Goal: Task Accomplishment & Management: Manage account settings

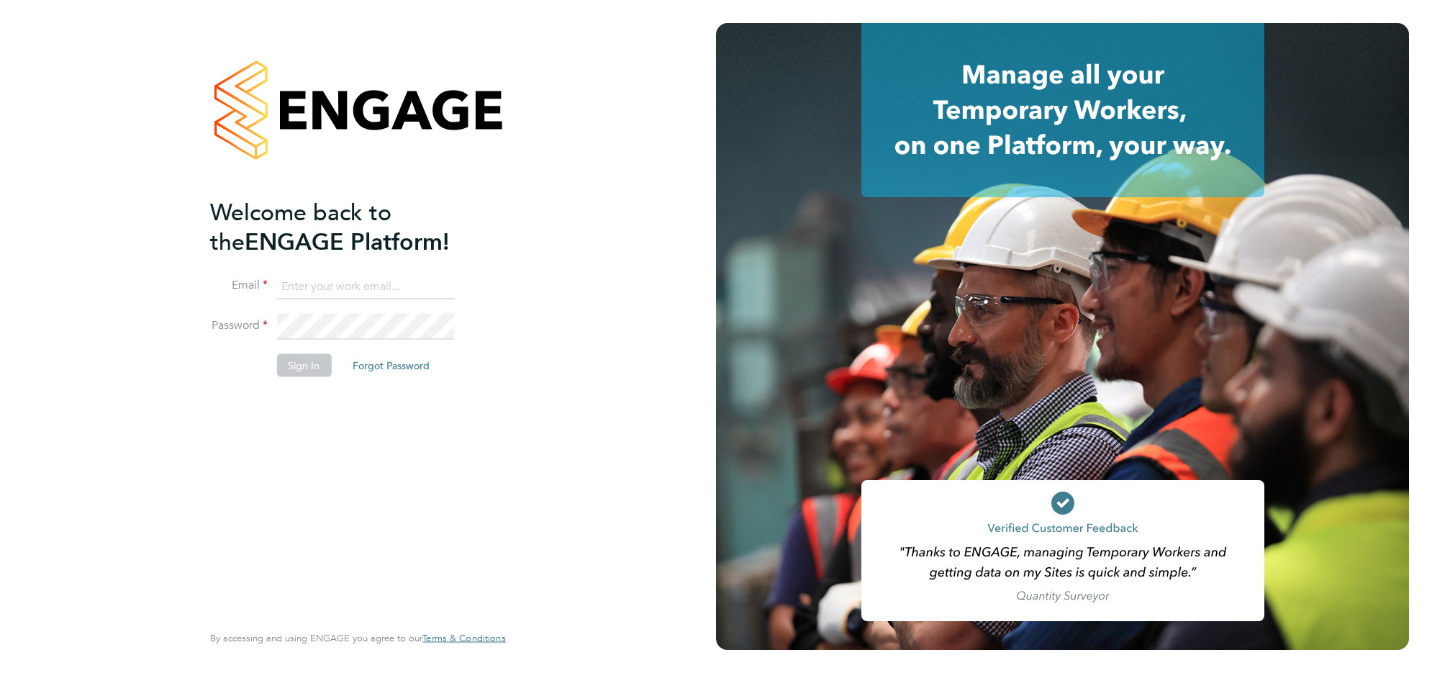
type input "j.belsten@setsquarerecruitment.com"
click at [317, 364] on button "Sign In" at bounding box center [303, 365] width 55 height 23
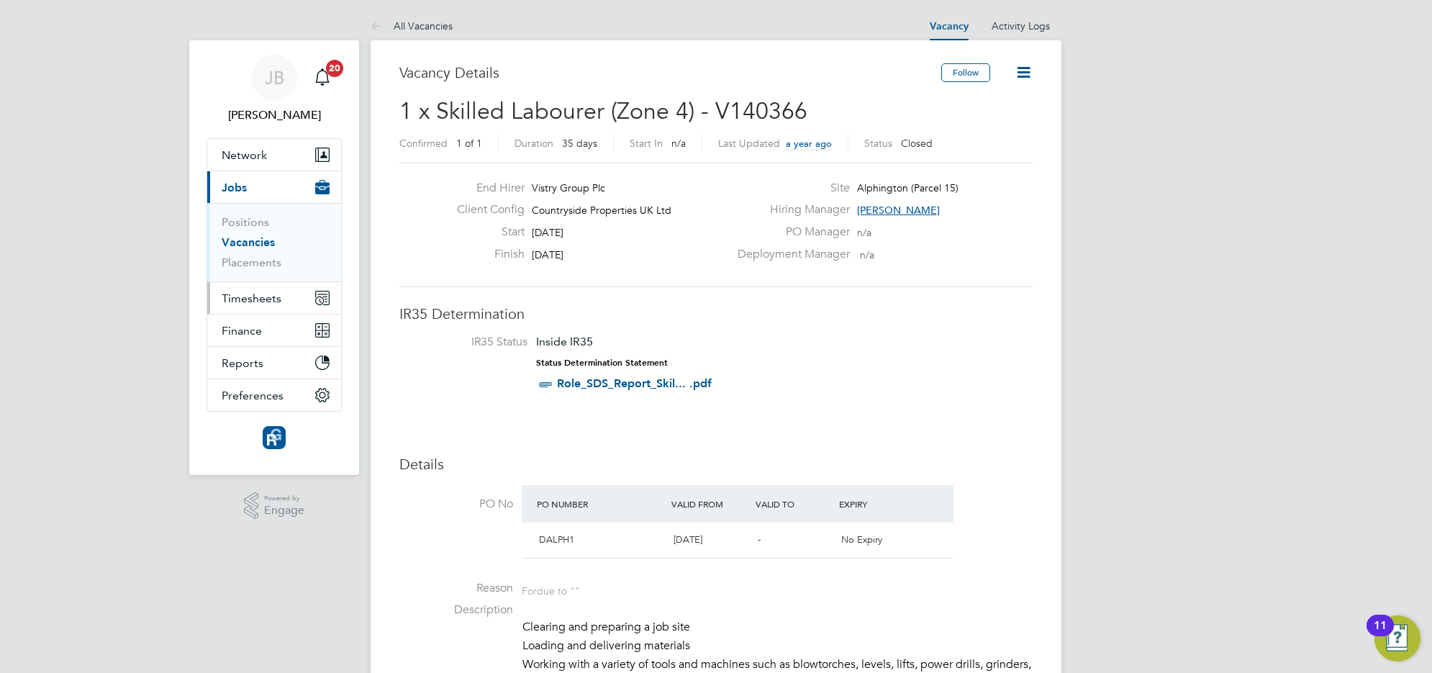
click at [288, 303] on button "Timesheets" at bounding box center [274, 298] width 134 height 32
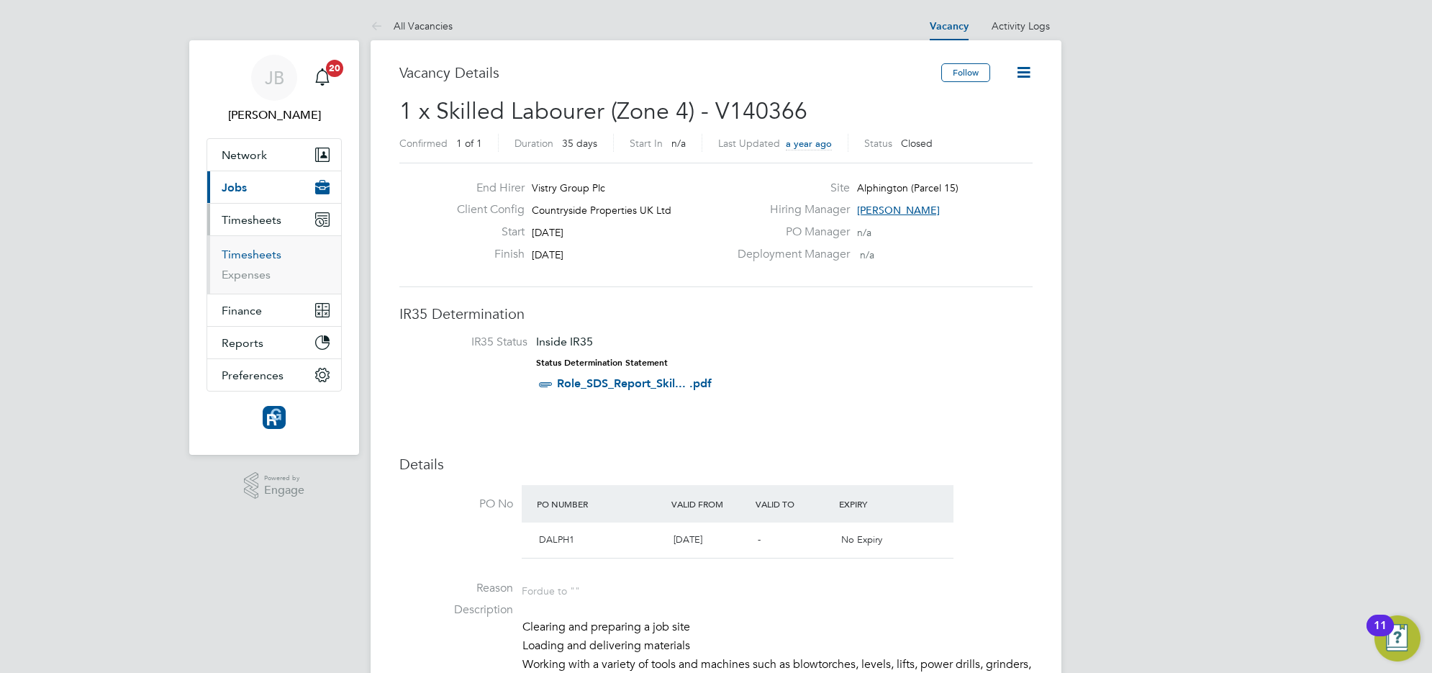
click at [246, 253] on link "Timesheets" at bounding box center [252, 255] width 60 height 14
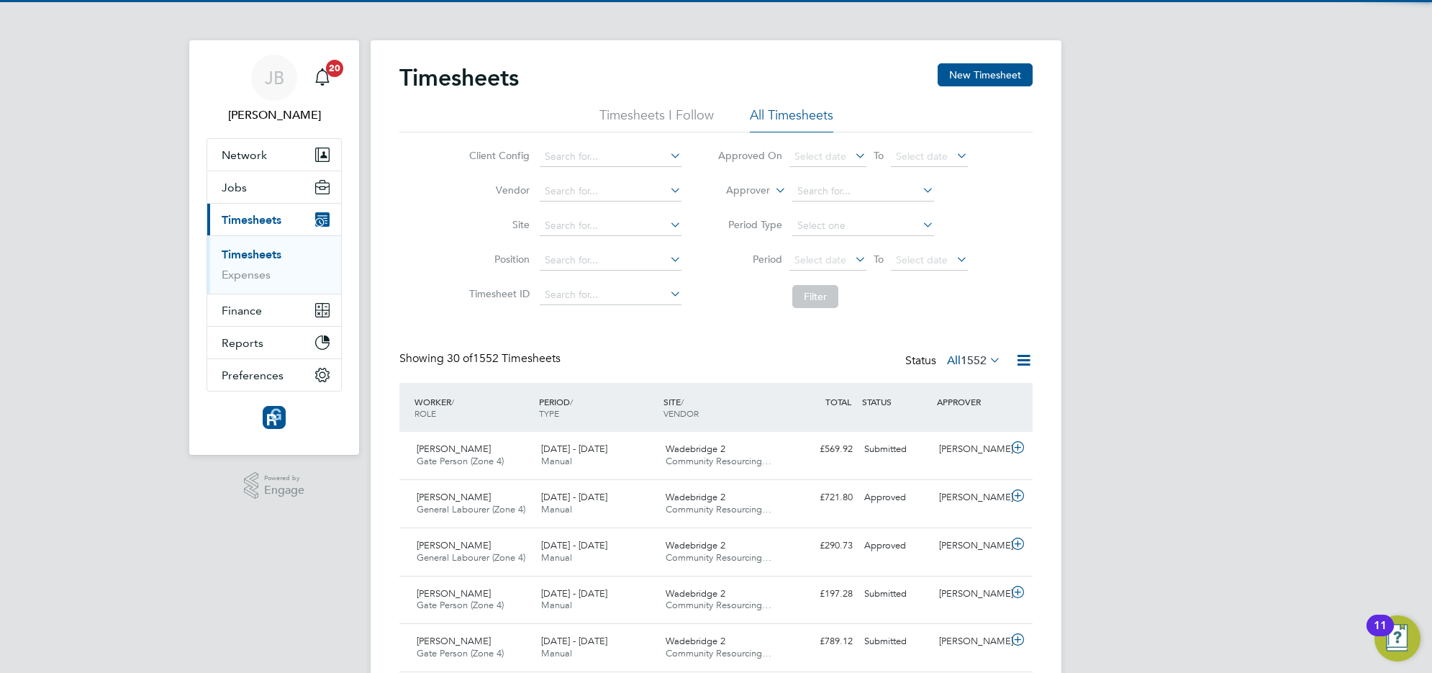
scroll to position [36, 124]
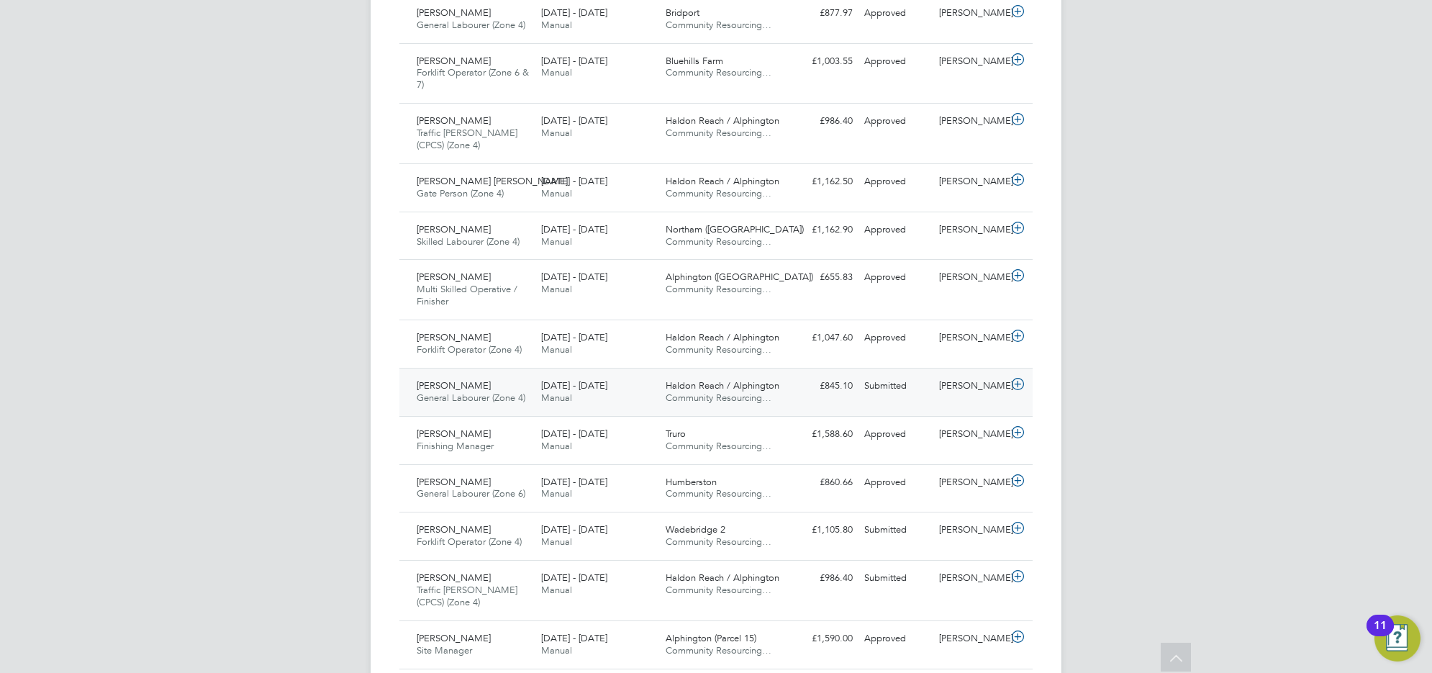
click at [508, 398] on span "General Labourer (Zone 4)" at bounding box center [471, 397] width 109 height 12
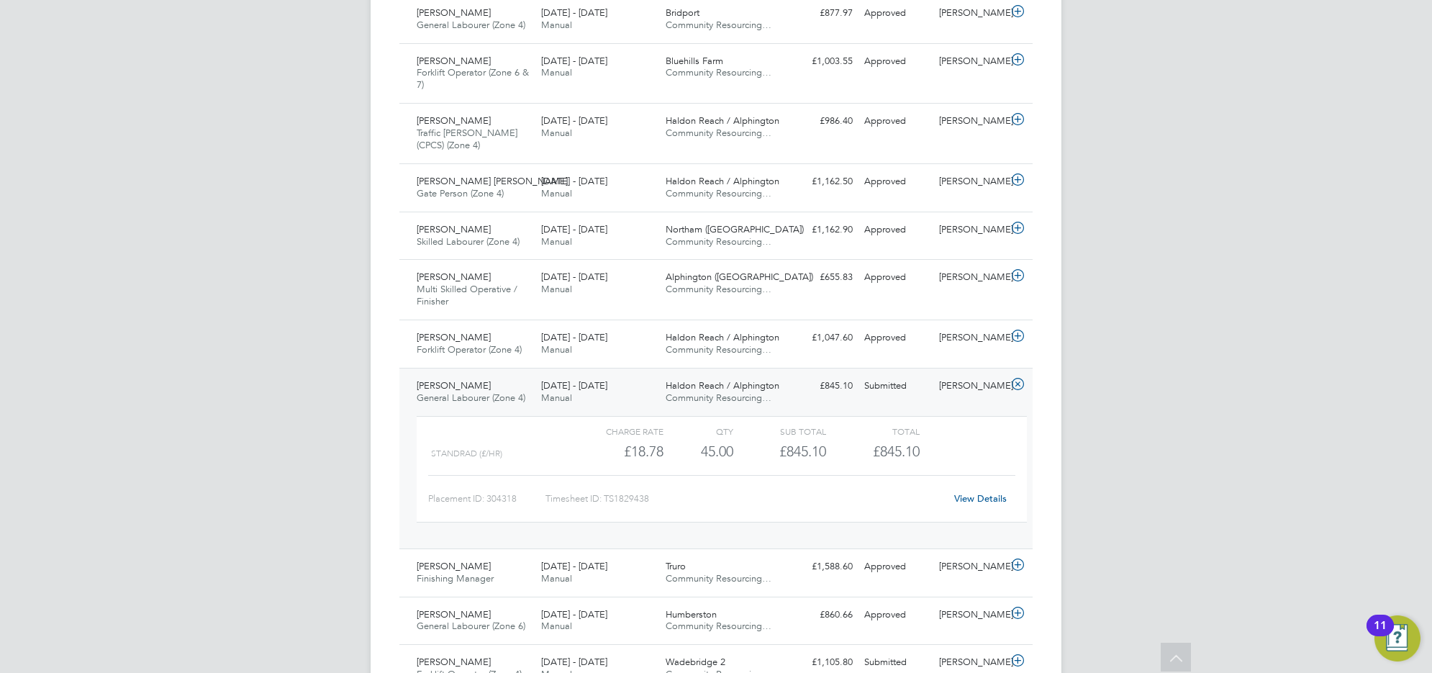
click at [968, 509] on div "View Details" at bounding box center [980, 498] width 71 height 23
click at [970, 504] on link "View Details" at bounding box center [980, 498] width 53 height 12
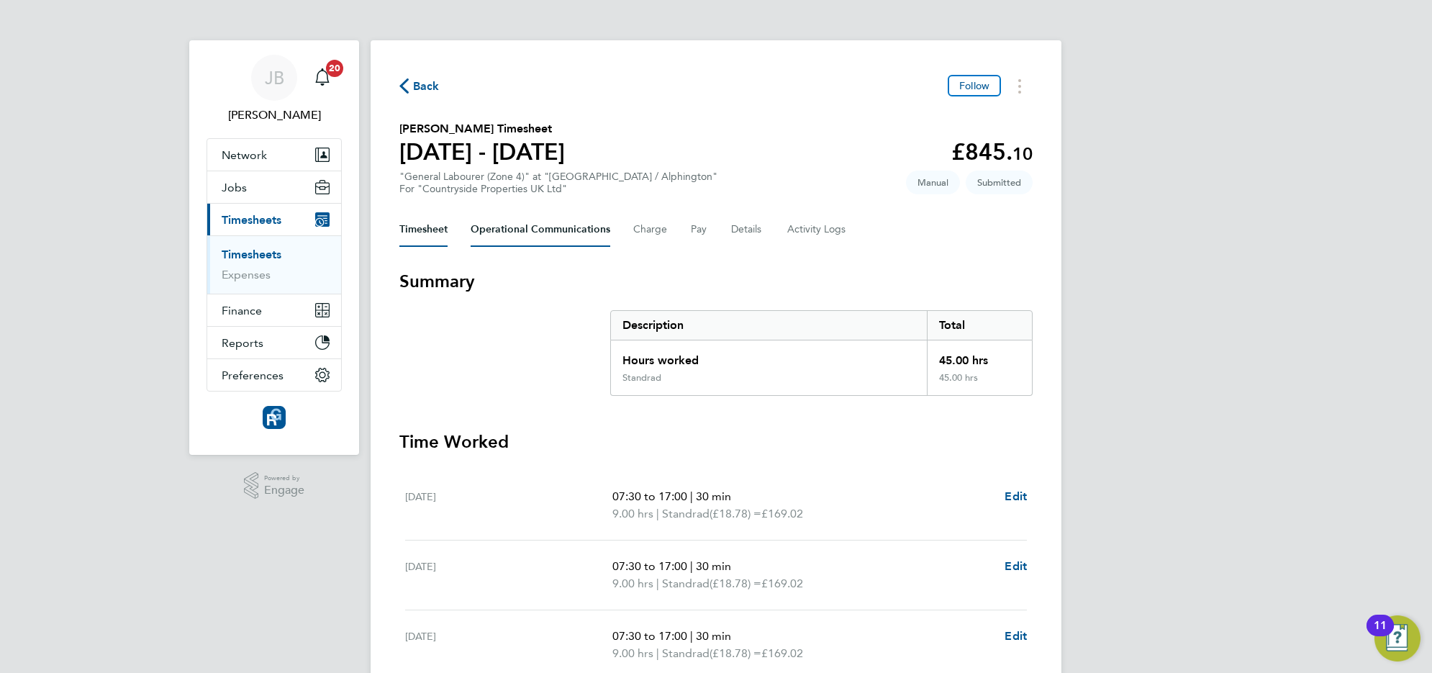
click at [541, 227] on Communications-tab "Operational Communications" at bounding box center [541, 229] width 140 height 35
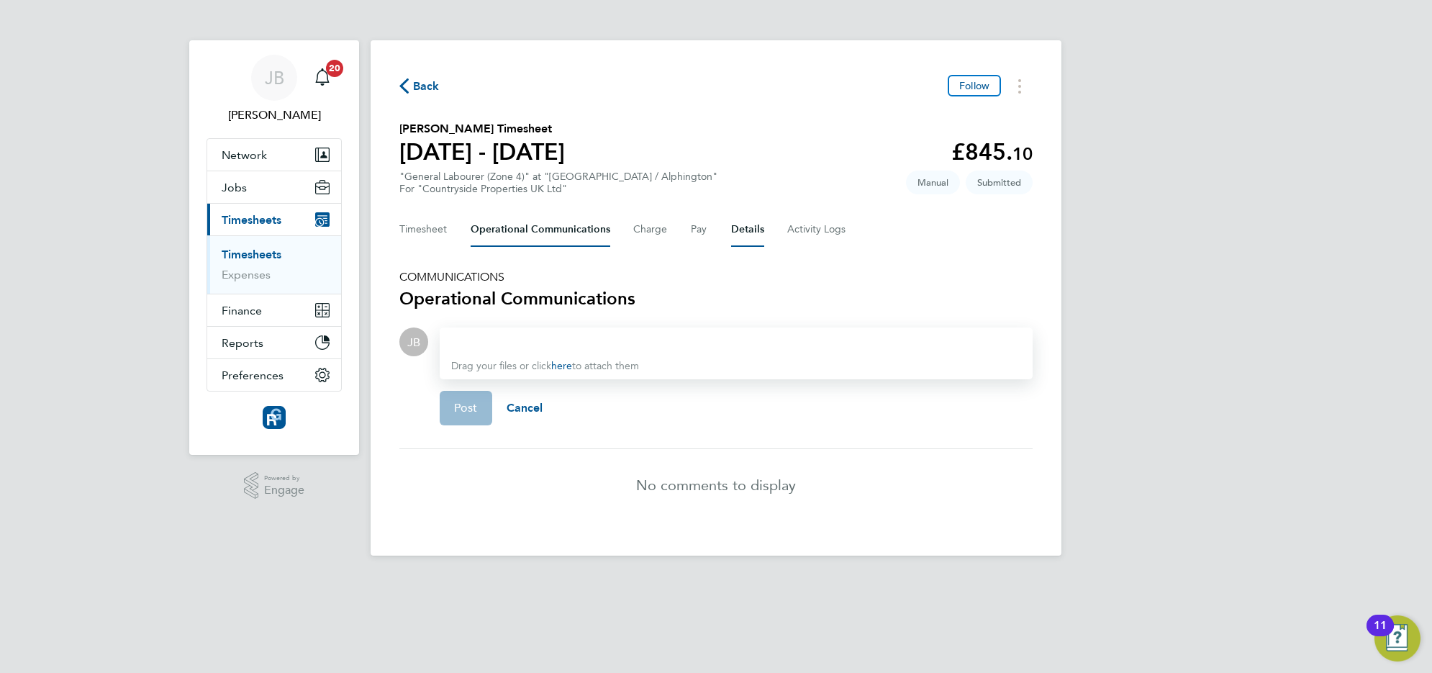
click at [743, 223] on button "Details" at bounding box center [747, 229] width 33 height 35
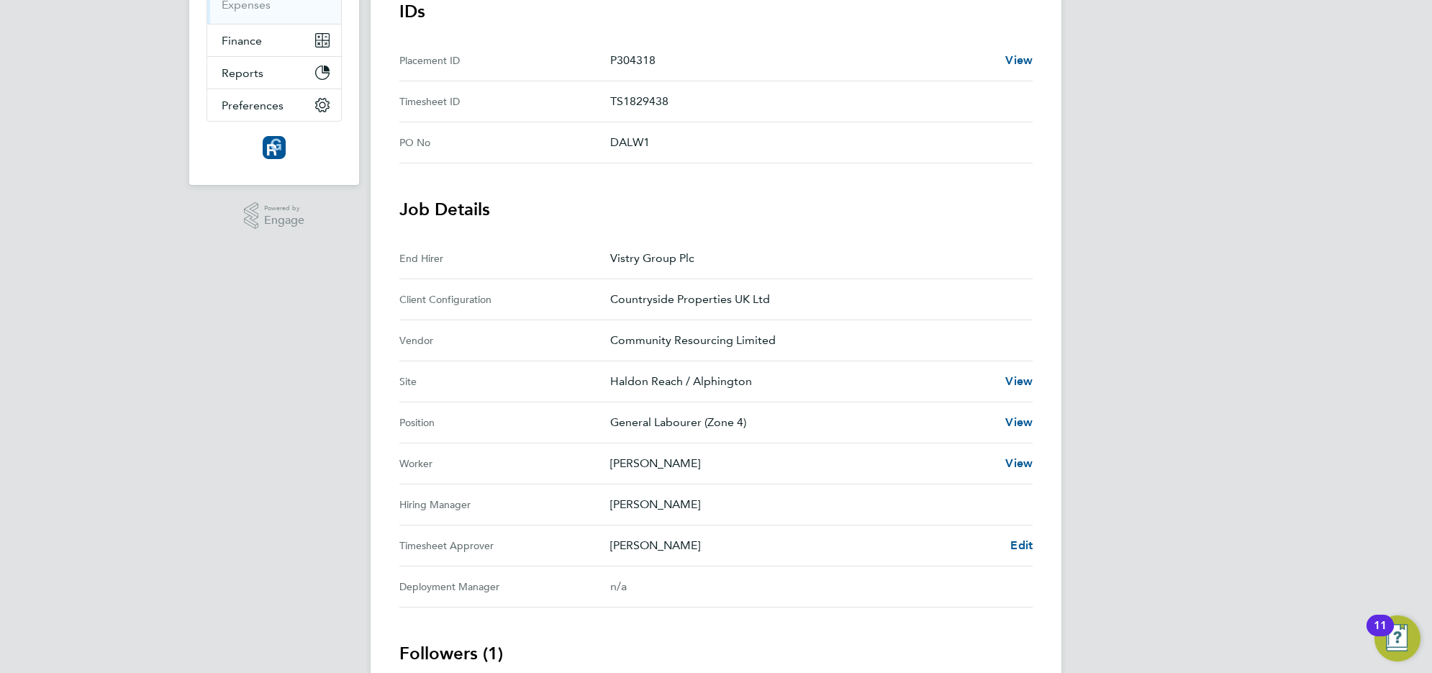
scroll to position [360, 0]
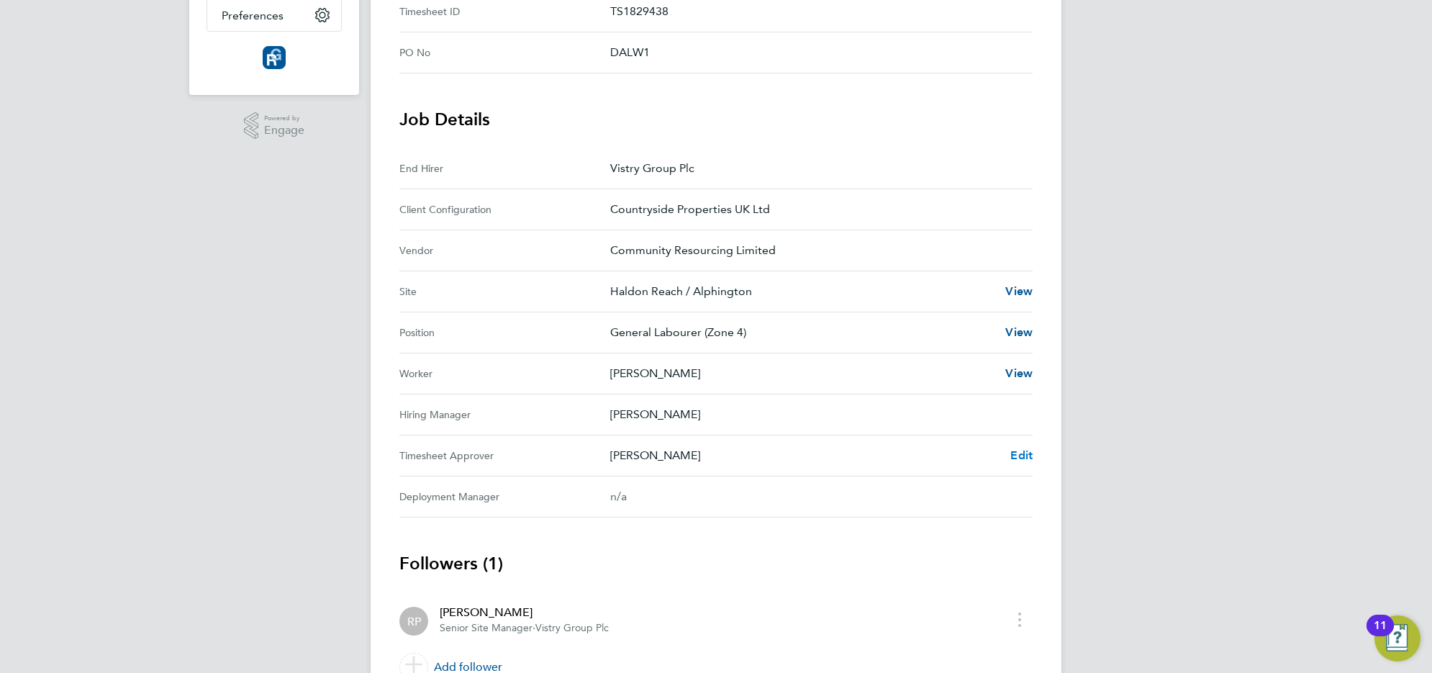
click at [1027, 455] on span "Edit" at bounding box center [1021, 455] width 22 height 14
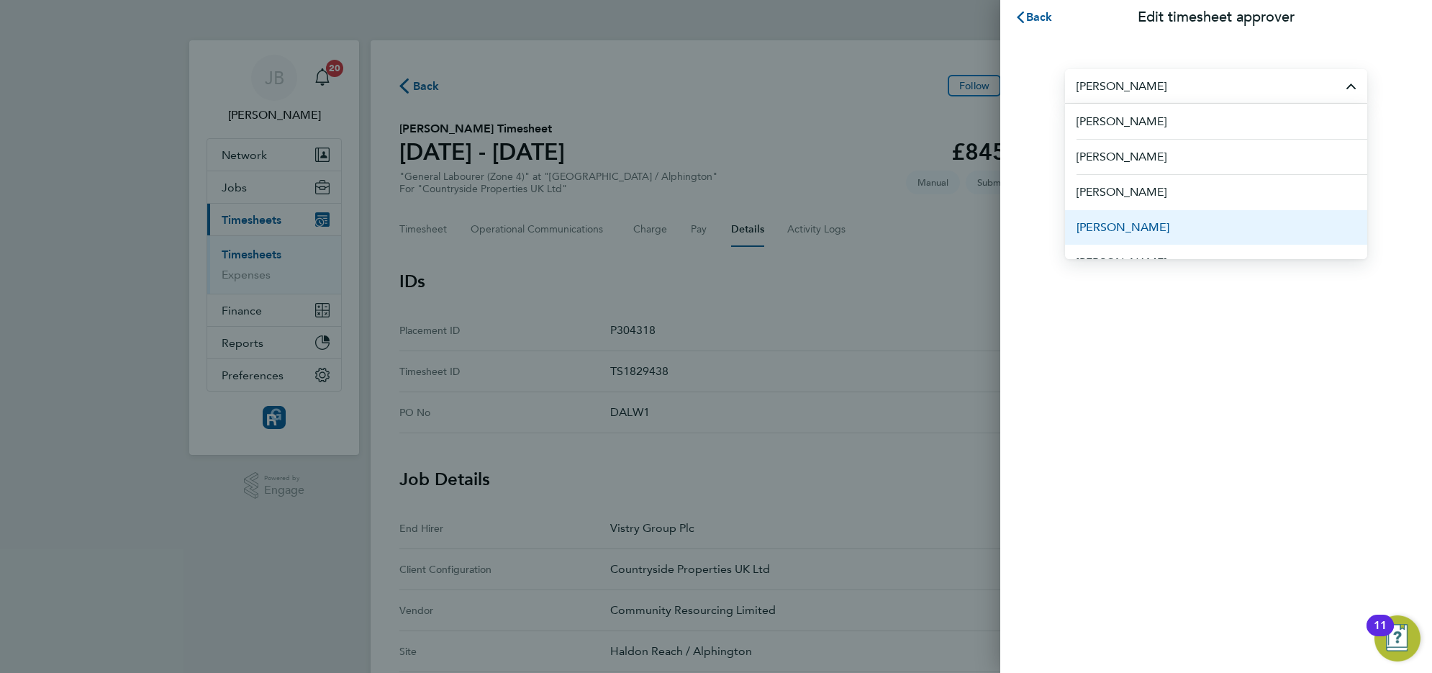
click at [1123, 232] on span "[PERSON_NAME]" at bounding box center [1122, 227] width 93 height 17
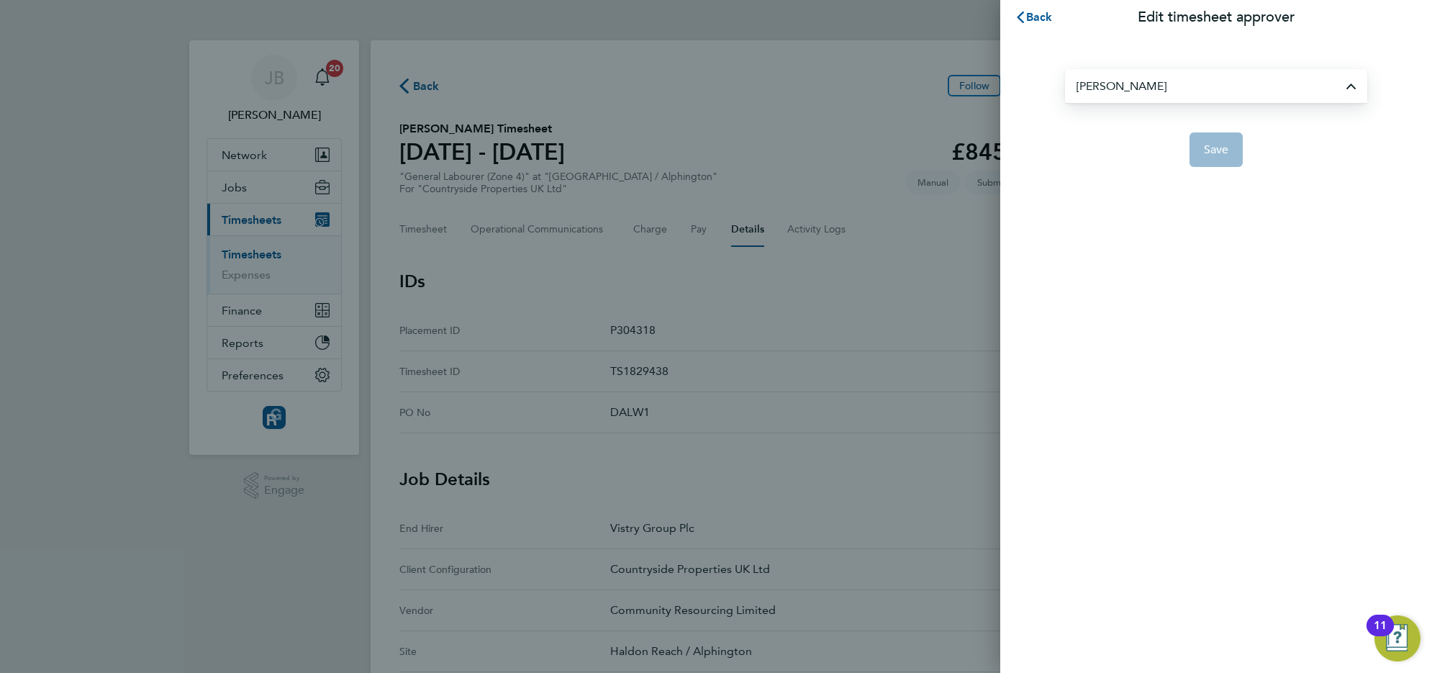
type input "[PERSON_NAME]"
click at [1204, 155] on span "Save" at bounding box center [1216, 149] width 25 height 14
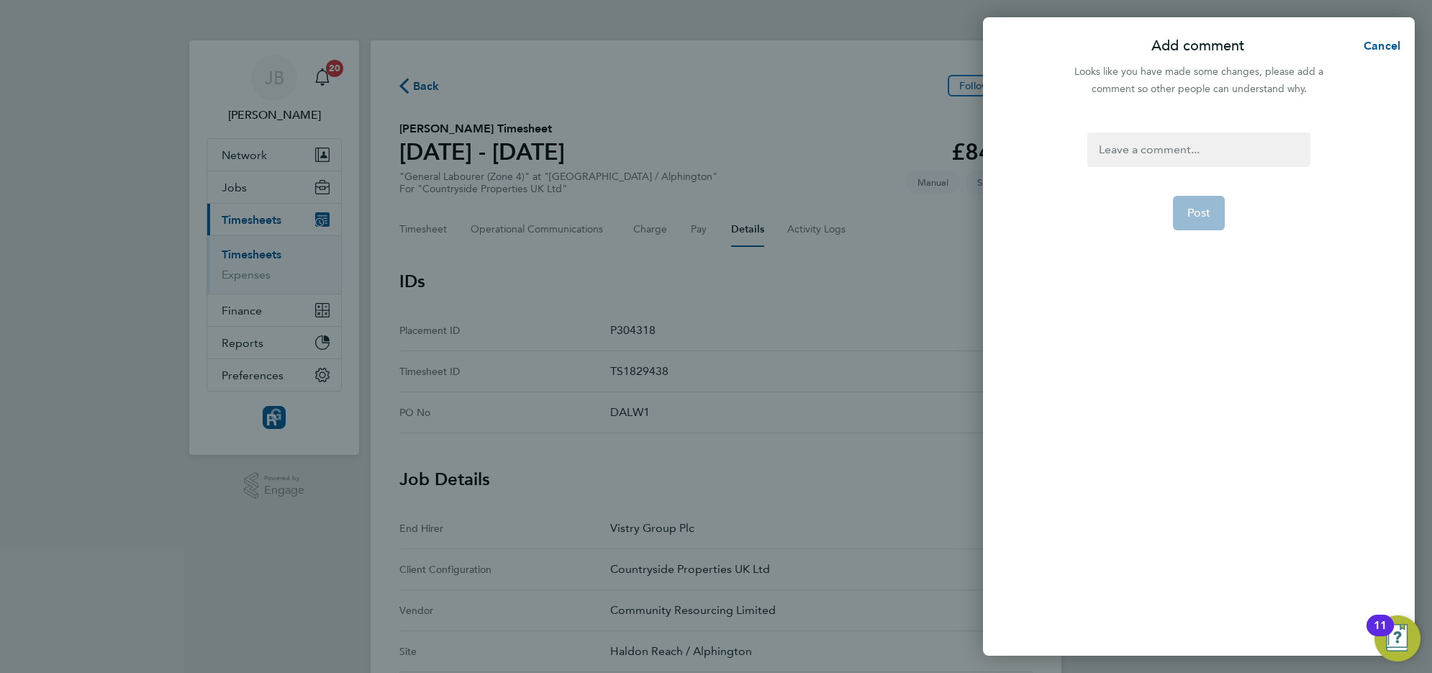
click at [1150, 153] on div at bounding box center [1198, 149] width 222 height 35
click at [1145, 149] on div at bounding box center [1198, 149] width 222 height 35
click at [1198, 222] on button "Post" at bounding box center [1199, 213] width 53 height 35
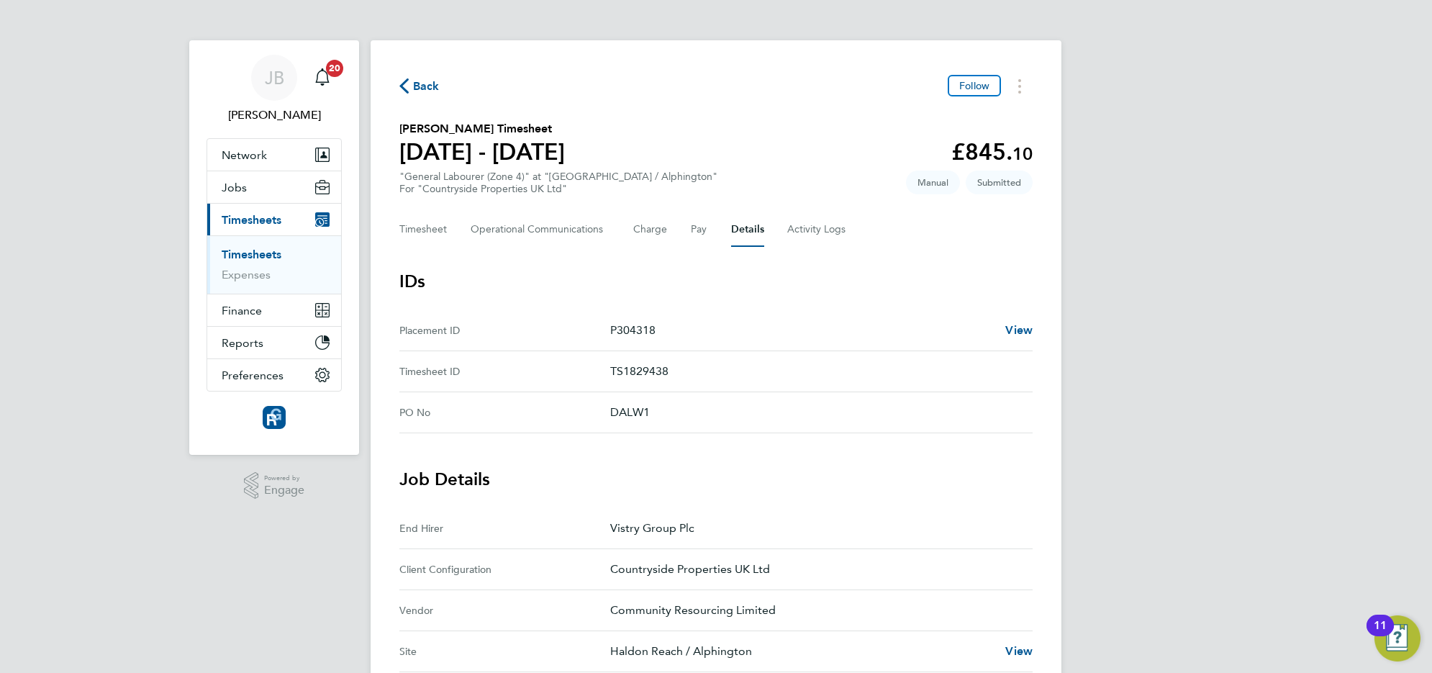
click at [401, 90] on icon "button" at bounding box center [403, 85] width 9 height 15
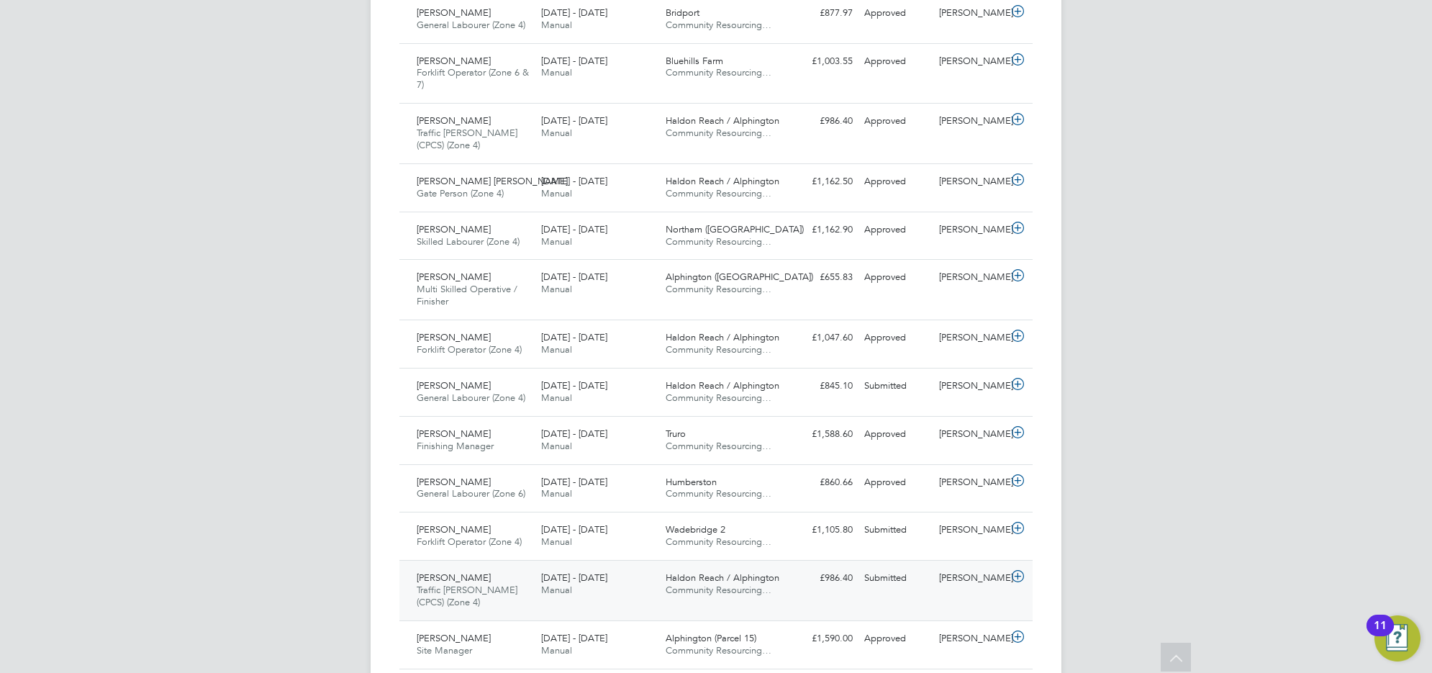
click at [470, 583] on div "Philip Hunt Traffic Marshall (CPCS) (Zone 4) 22 - 28 Sep 2025" at bounding box center [473, 590] width 124 height 48
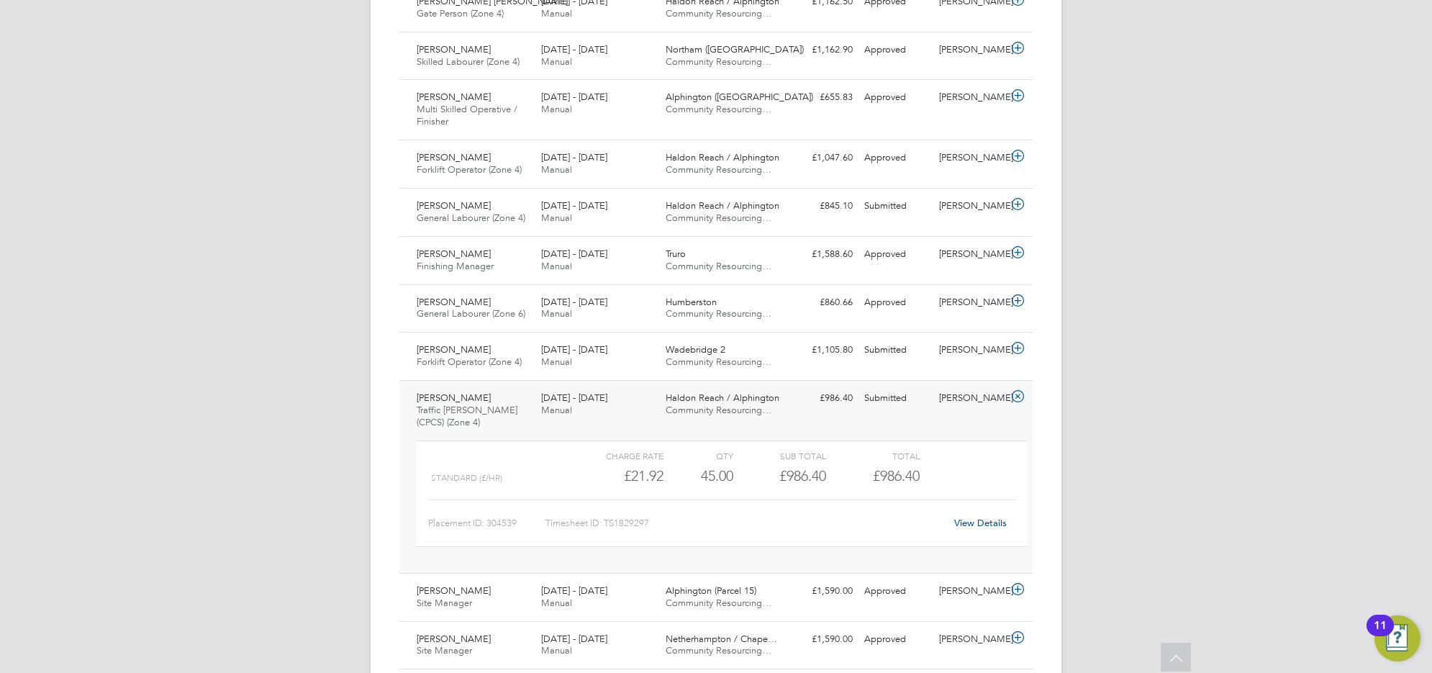
click at [961, 527] on link "View Details" at bounding box center [980, 523] width 53 height 12
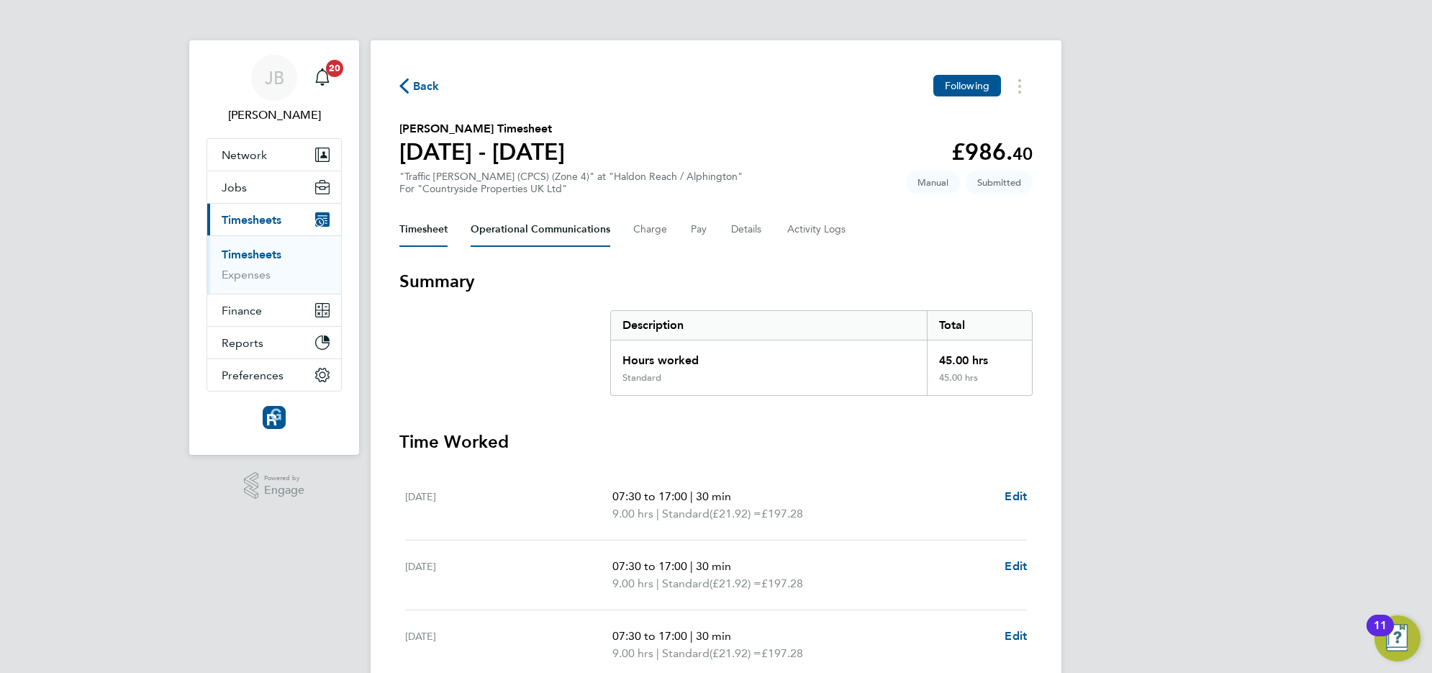
click at [523, 225] on Communications-tab "Operational Communications" at bounding box center [541, 229] width 140 height 35
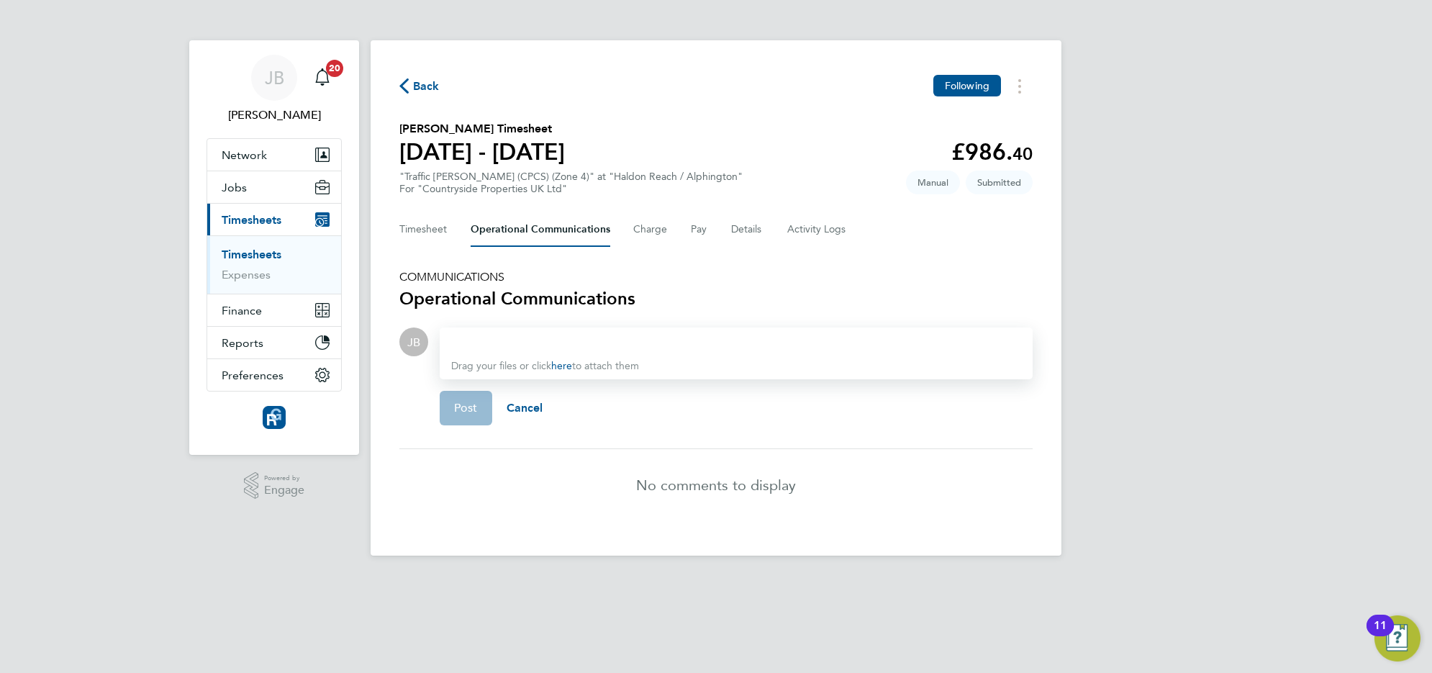
click at [553, 337] on div at bounding box center [736, 341] width 570 height 17
click at [446, 419] on button "Post" at bounding box center [466, 408] width 53 height 35
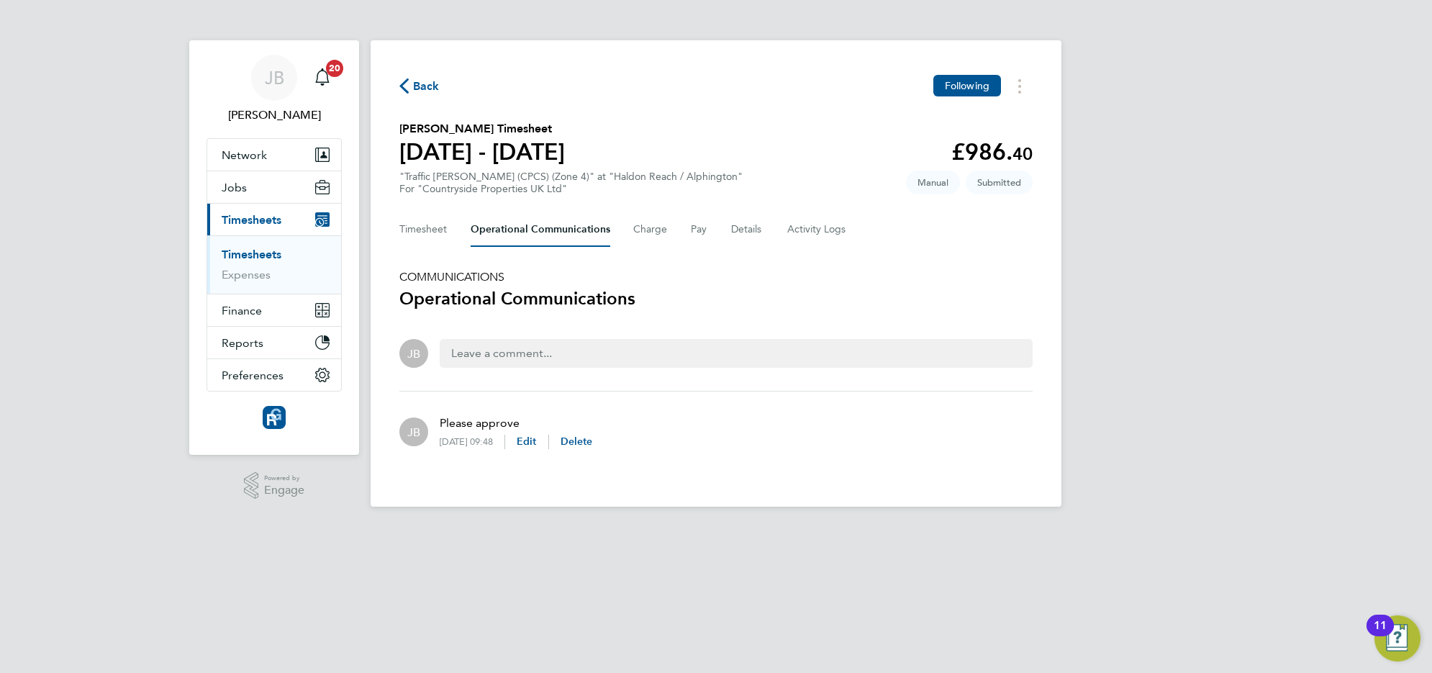
click at [413, 78] on span "Back" at bounding box center [426, 86] width 27 height 17
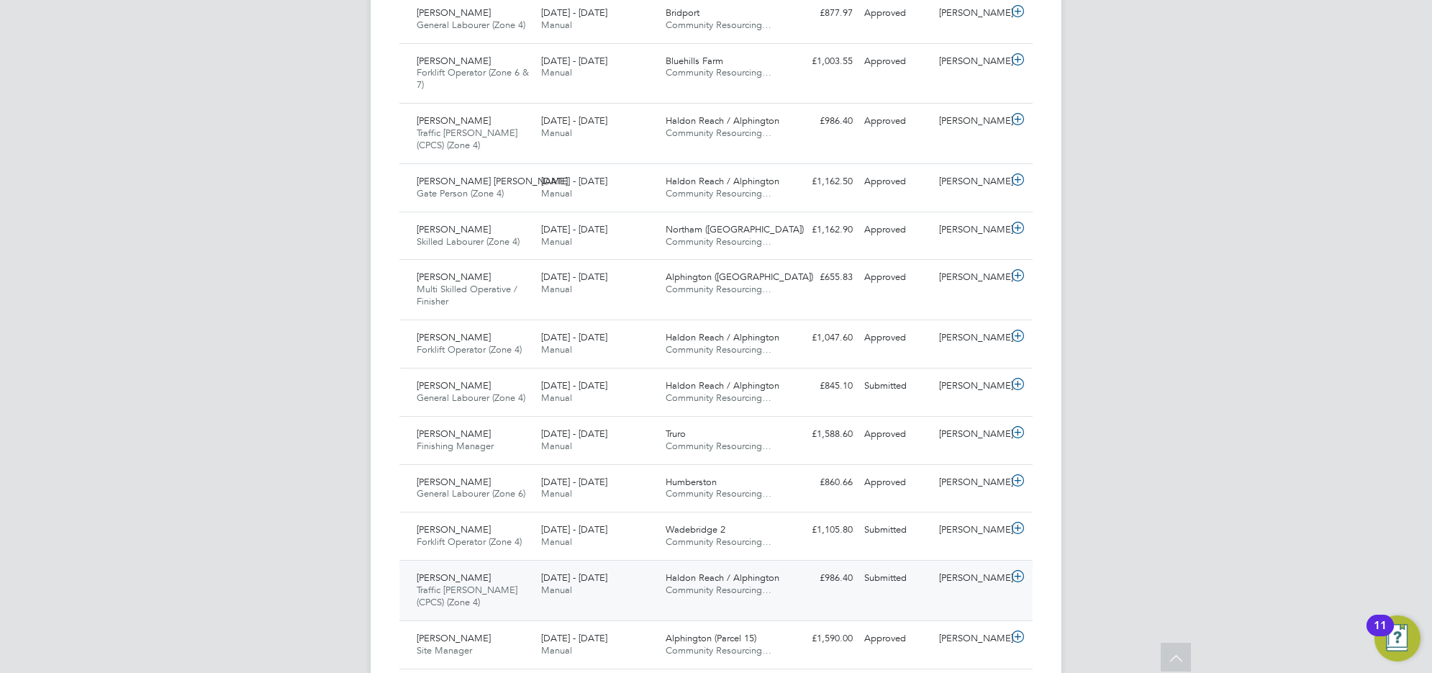
scroll to position [1375, 0]
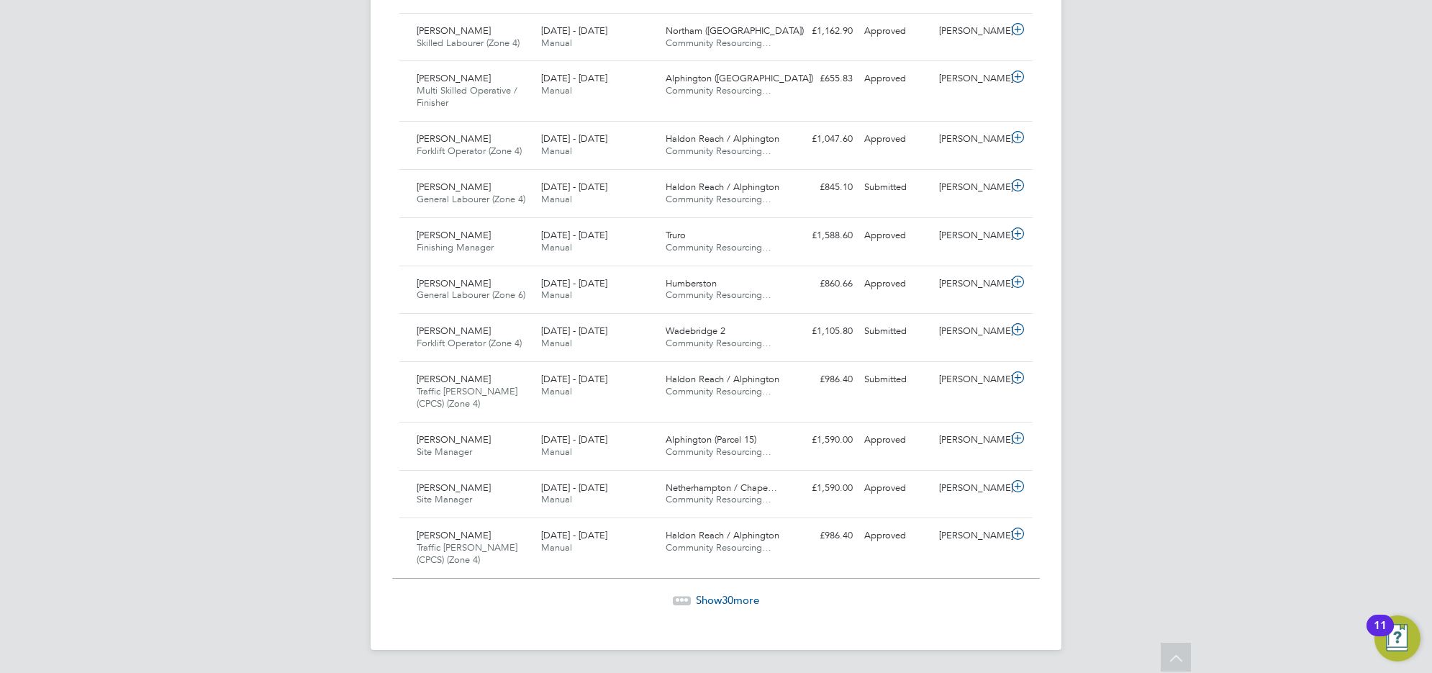
click at [696, 602] on span "Show 30 more" at bounding box center [727, 600] width 63 height 14
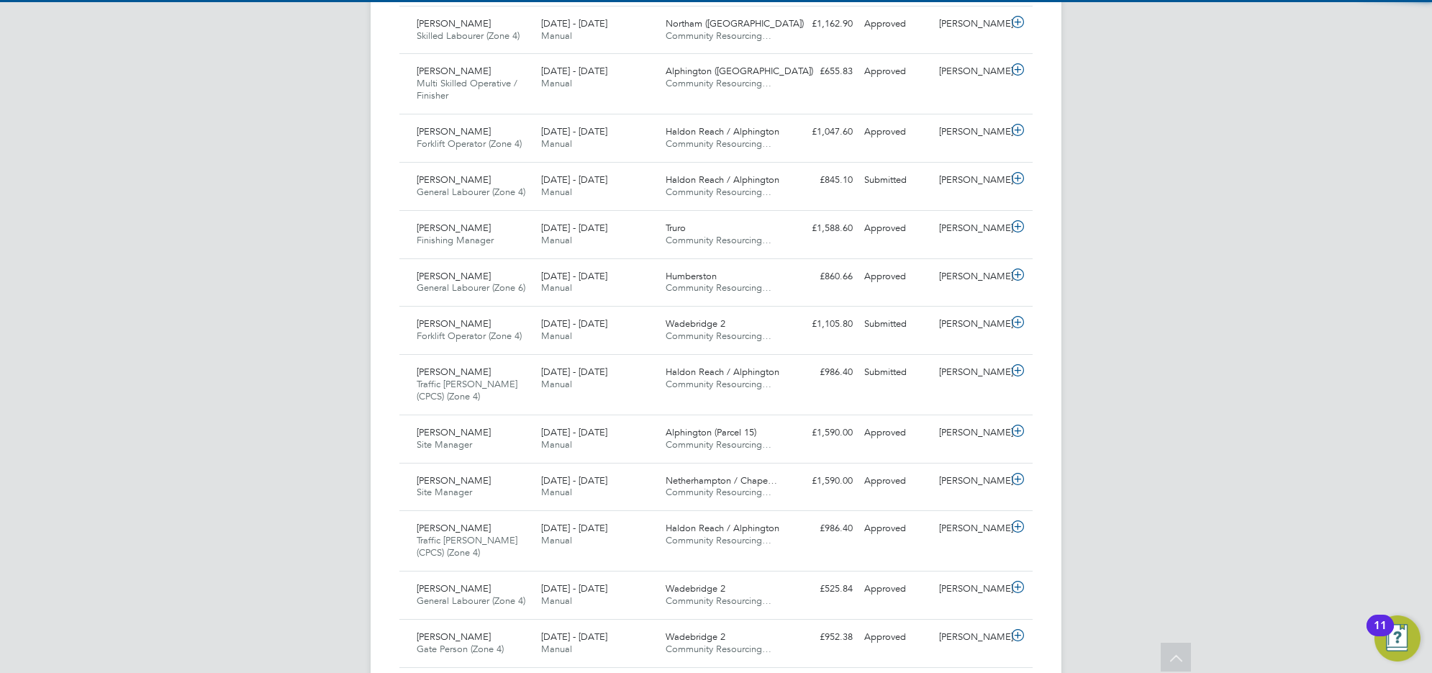
scroll to position [36, 124]
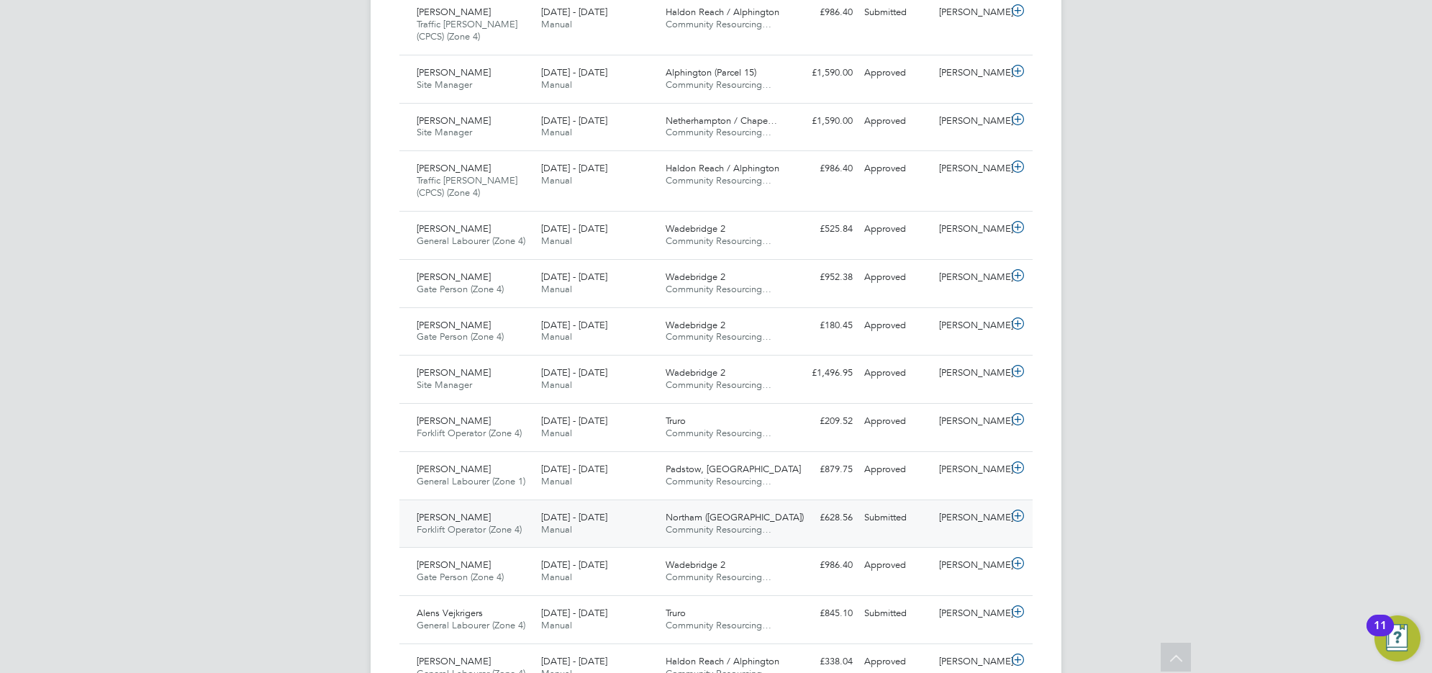
click at [475, 542] on div "Troy Bamford Forklift Operator (Zone 4) 15 - 21 Sep 2025" at bounding box center [473, 524] width 124 height 36
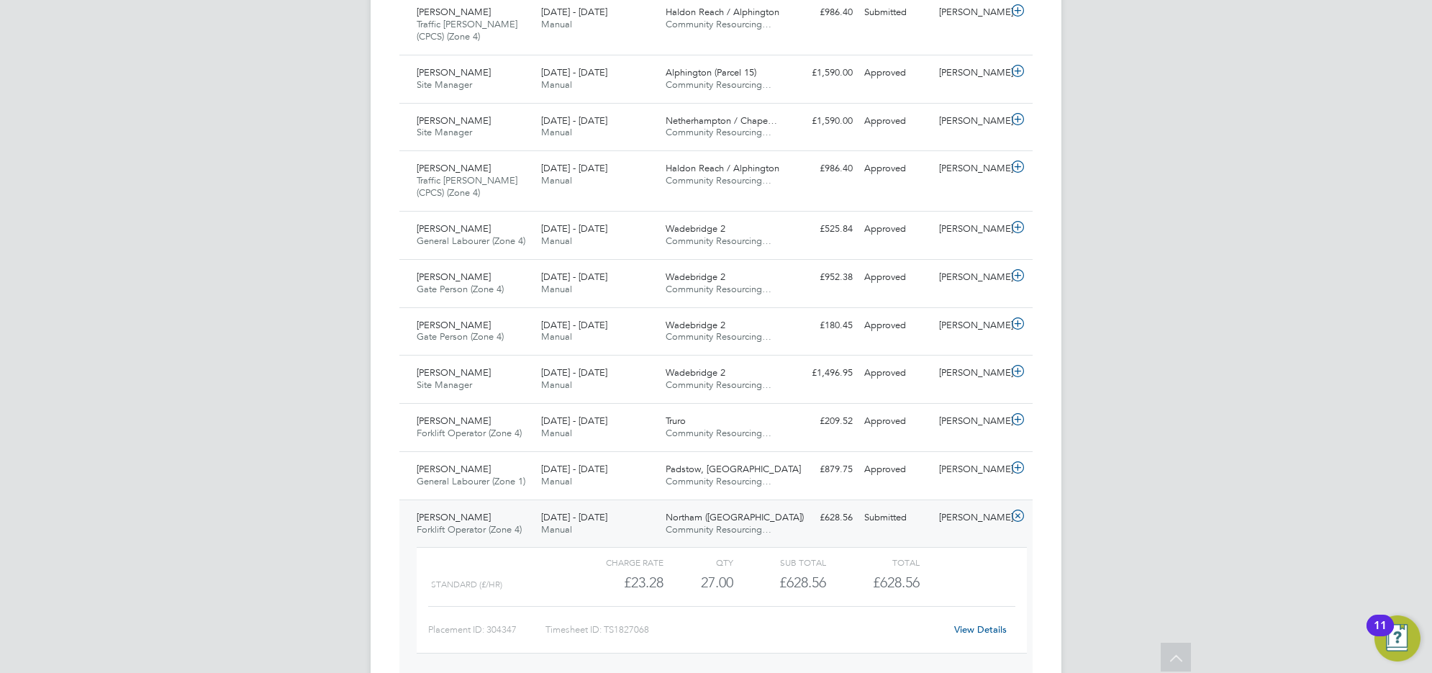
click at [982, 635] on link "View Details" at bounding box center [980, 629] width 53 height 12
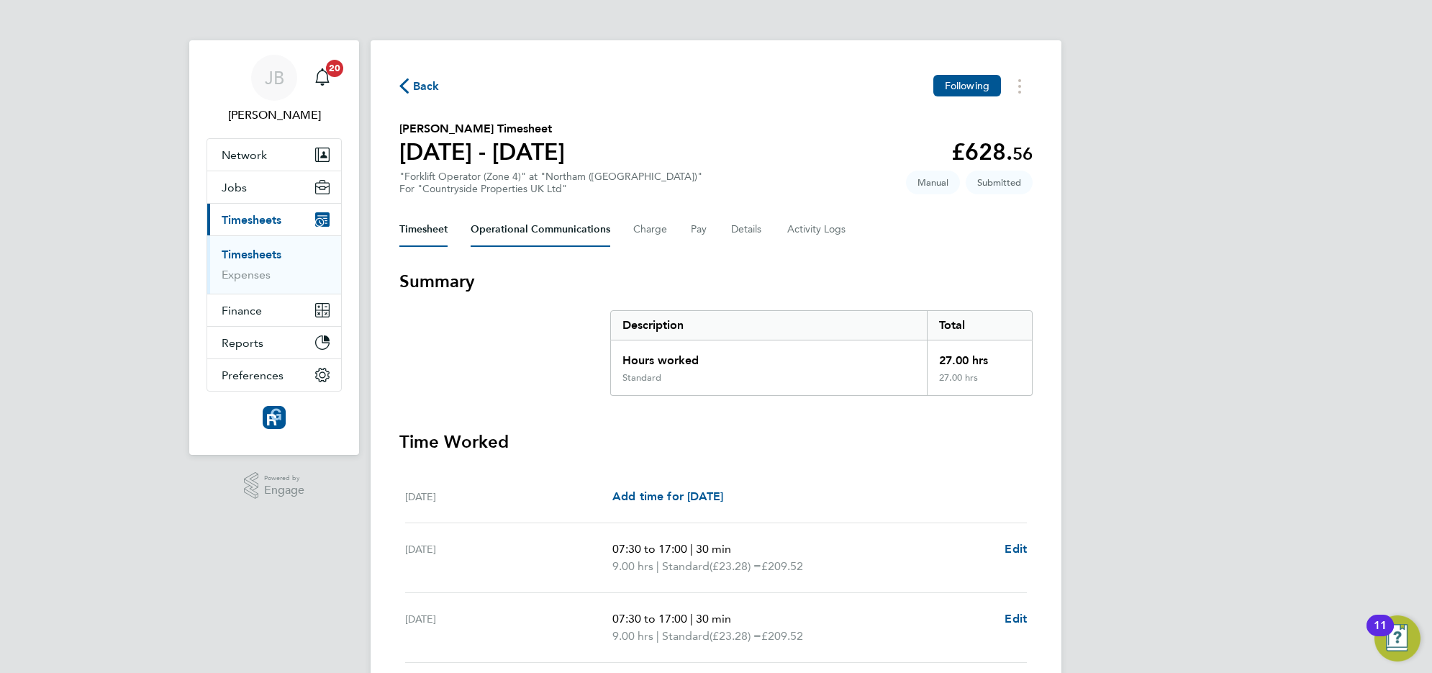
click at [532, 227] on Communications-tab "Operational Communications" at bounding box center [541, 229] width 140 height 35
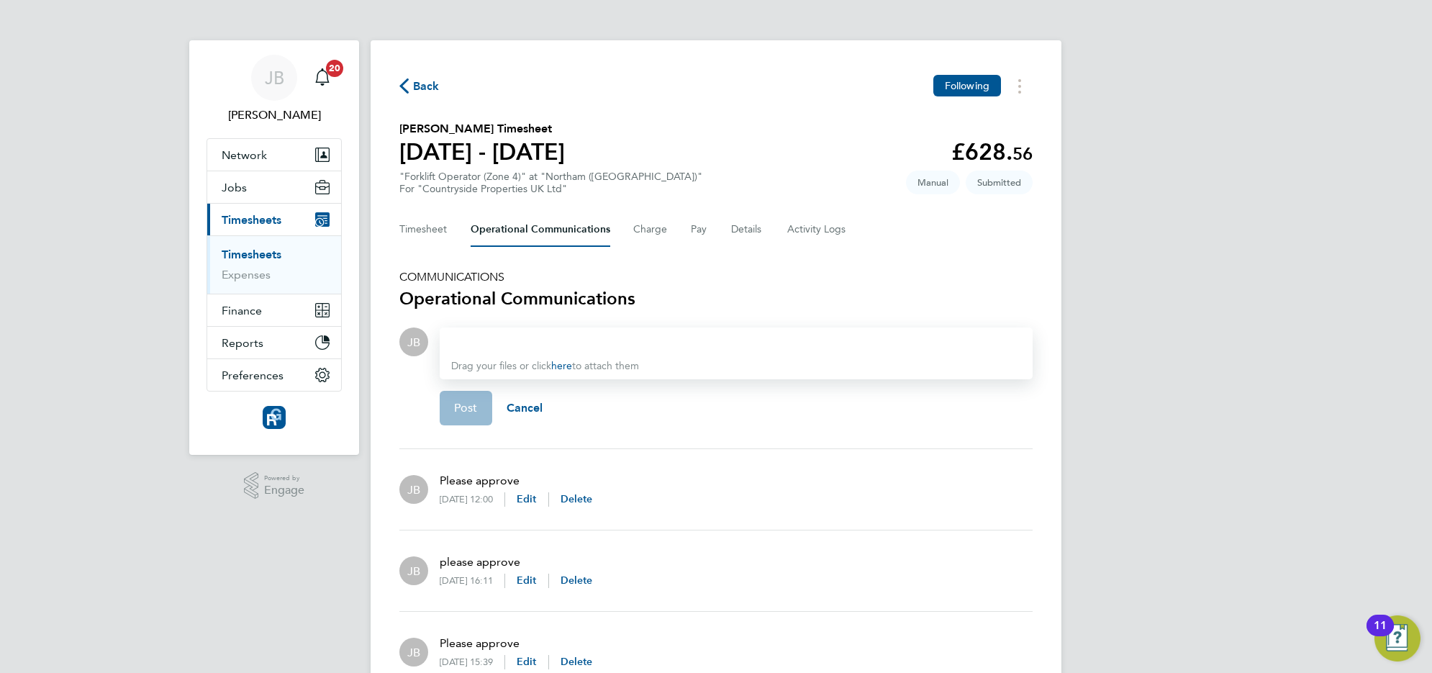
click at [597, 345] on div at bounding box center [736, 341] width 570 height 17
click at [461, 404] on span "Post" at bounding box center [466, 408] width 24 height 14
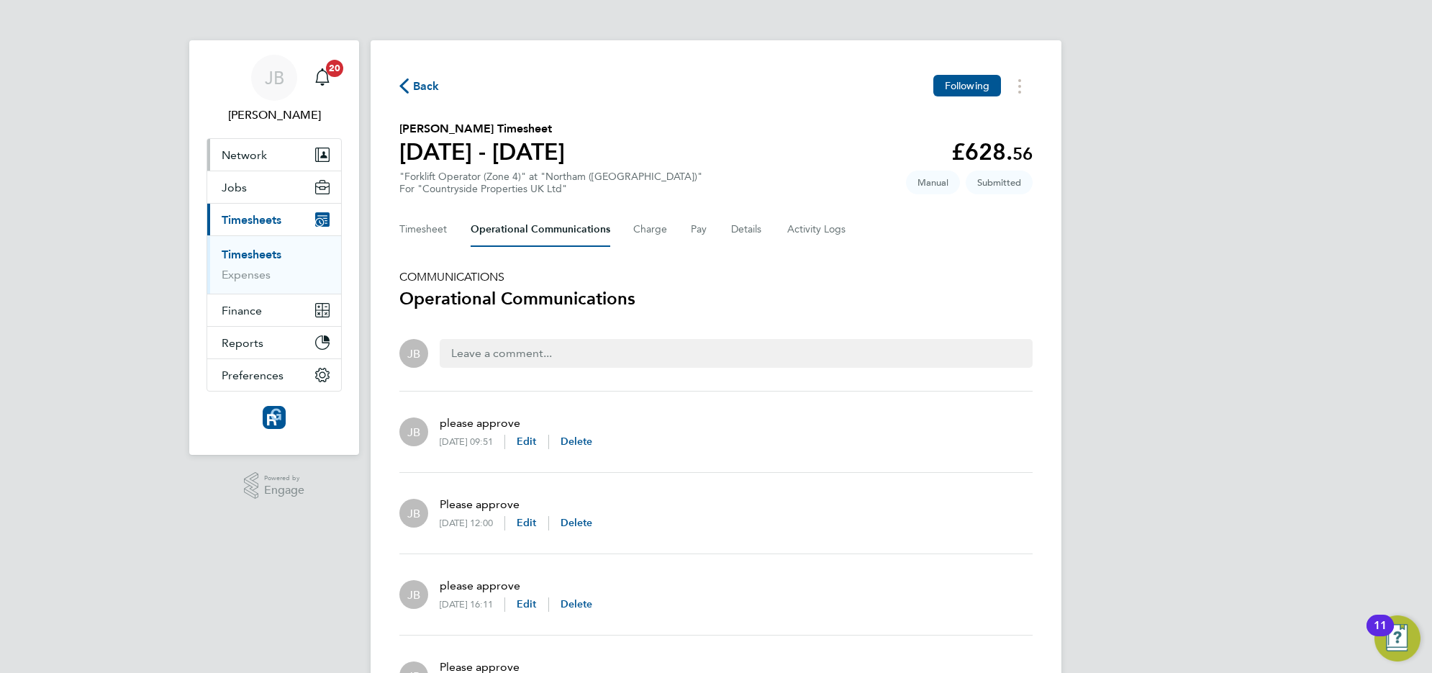
click at [267, 160] on span "Network" at bounding box center [244, 155] width 45 height 14
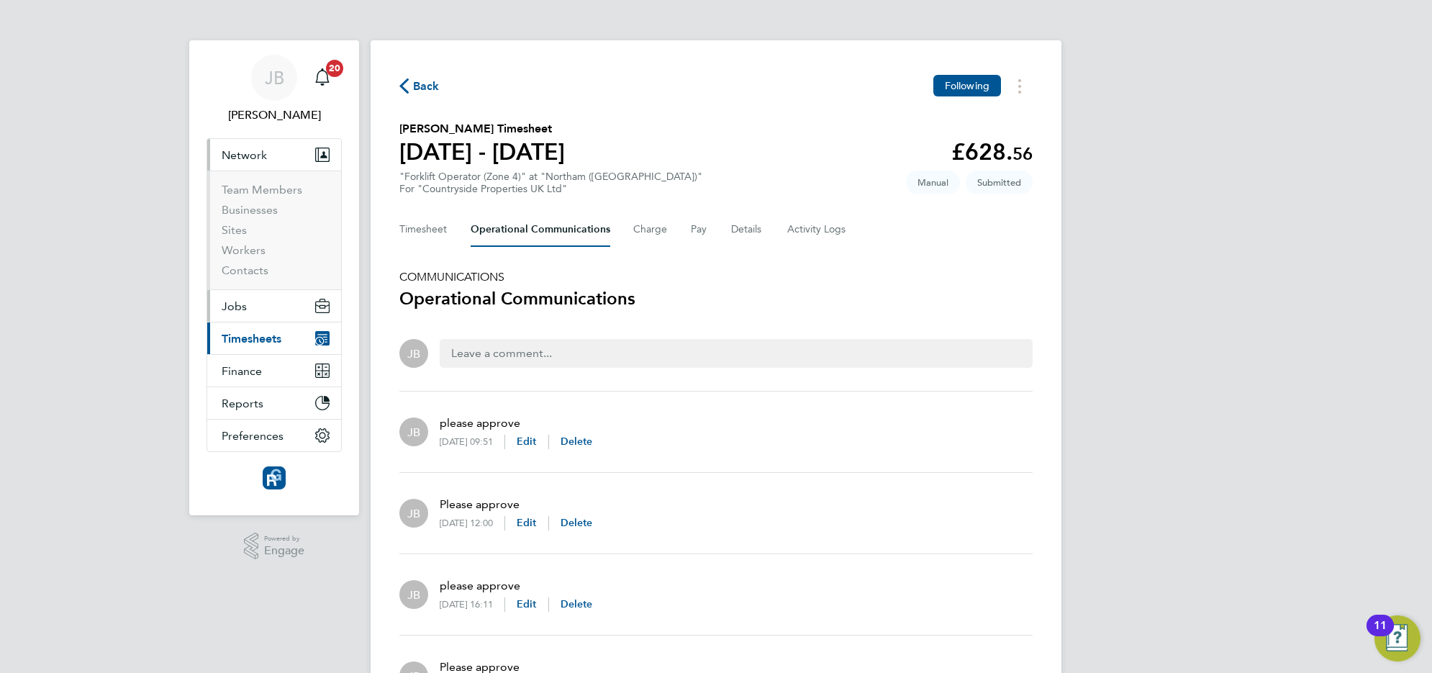
click at [267, 304] on button "Jobs" at bounding box center [274, 306] width 134 height 32
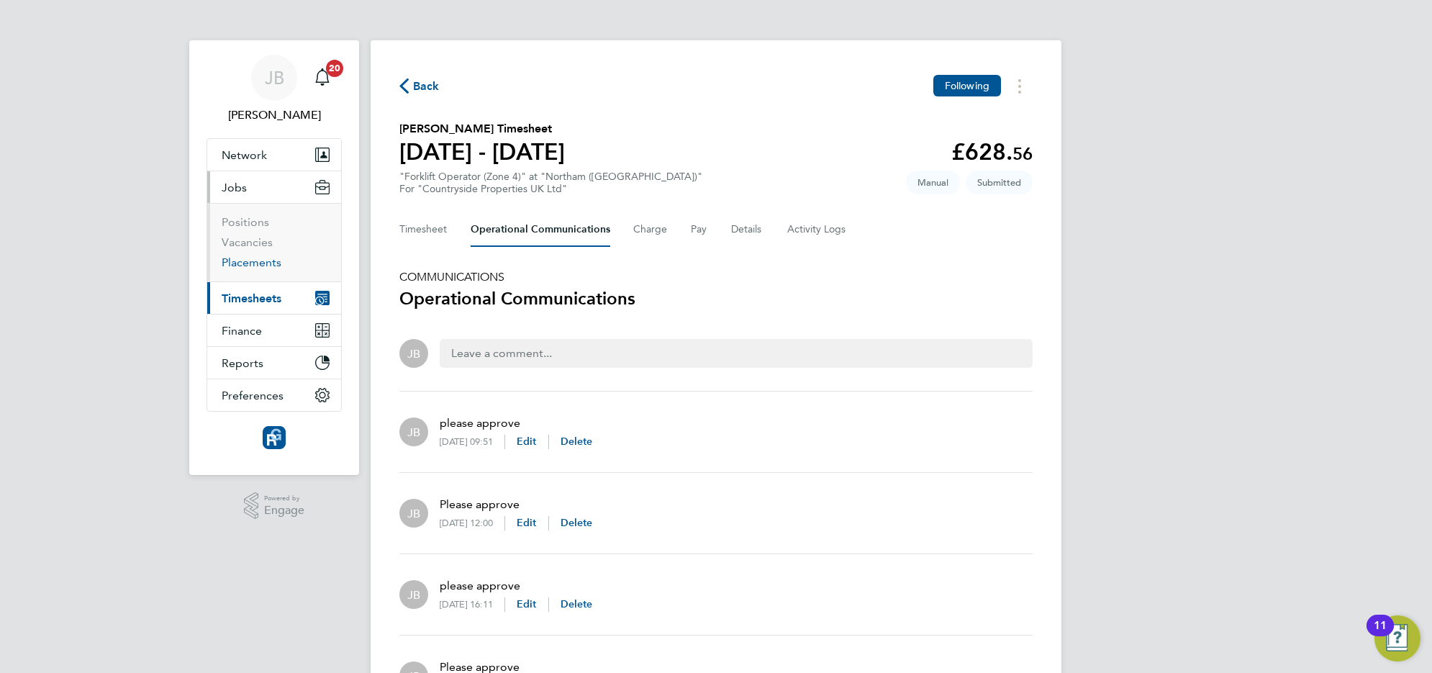
click at [253, 261] on link "Placements" at bounding box center [252, 262] width 60 height 14
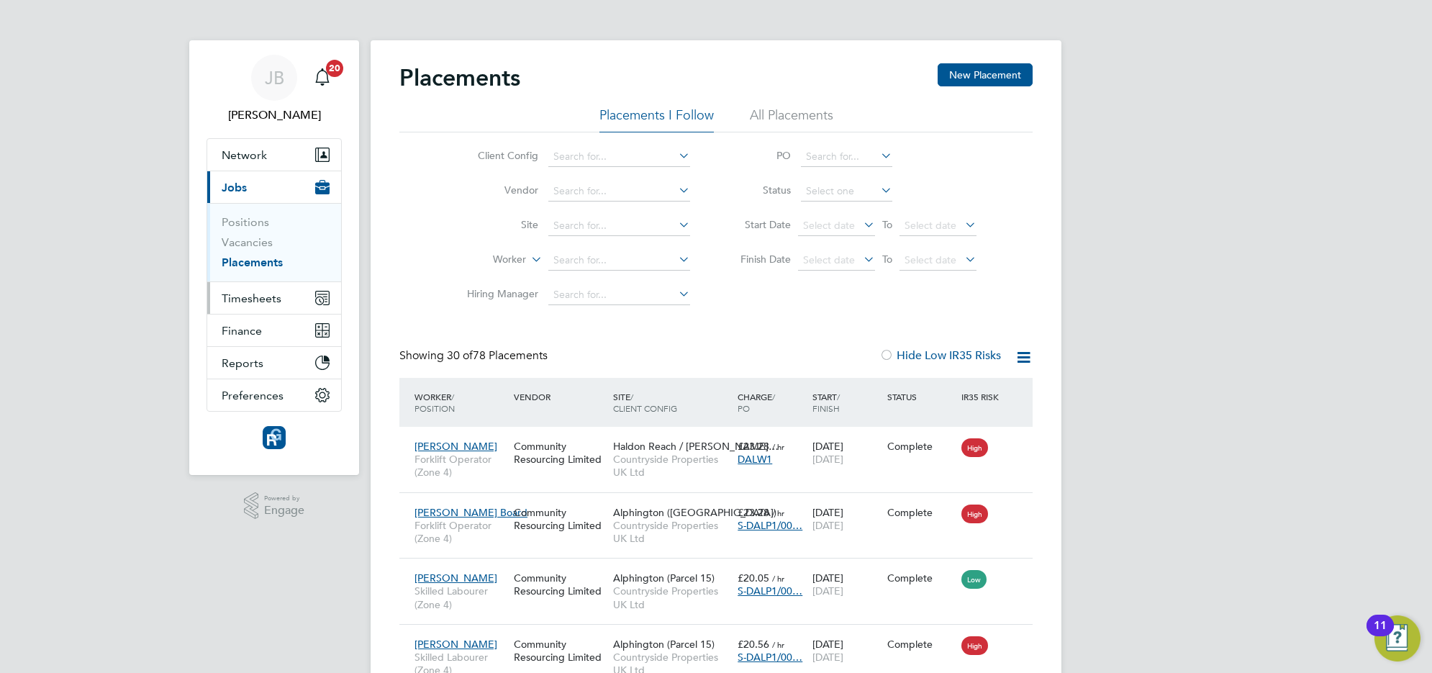
click at [264, 299] on span "Timesheets" at bounding box center [252, 298] width 60 height 14
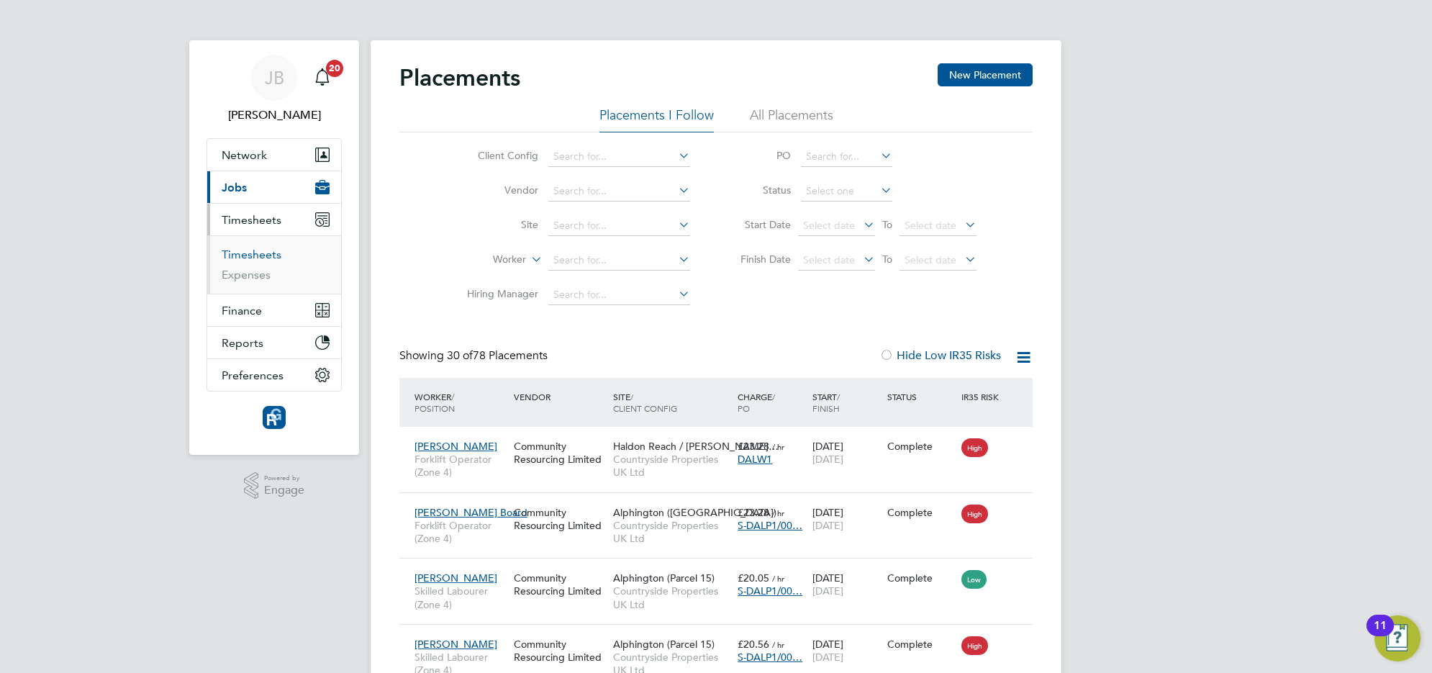
click at [254, 259] on link "Timesheets" at bounding box center [252, 255] width 60 height 14
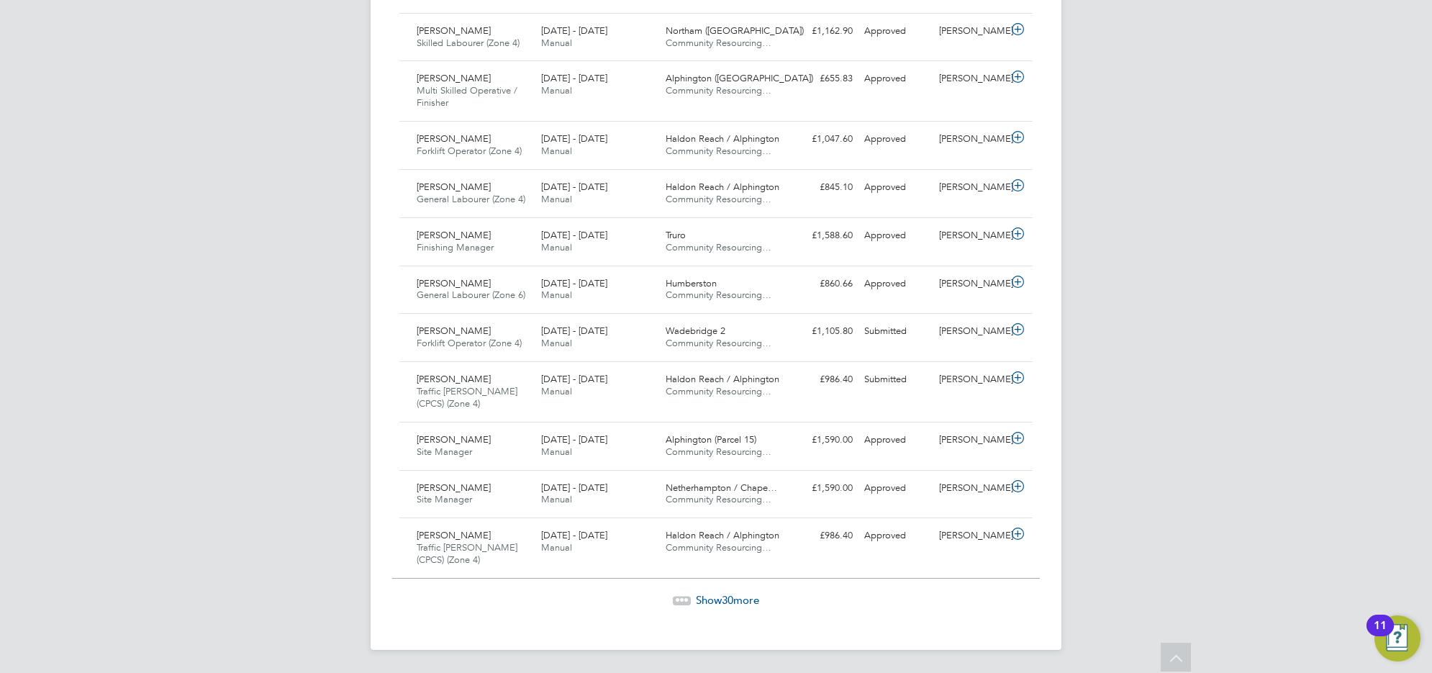
click at [699, 595] on span "Show 30 more" at bounding box center [727, 600] width 63 height 14
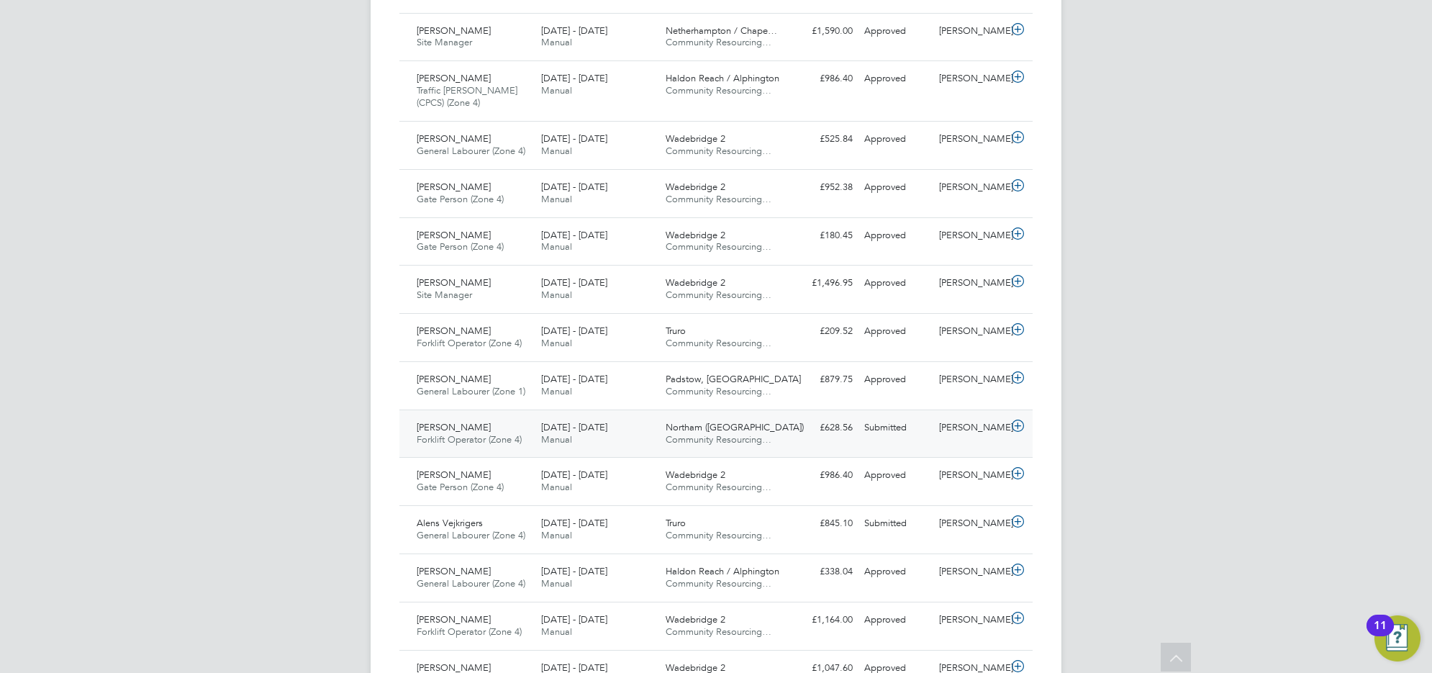
click at [497, 445] on span "Forklift Operator (Zone 4)" at bounding box center [469, 439] width 105 height 12
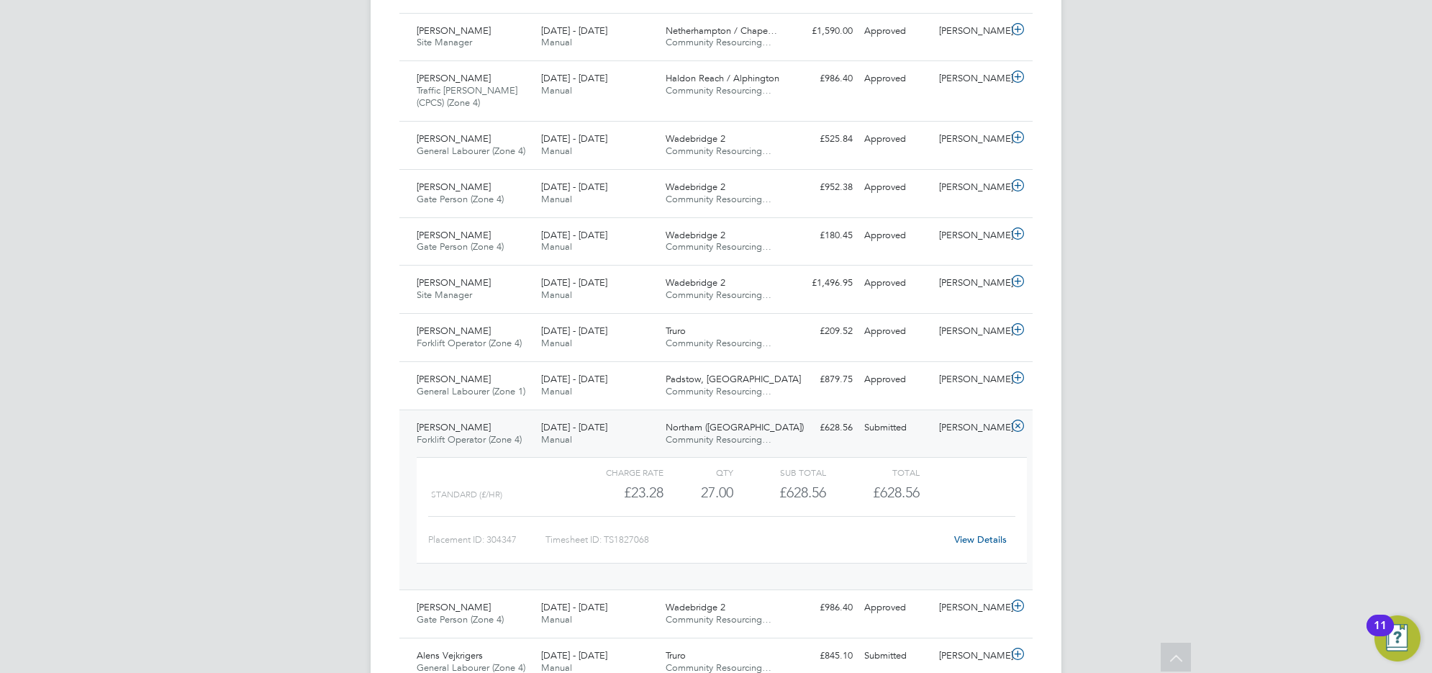
click at [975, 545] on link "View Details" at bounding box center [980, 539] width 53 height 12
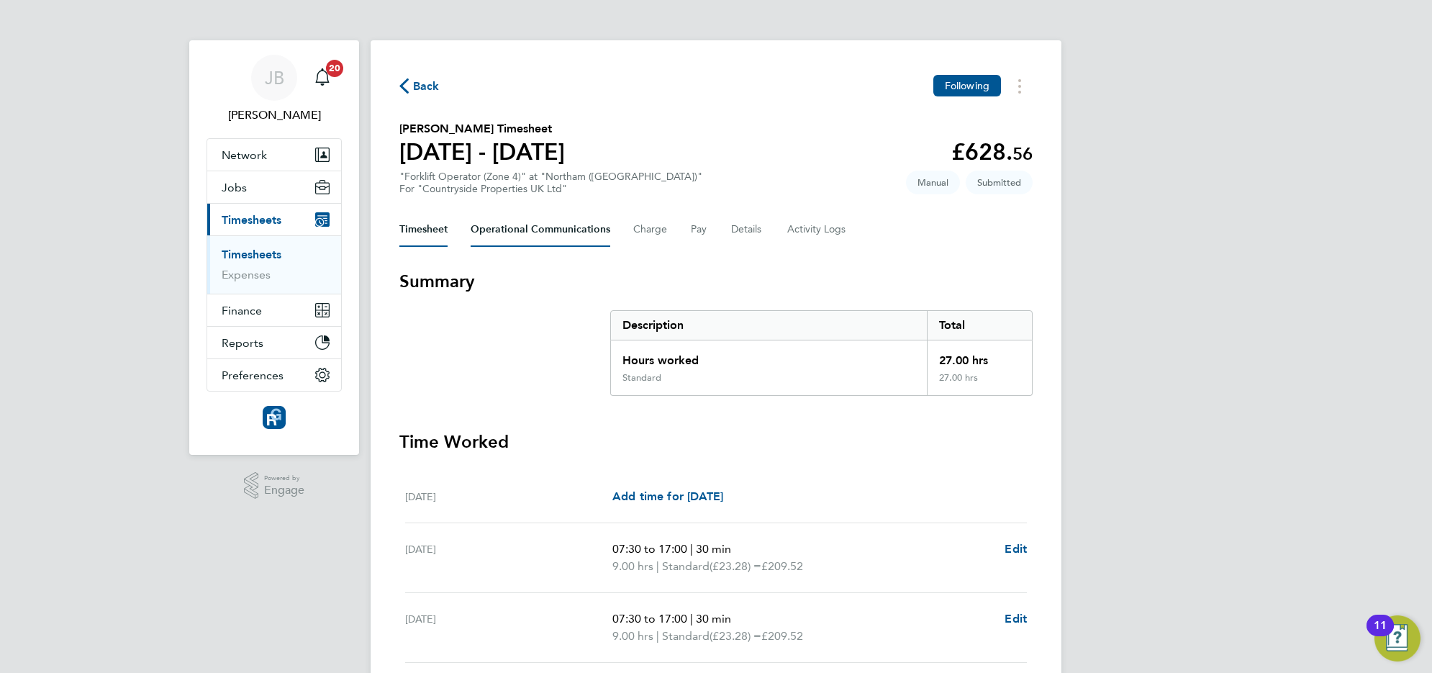
click at [512, 228] on Communications-tab "Operational Communications" at bounding box center [541, 229] width 140 height 35
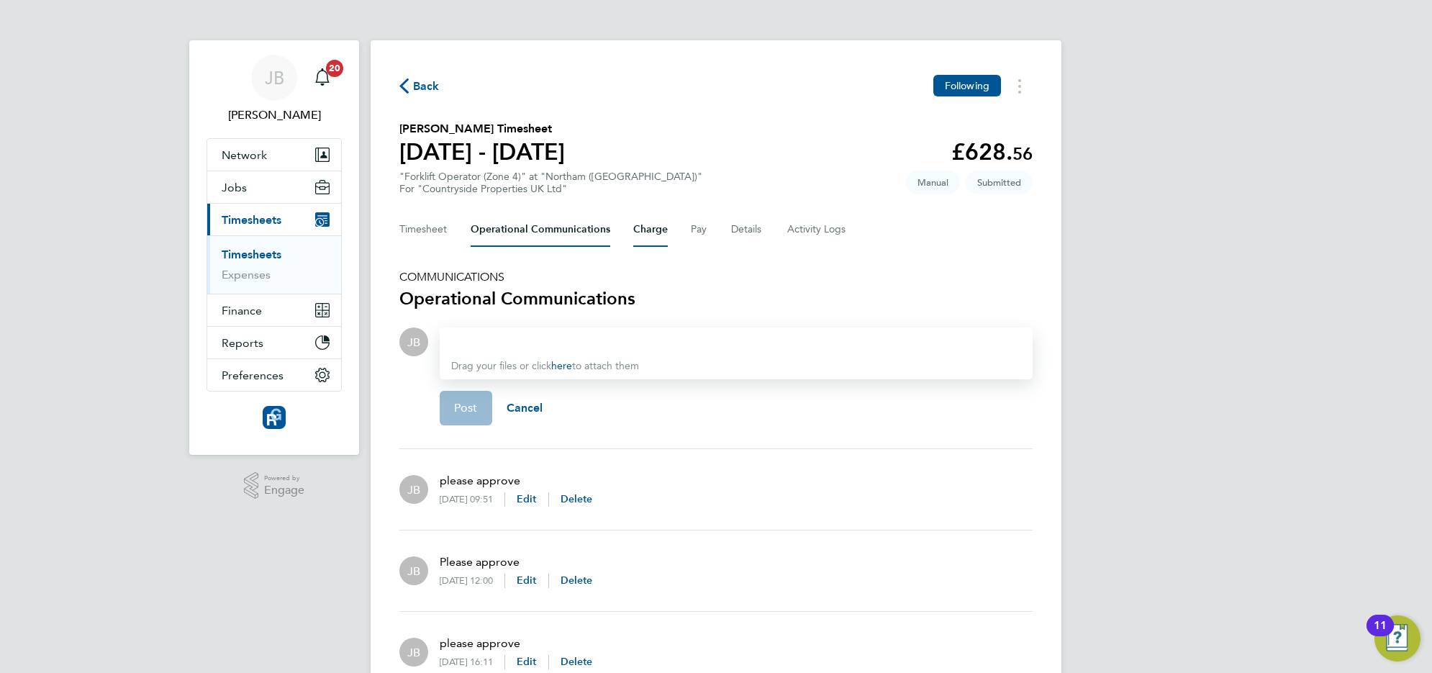
click at [646, 232] on button "Charge" at bounding box center [650, 229] width 35 height 35
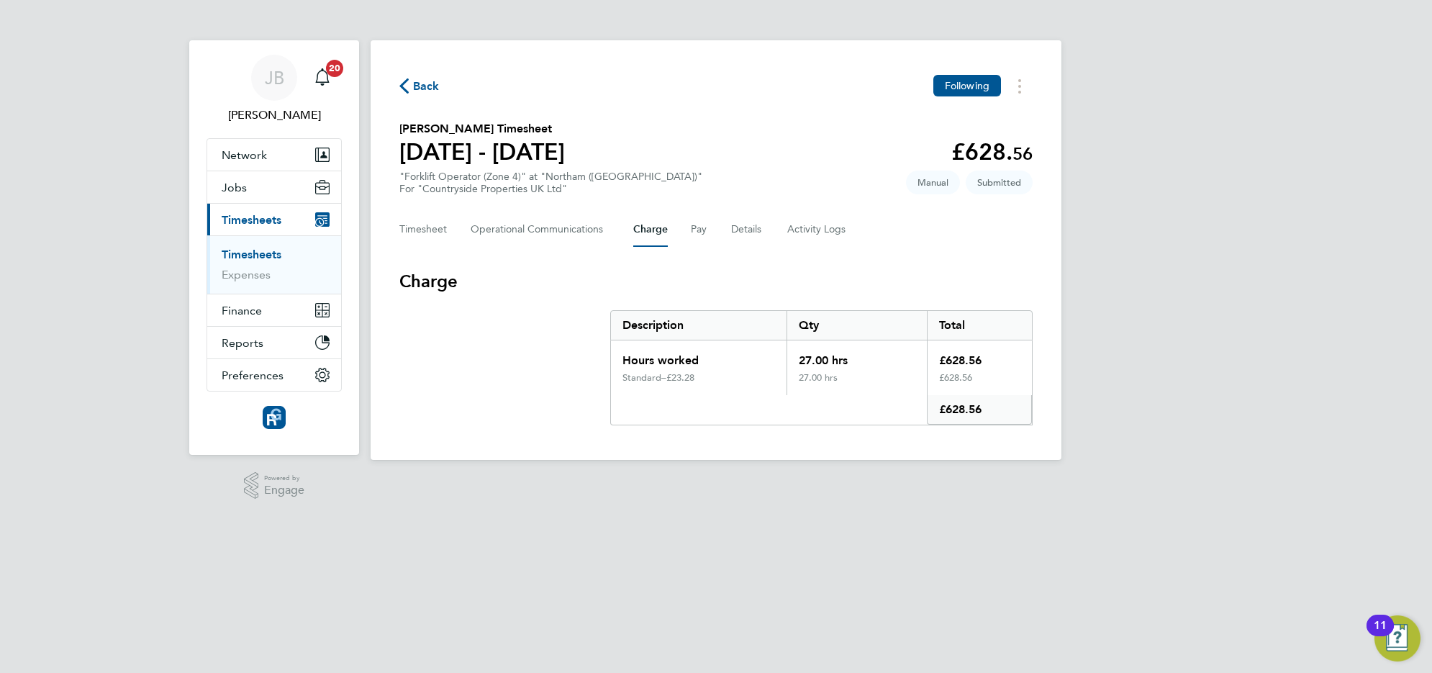
click at [681, 231] on div "Timesheet Operational Communications Charge Pay Details Activity Logs" at bounding box center [715, 229] width 633 height 35
click at [691, 231] on button "Pay" at bounding box center [699, 229] width 17 height 35
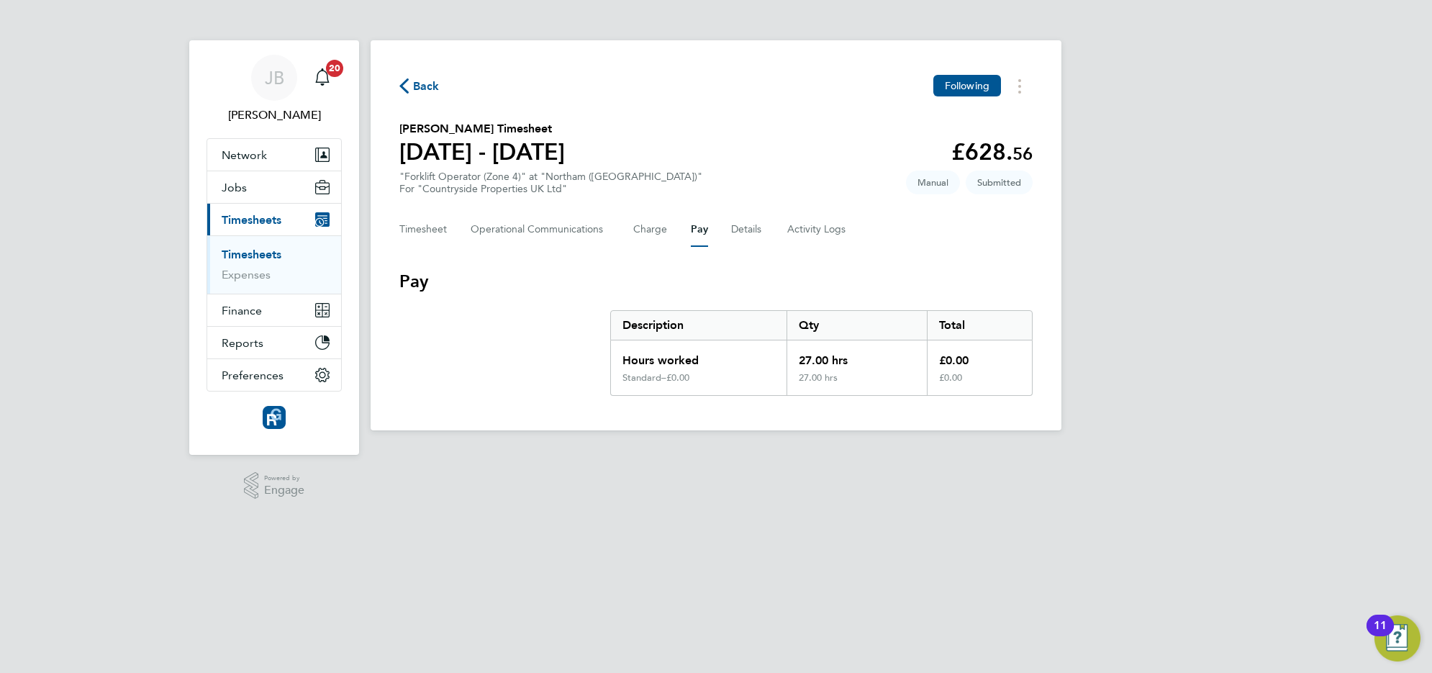
click at [721, 232] on div "Timesheet Operational Communications Charge Pay Details Activity Logs" at bounding box center [715, 229] width 633 height 35
click at [742, 234] on button "Details" at bounding box center [747, 229] width 33 height 35
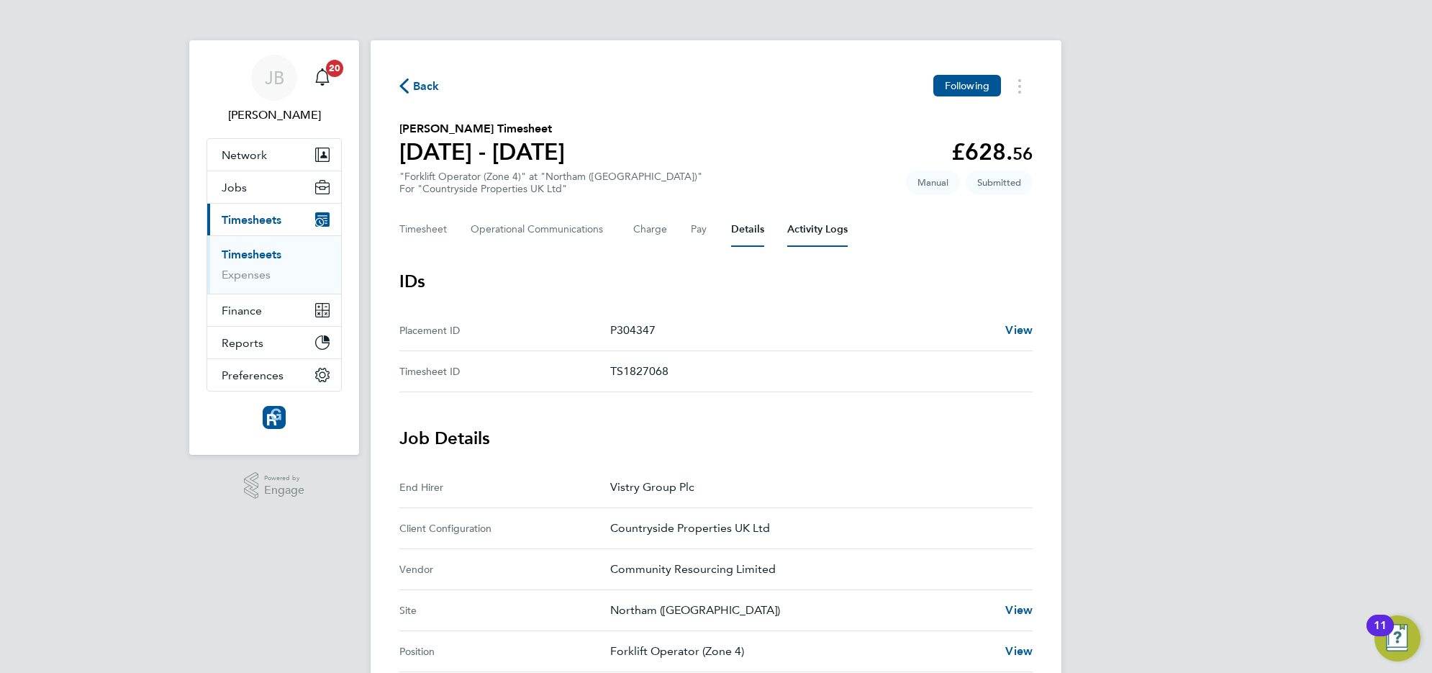
click at [817, 227] on Logs-tab "Activity Logs" at bounding box center [817, 229] width 60 height 35
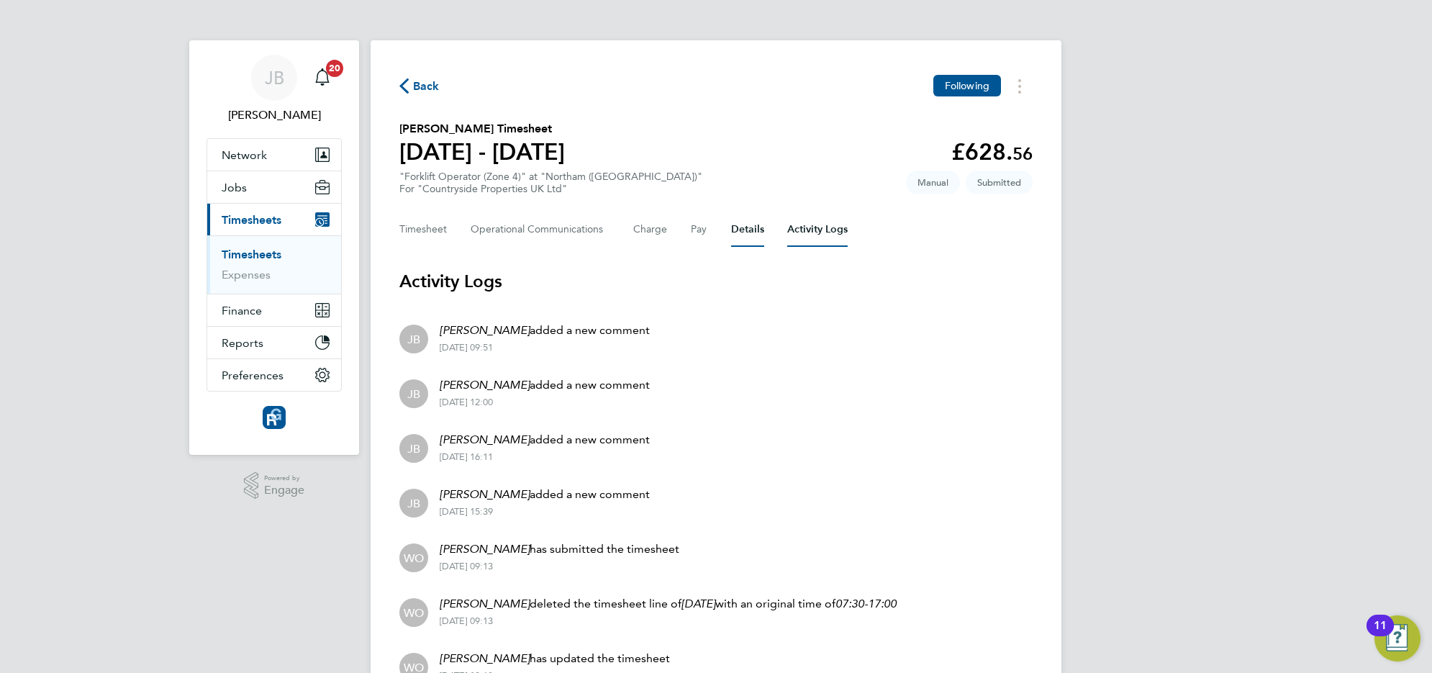
click at [745, 238] on button "Details" at bounding box center [747, 229] width 33 height 35
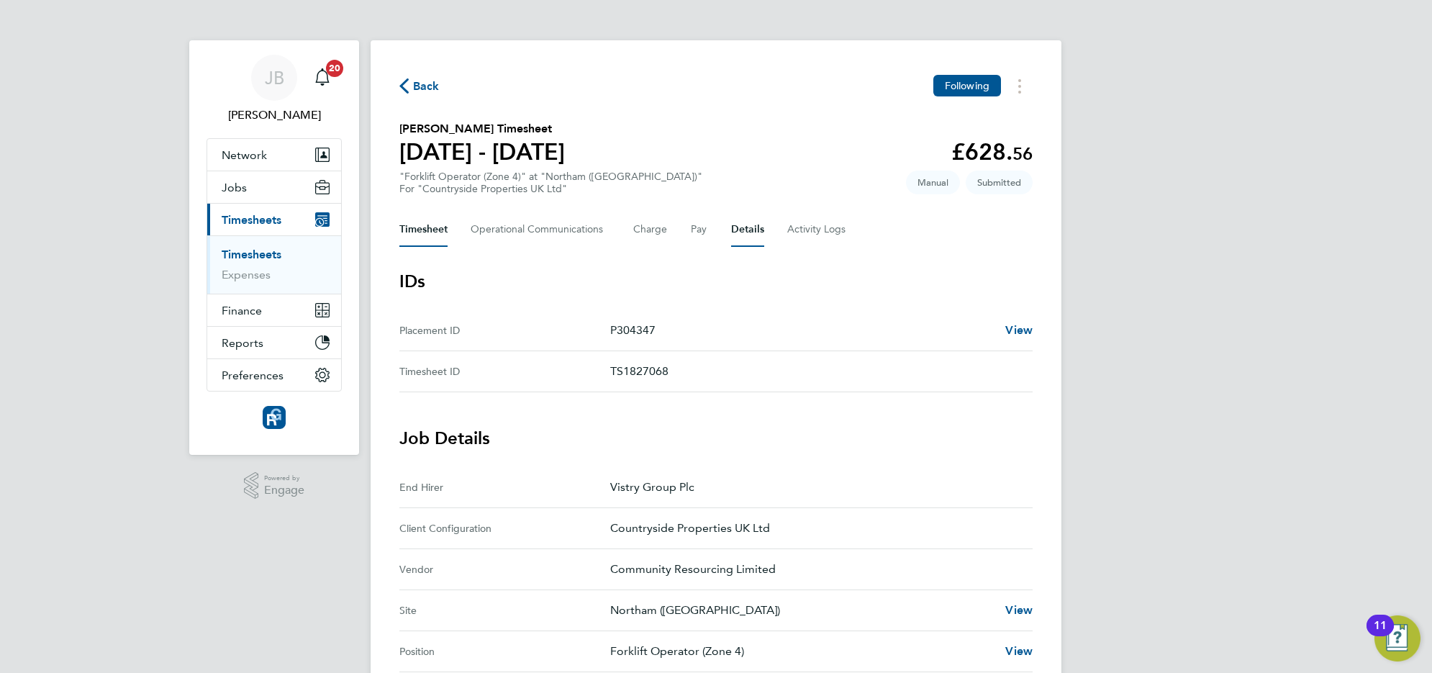
click at [421, 230] on button "Timesheet" at bounding box center [423, 229] width 48 height 35
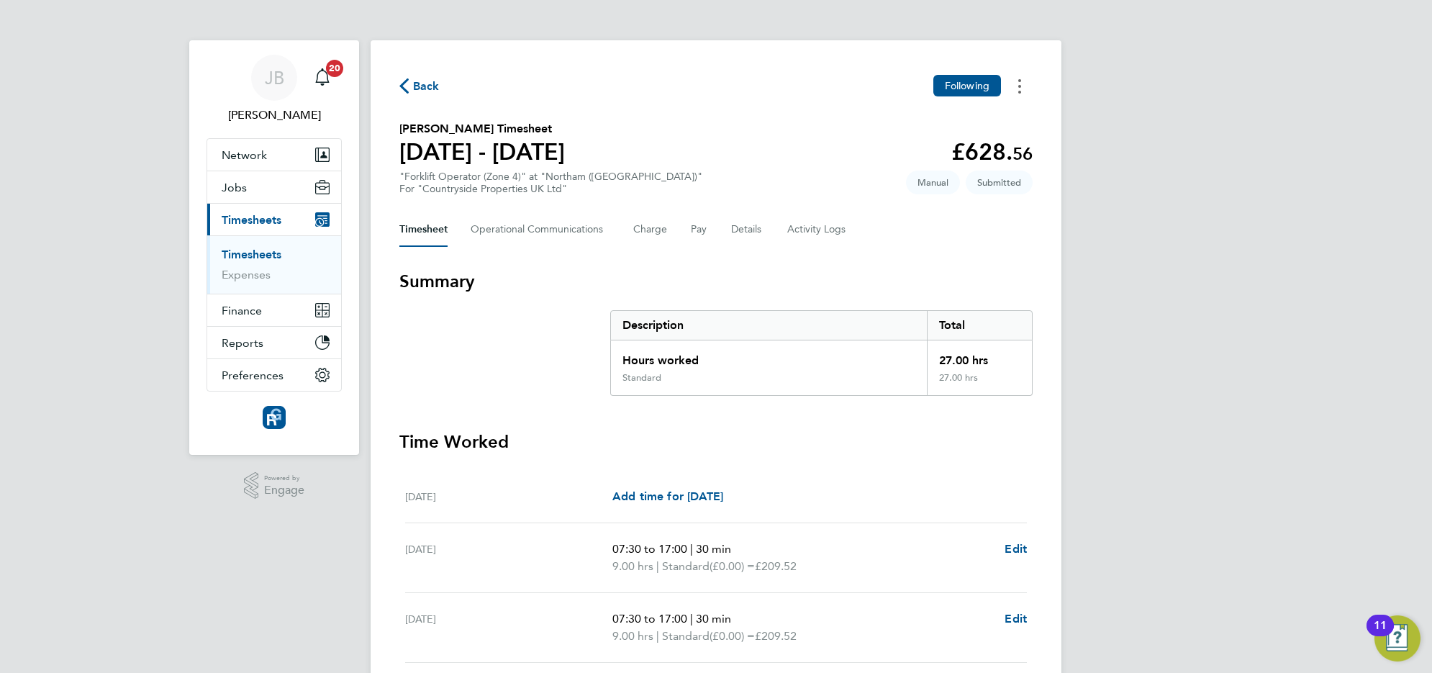
click at [1018, 87] on icon "Timesheets Menu" at bounding box center [1019, 86] width 3 height 14
click at [759, 170] on section "Troy Bamford's Timesheet 15 - 21 Sept 2025 £628. 56 "Forklift Operator (Zone 4)…" at bounding box center [715, 157] width 633 height 75
click at [414, 92] on span "Back" at bounding box center [426, 86] width 27 height 17
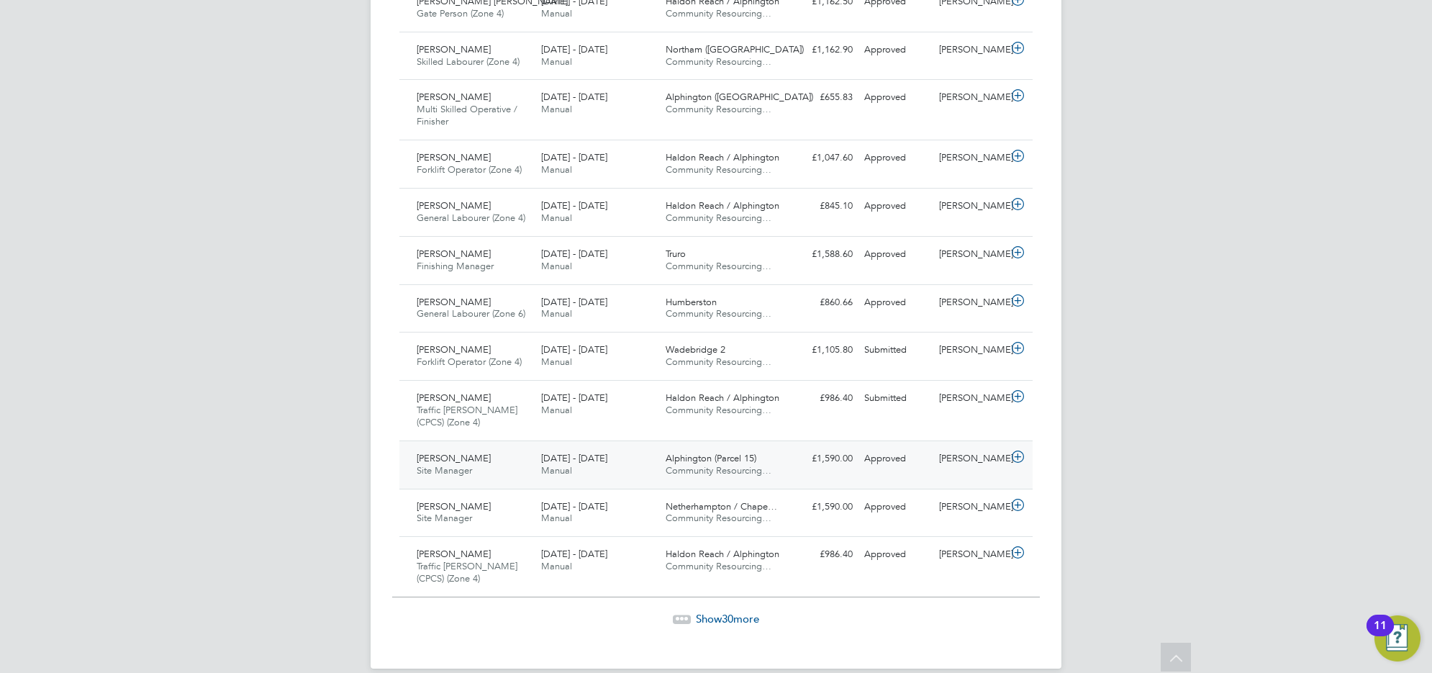
scroll to position [1375, 0]
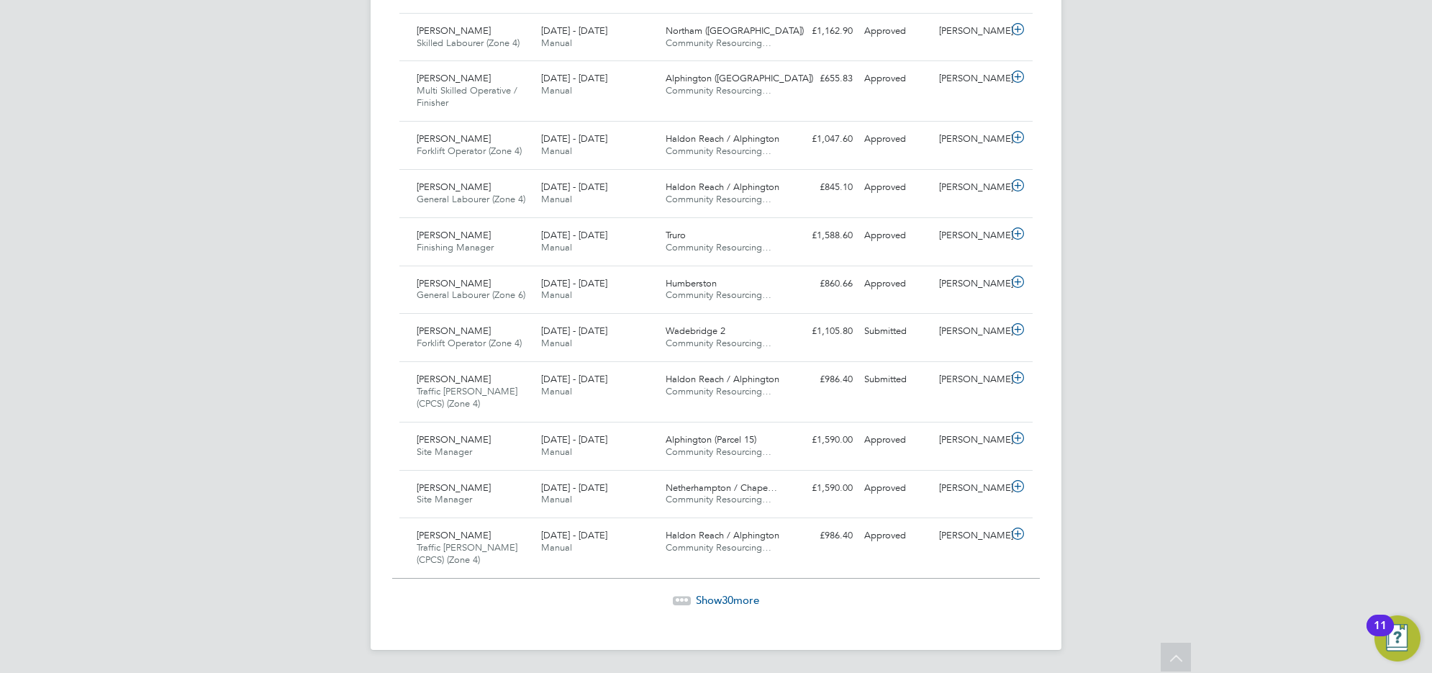
click at [688, 594] on div "Show 30 more" at bounding box center [716, 600] width 648 height 14
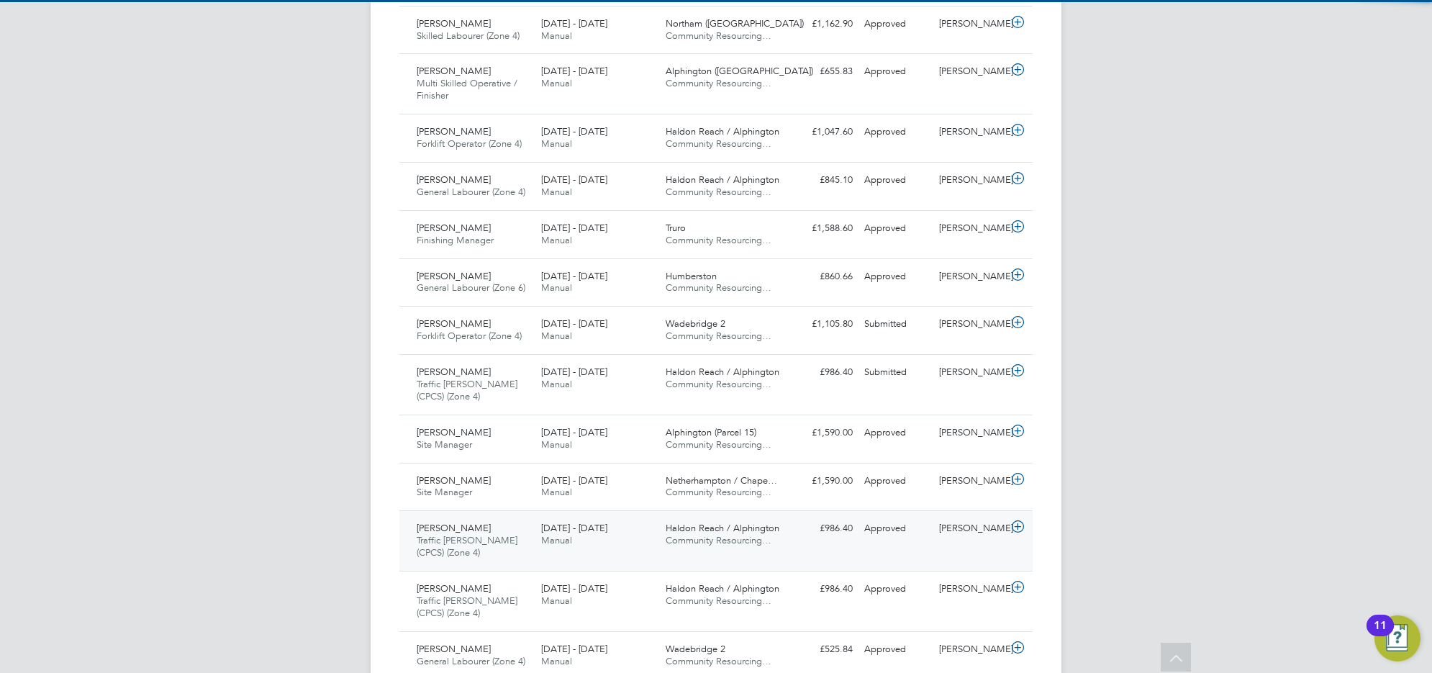
scroll to position [36, 124]
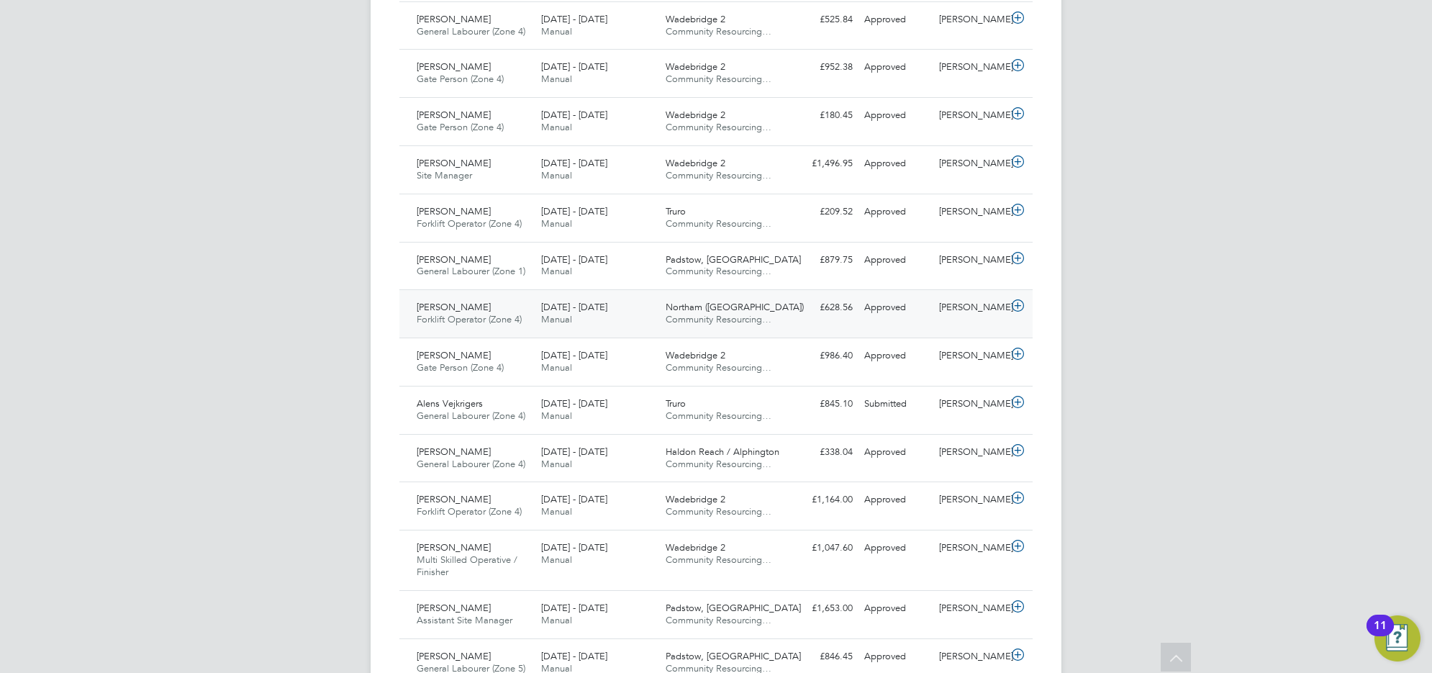
click at [435, 324] on span "Forklift Operator (Zone 4)" at bounding box center [469, 319] width 105 height 12
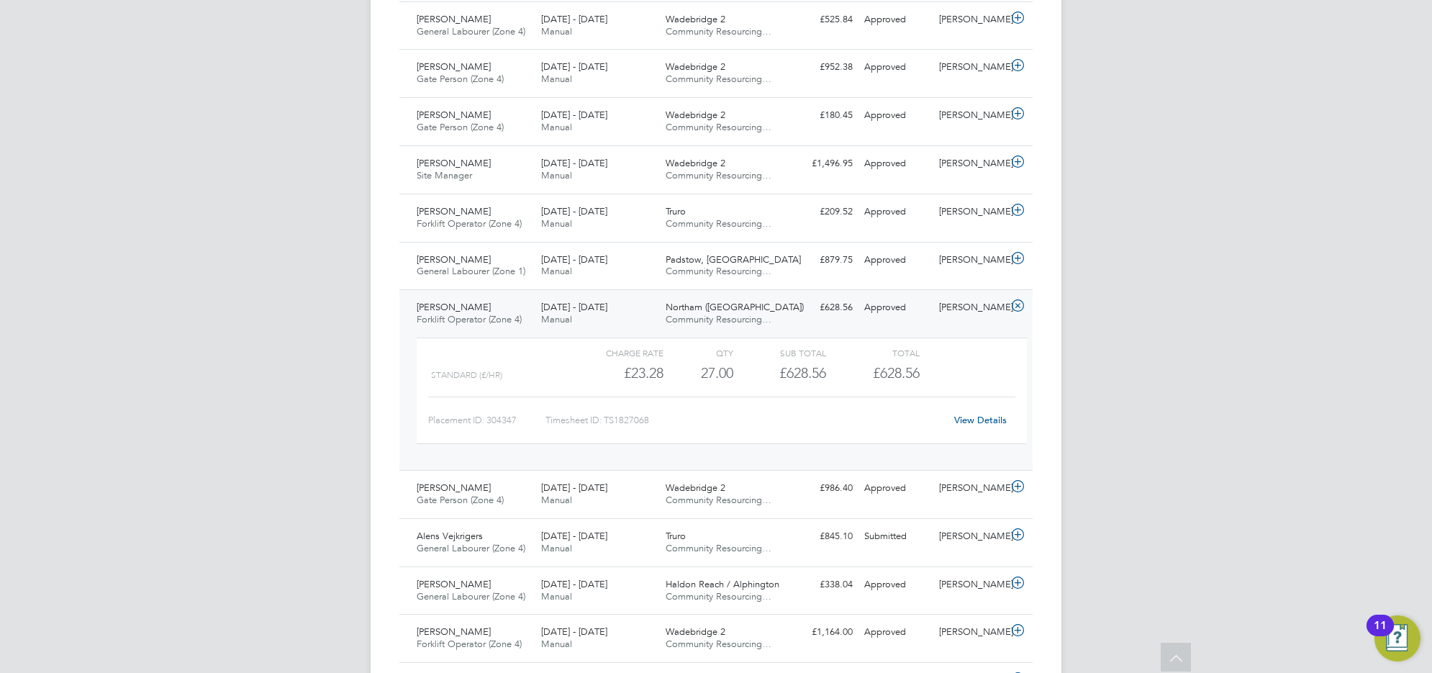
click at [512, 325] on span "Forklift Operator (Zone 4)" at bounding box center [469, 319] width 105 height 12
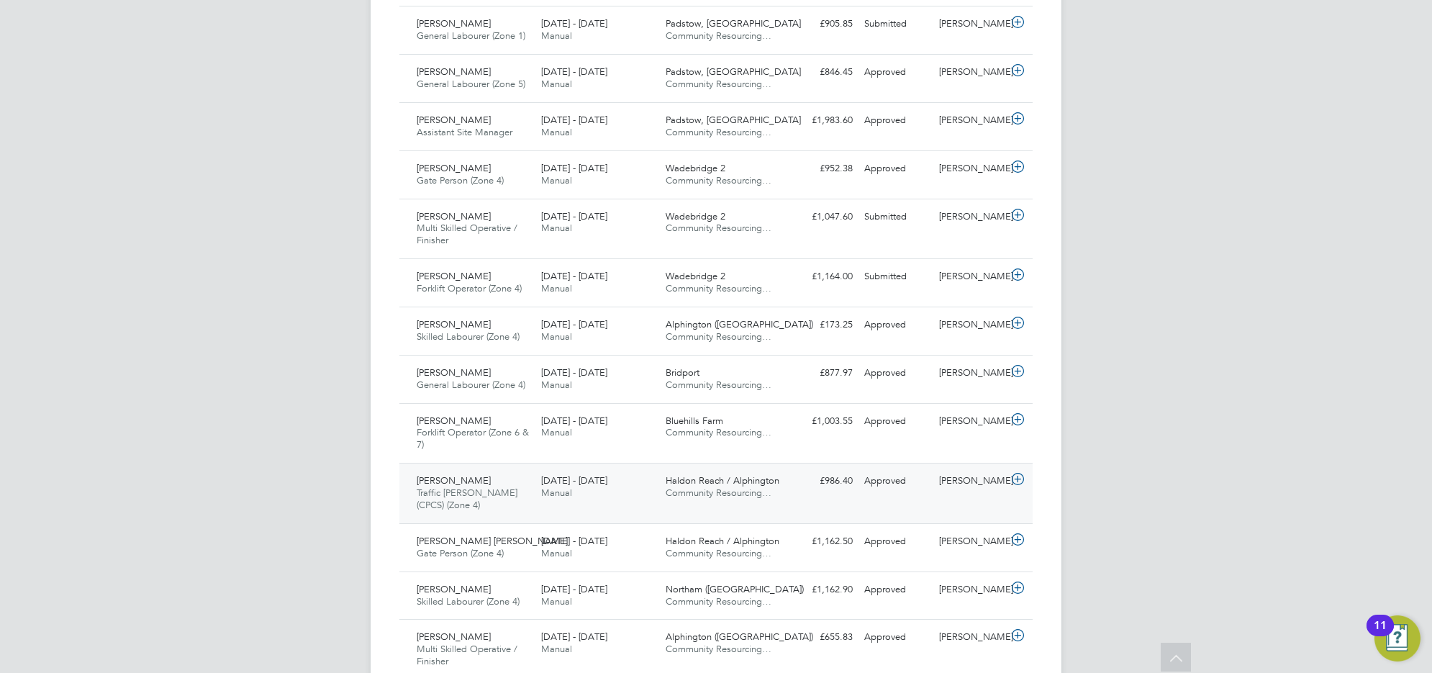
scroll to position [899, 0]
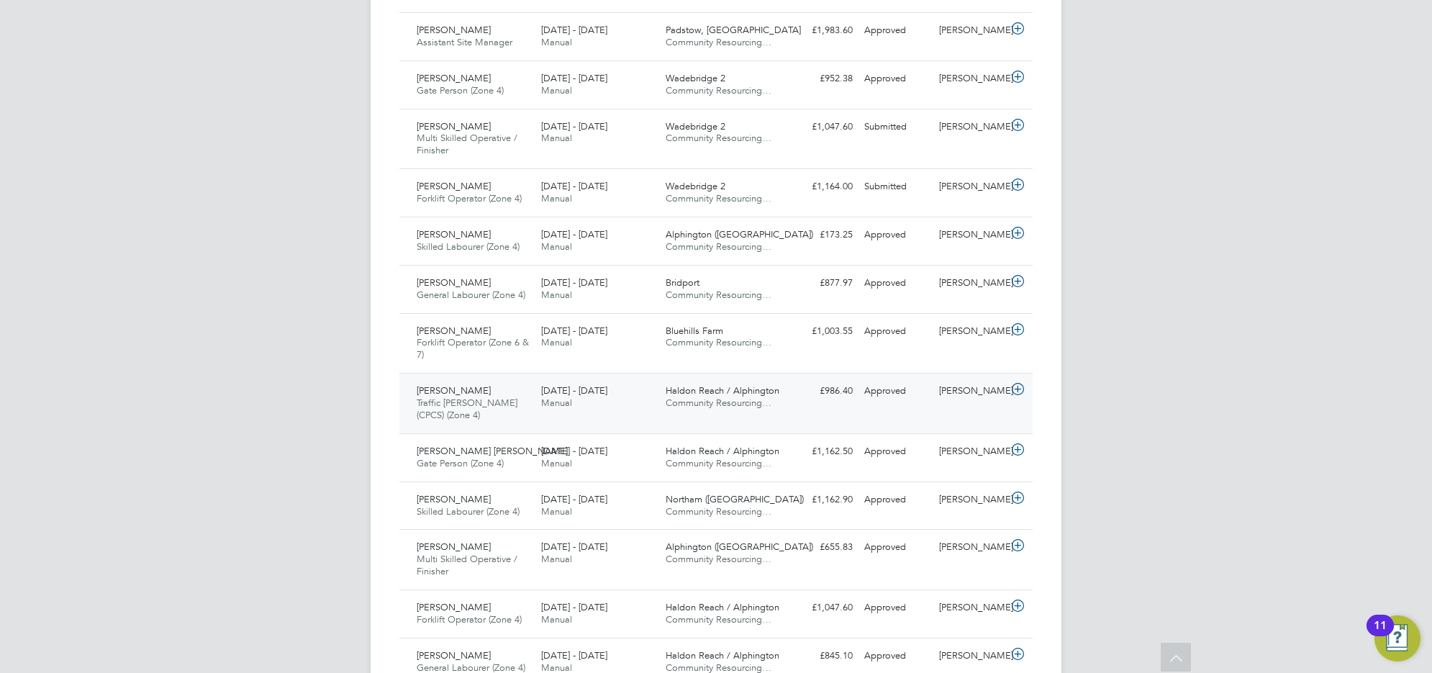
click at [491, 398] on div "Simon Williams Traffic Marshall (CPCS) (Zone 4) 22 - 28 Sep 2025" at bounding box center [473, 403] width 124 height 48
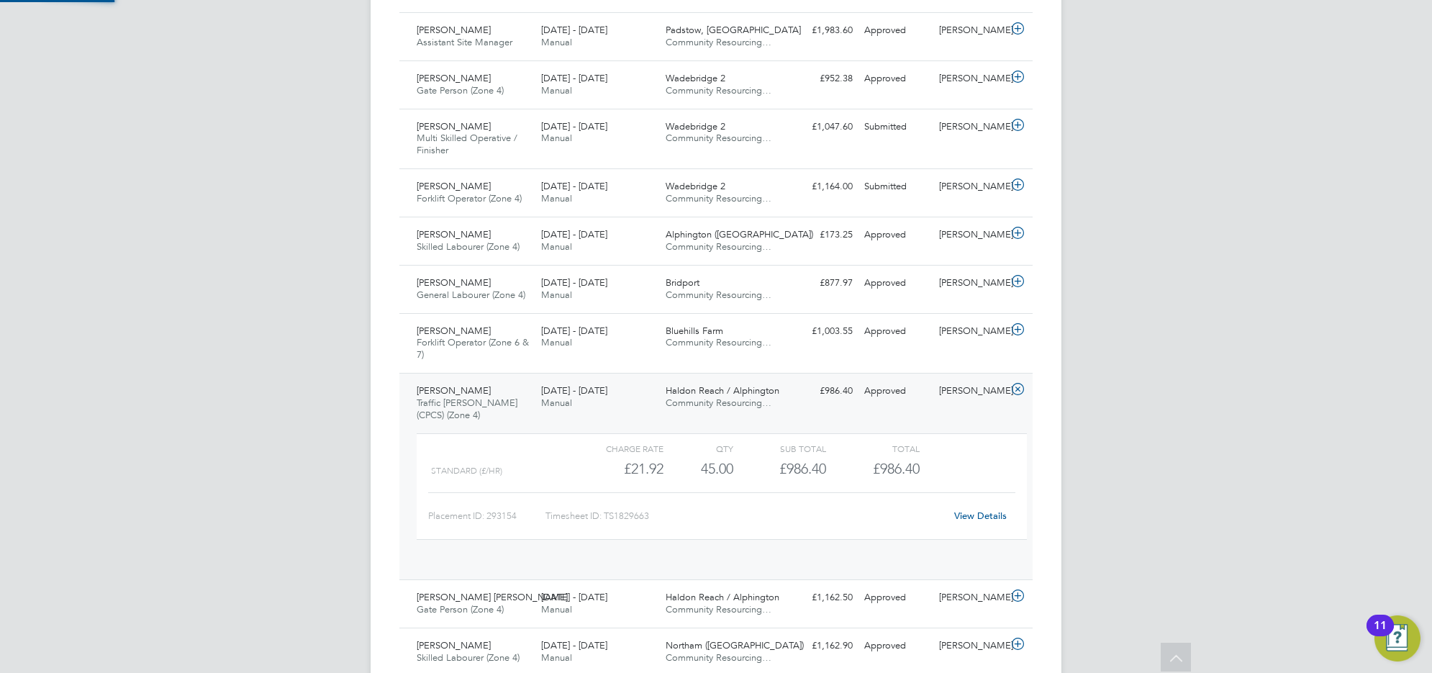
scroll to position [24, 140]
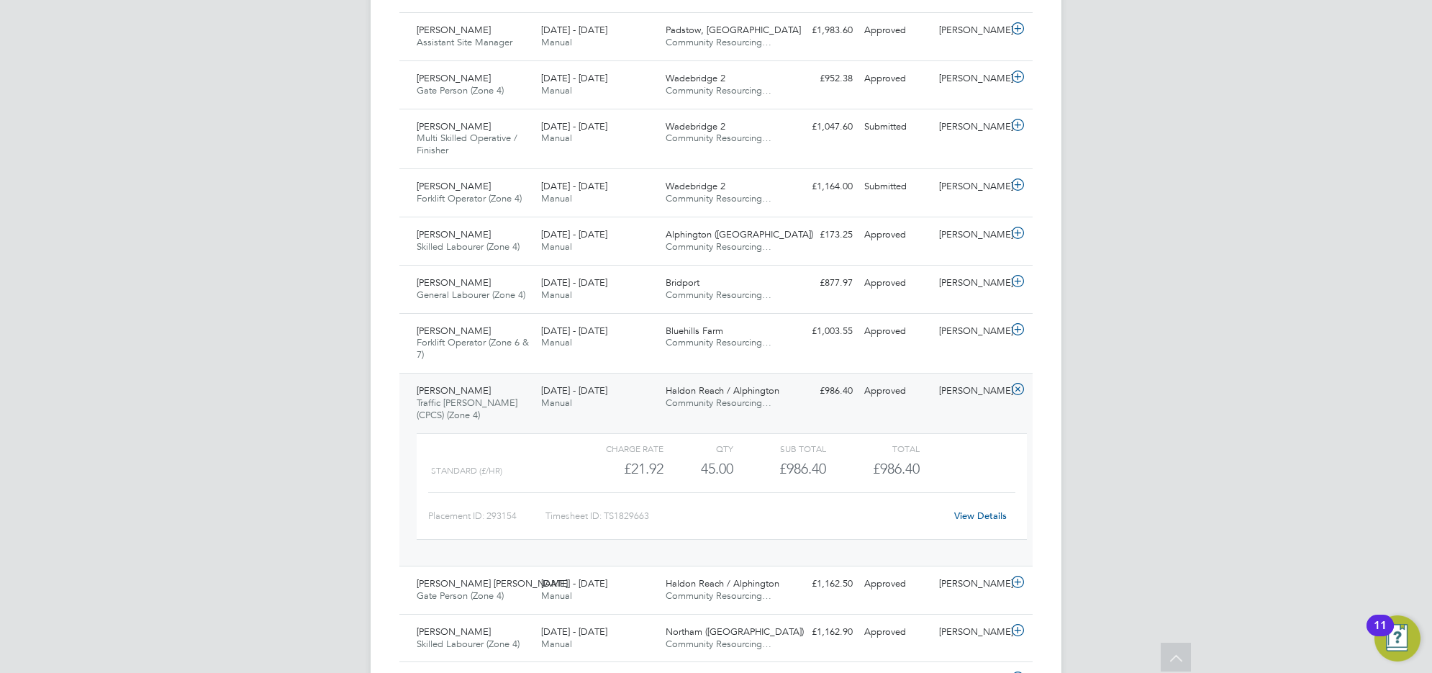
click at [437, 401] on span "Traffic [PERSON_NAME] (CPCS) (Zone 4)" at bounding box center [467, 408] width 101 height 24
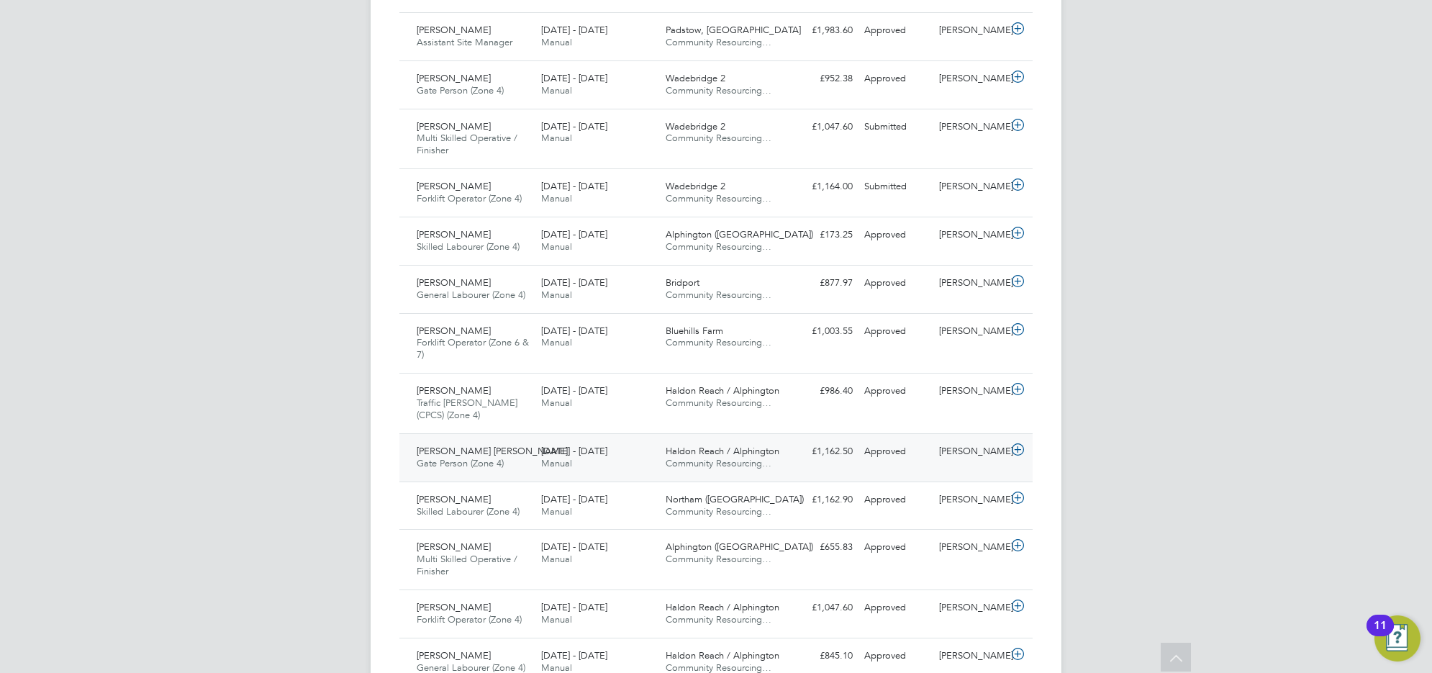
click at [441, 475] on div "Connor Iles Gate Person (Zone 4) 22 - 28 Sep 2025" at bounding box center [473, 458] width 124 height 36
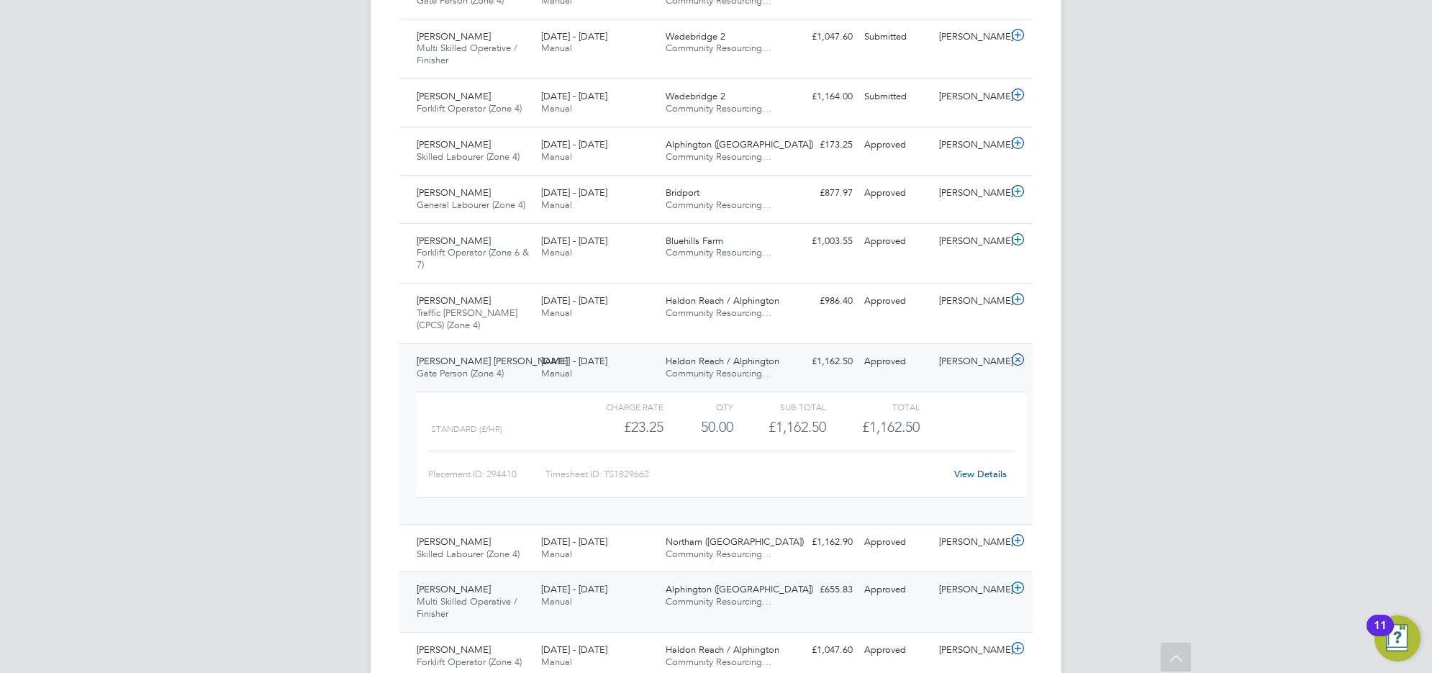
scroll to position [1079, 0]
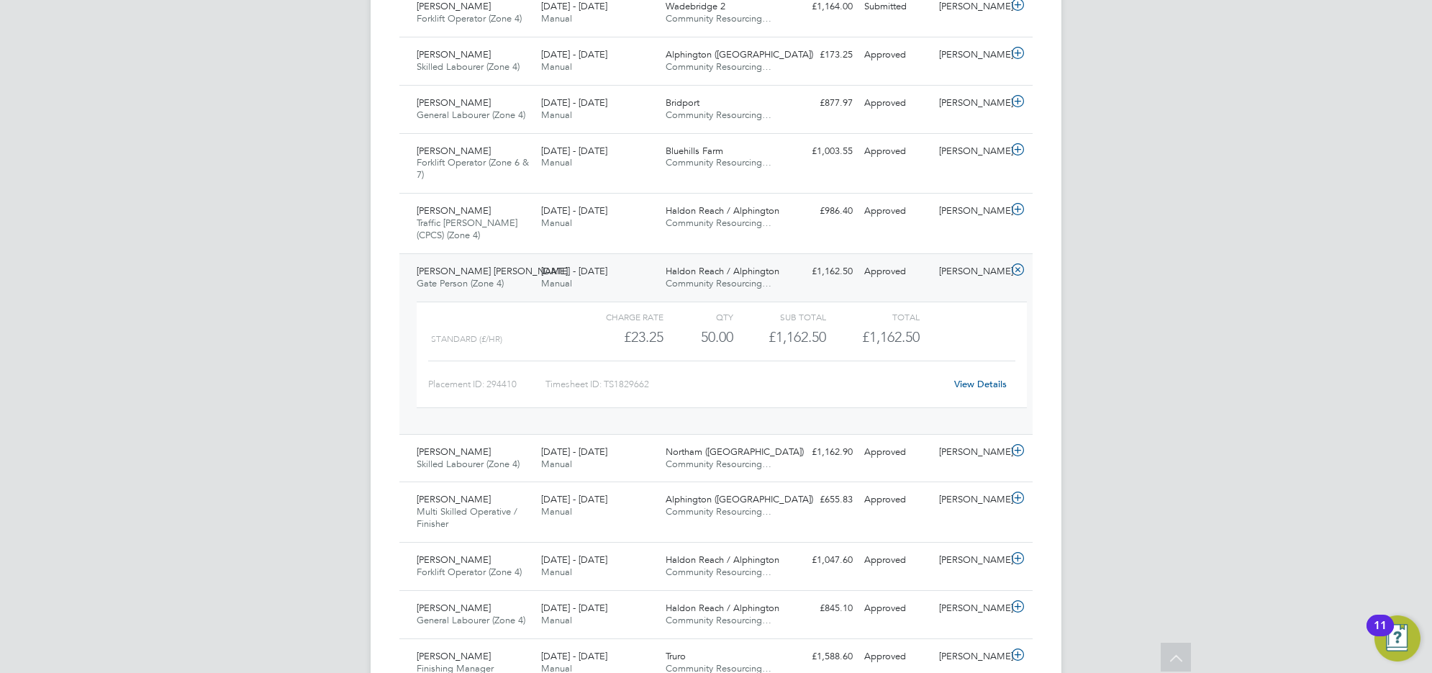
click at [444, 265] on div "Connor Iles Gate Person (Zone 4) 22 - 28 Sep 2025" at bounding box center [473, 278] width 124 height 36
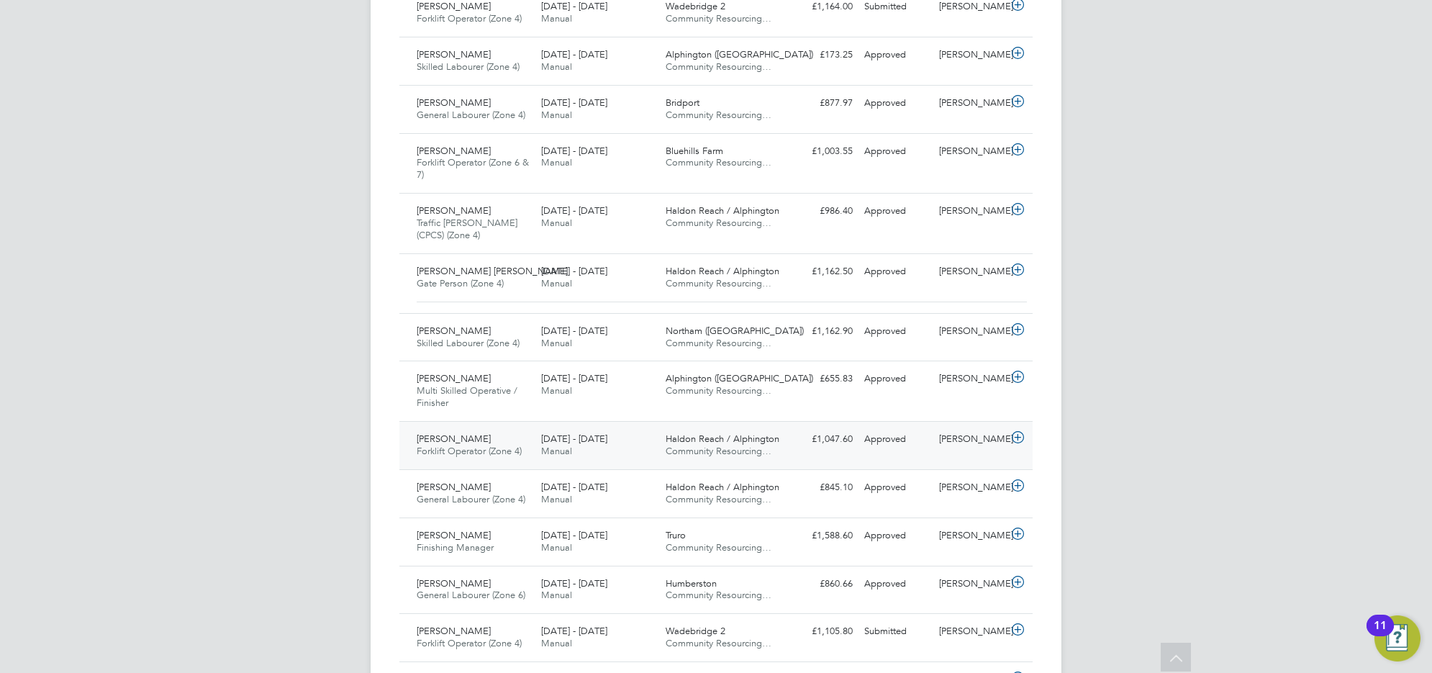
scroll to position [1169, 0]
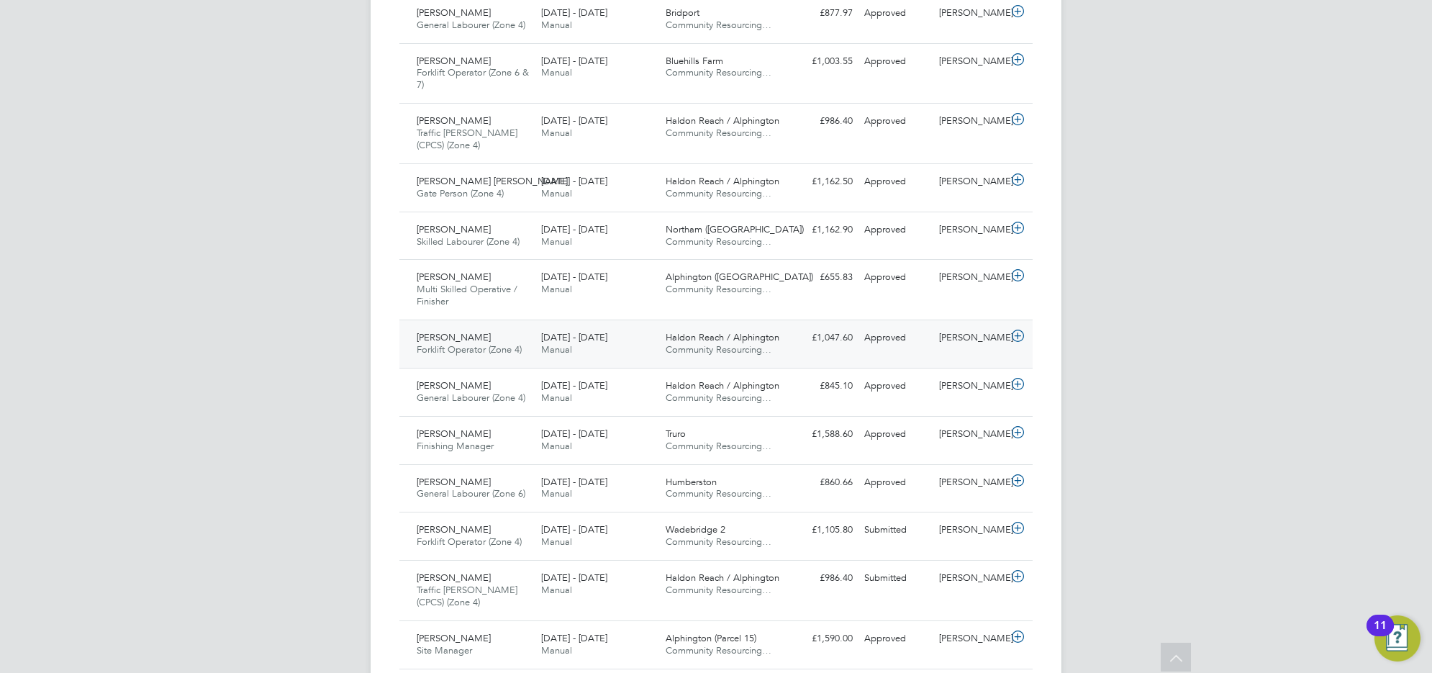
click at [508, 342] on div "Darren Eland Forklift Operator (Zone 4) 22 - 28 Sep 2025" at bounding box center [473, 344] width 124 height 36
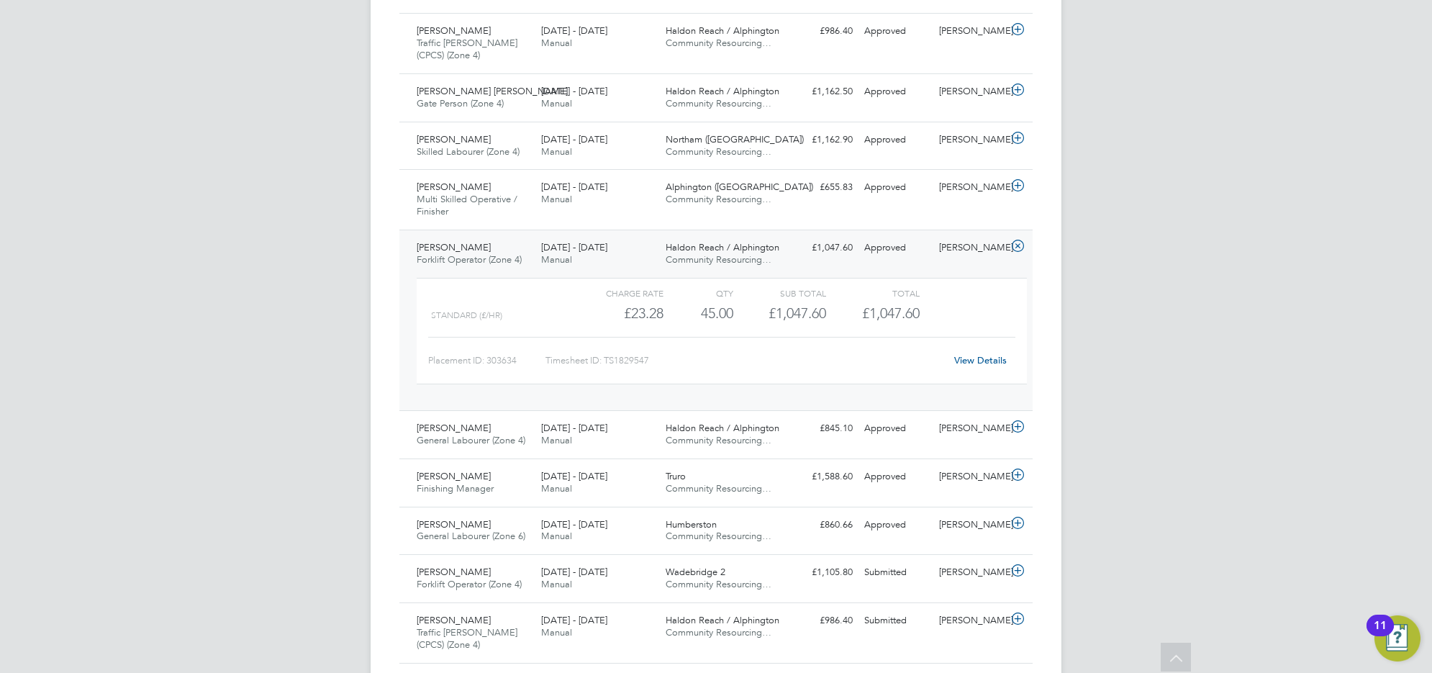
scroll to position [1349, 0]
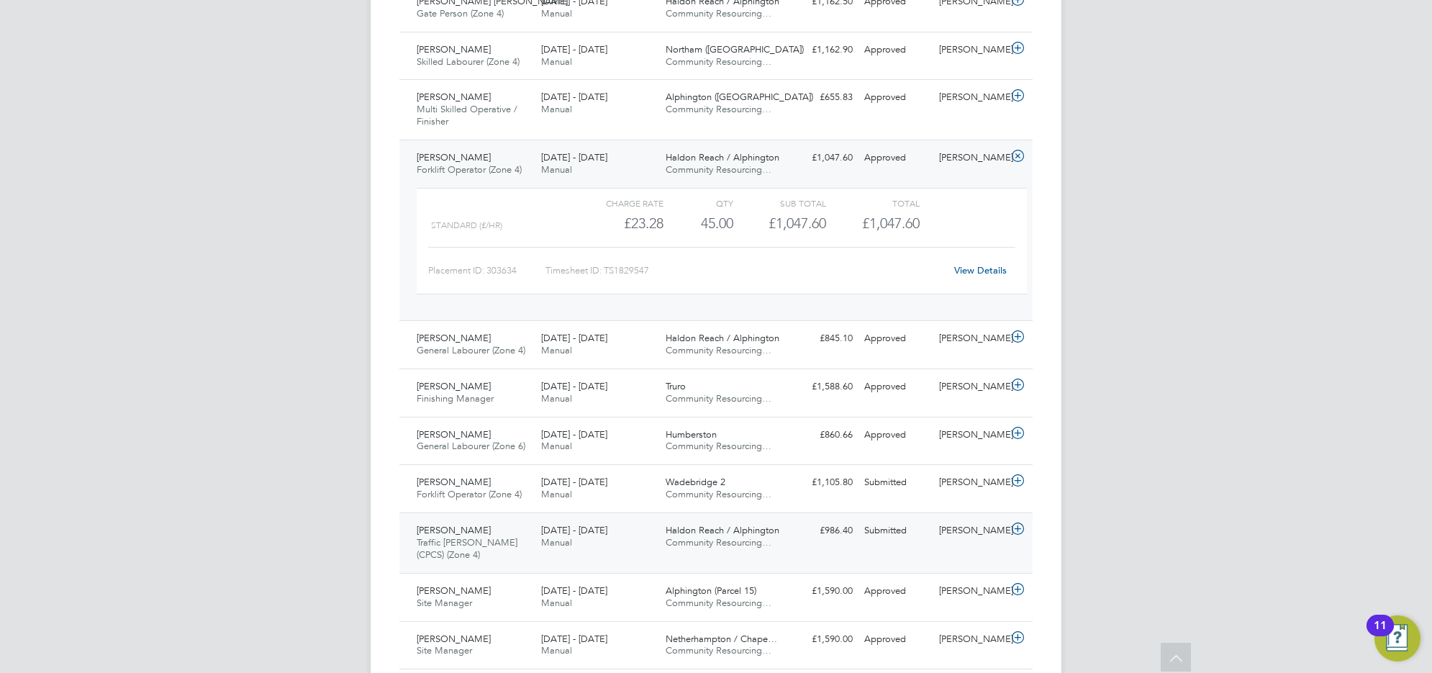
click at [472, 542] on div "Philip Hunt Traffic Marshall (CPCS) (Zone 4) 22 - 28 Sep 2025" at bounding box center [473, 543] width 124 height 48
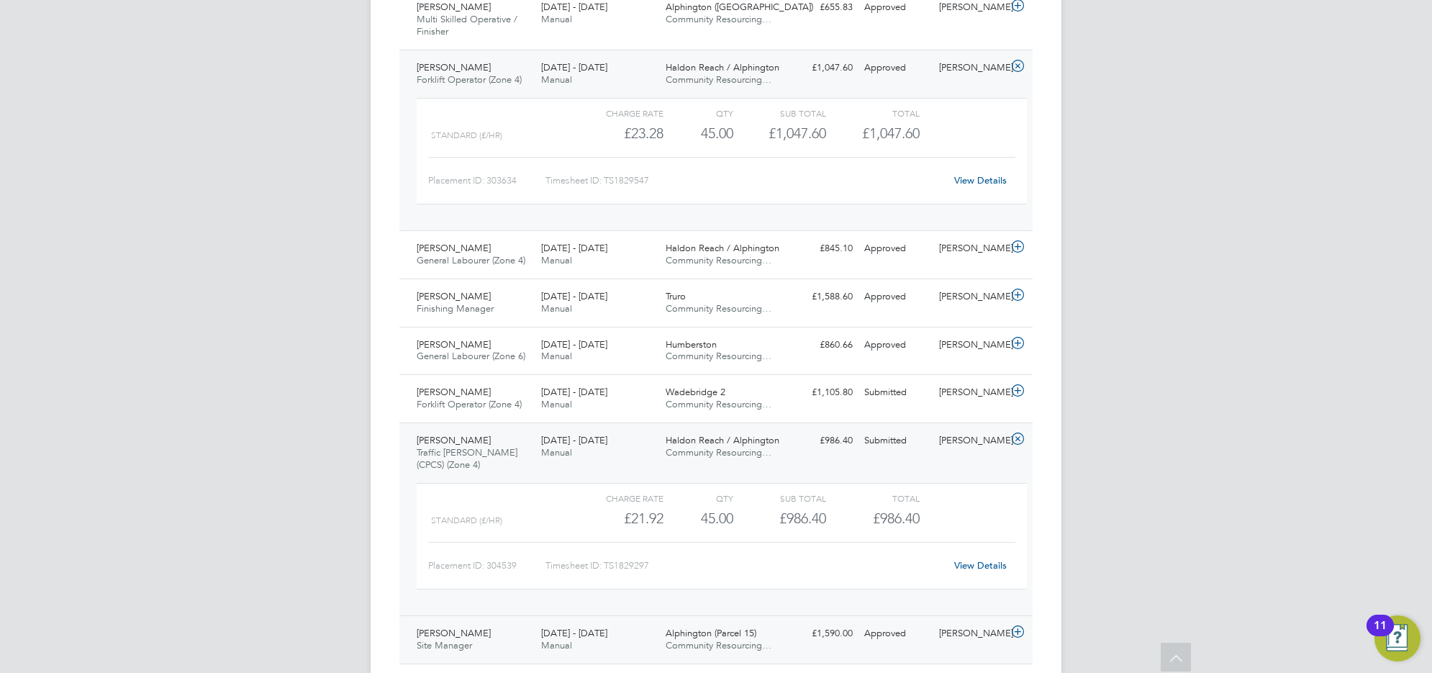
scroll to position [1529, 0]
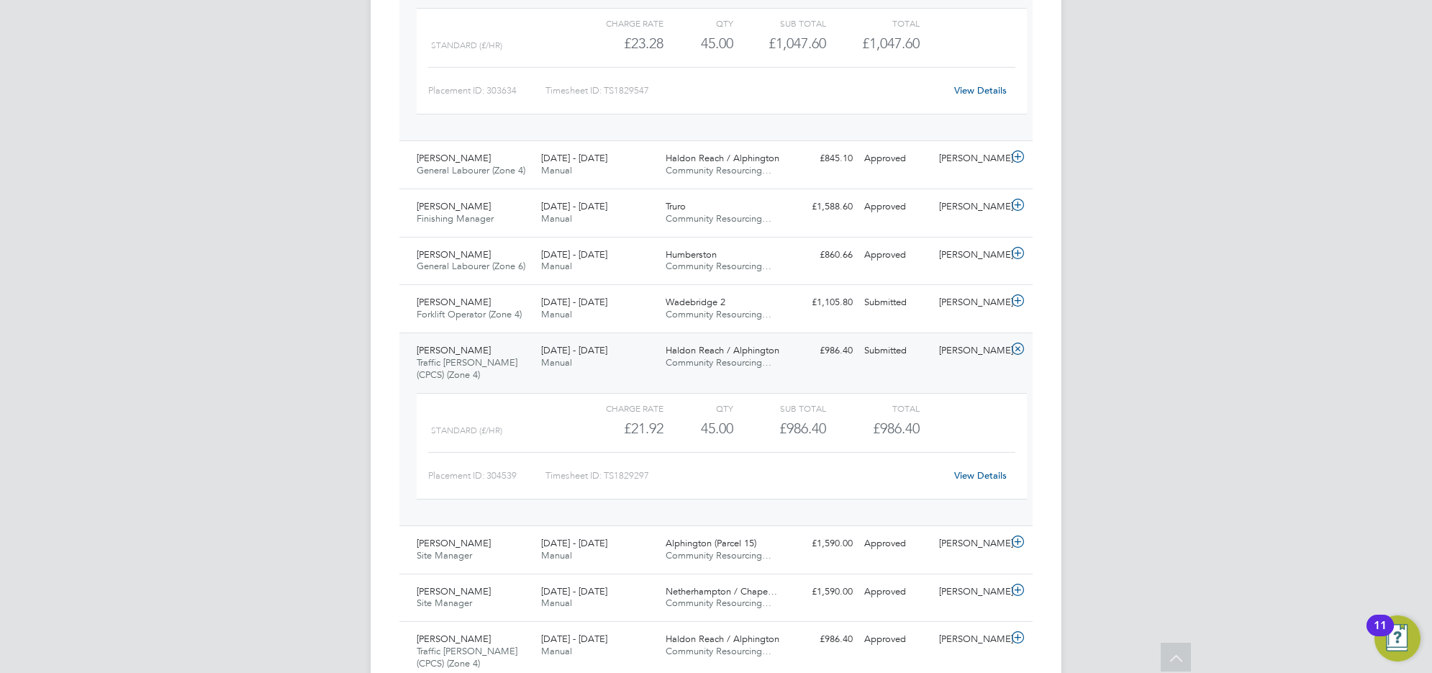
click at [980, 481] on link "View Details" at bounding box center [980, 475] width 53 height 12
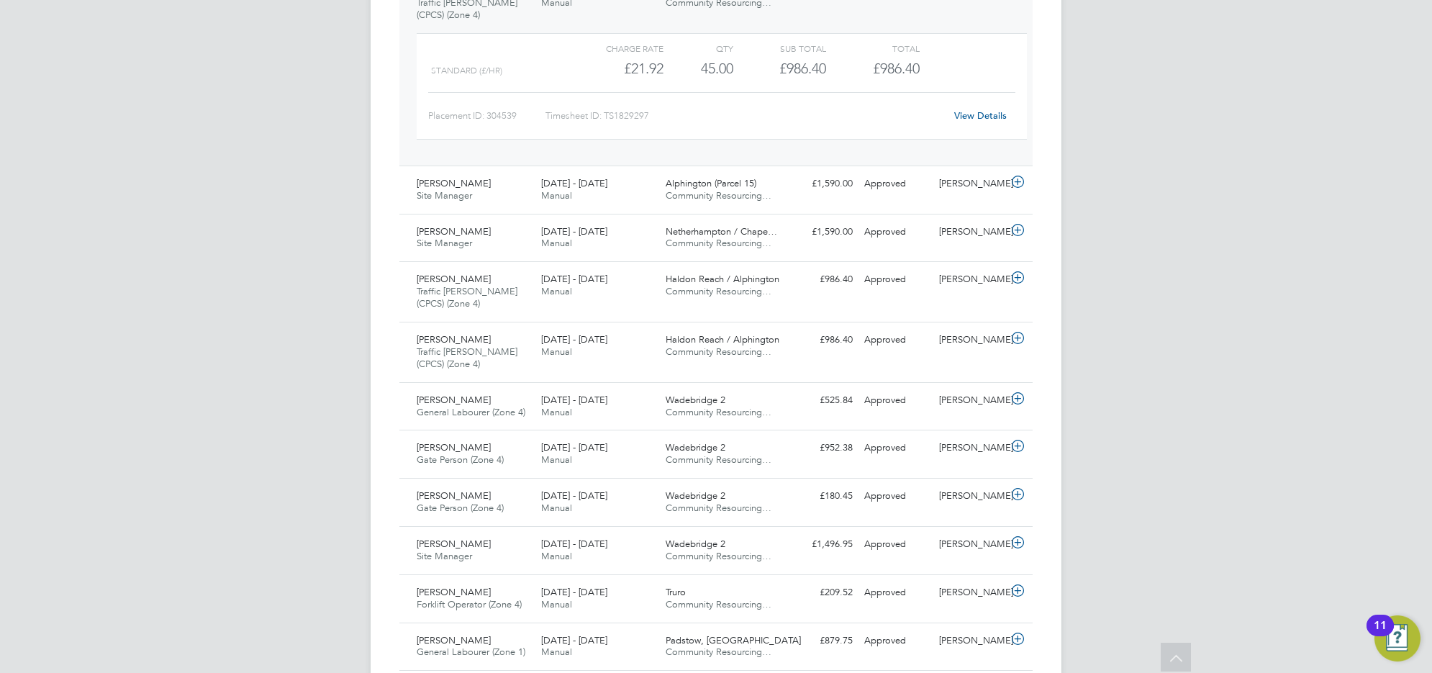
scroll to position [1619, 0]
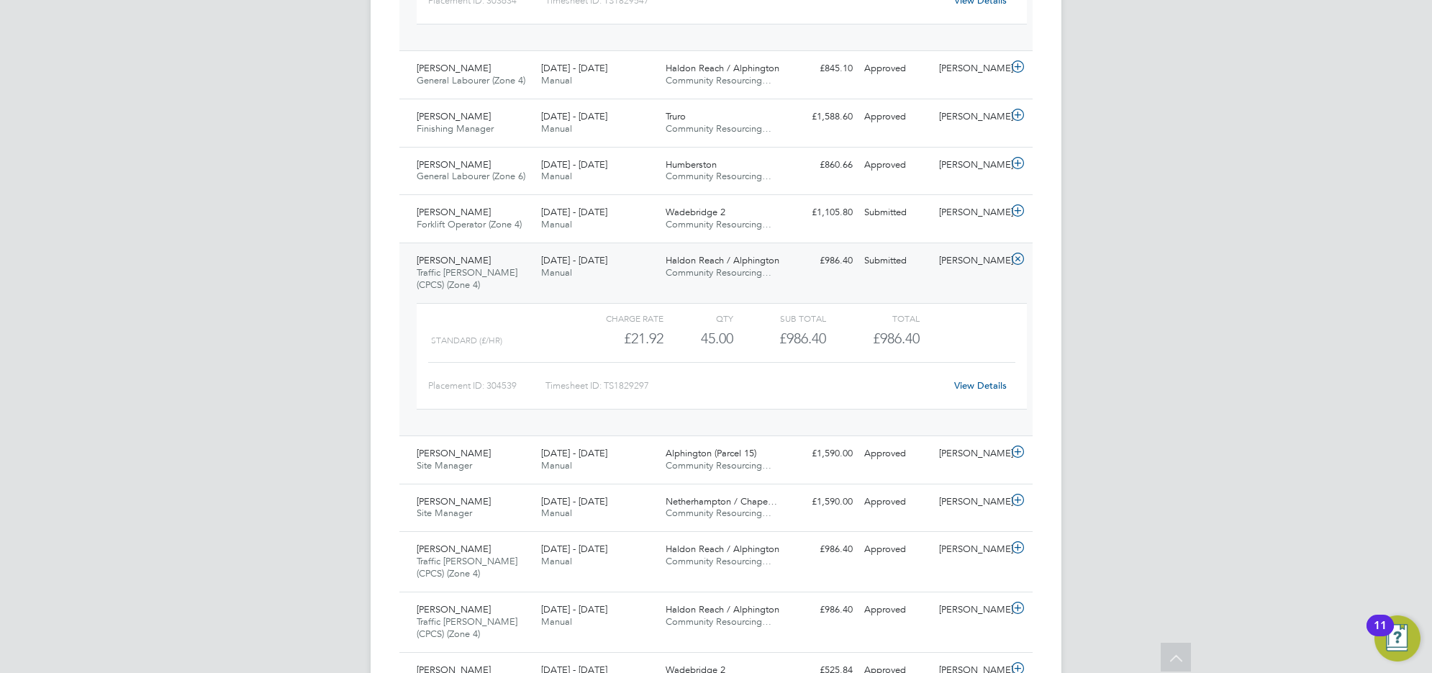
click at [470, 284] on span "Traffic [PERSON_NAME] (CPCS) (Zone 4)" at bounding box center [467, 278] width 101 height 24
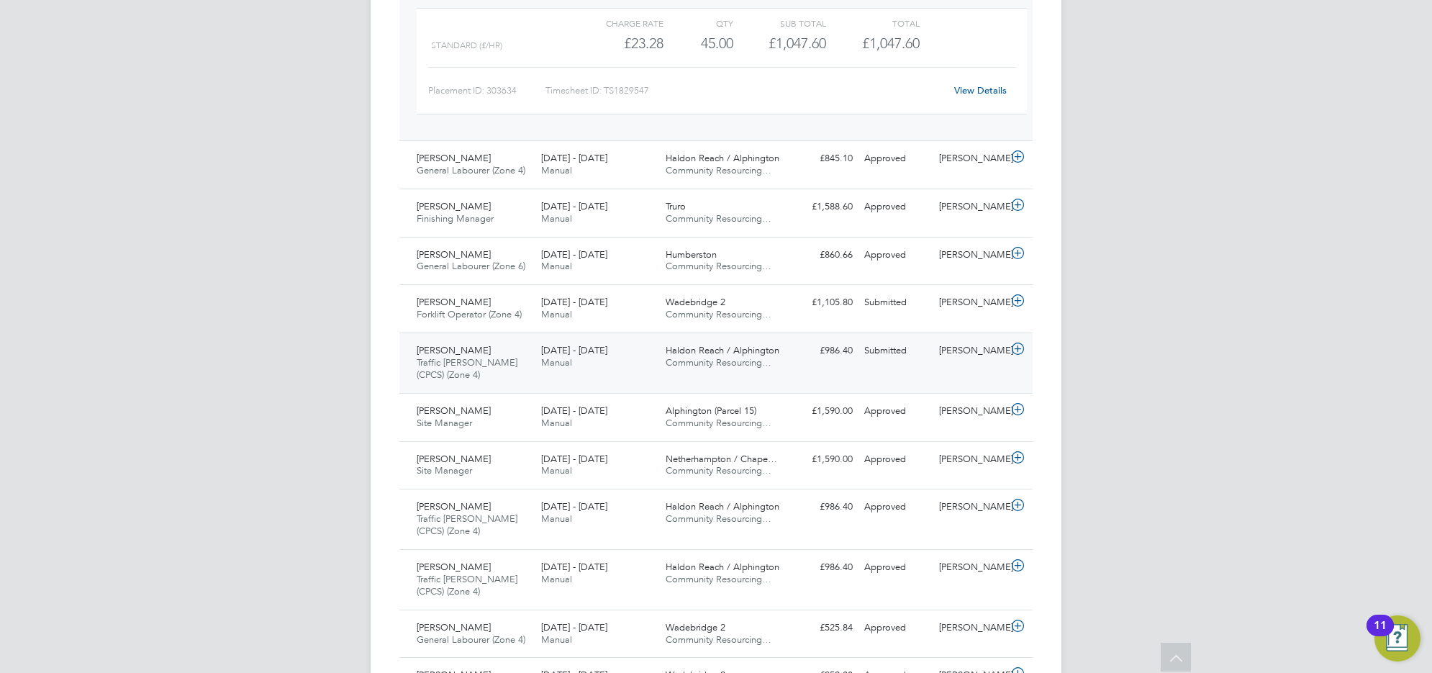
scroll to position [1349, 0]
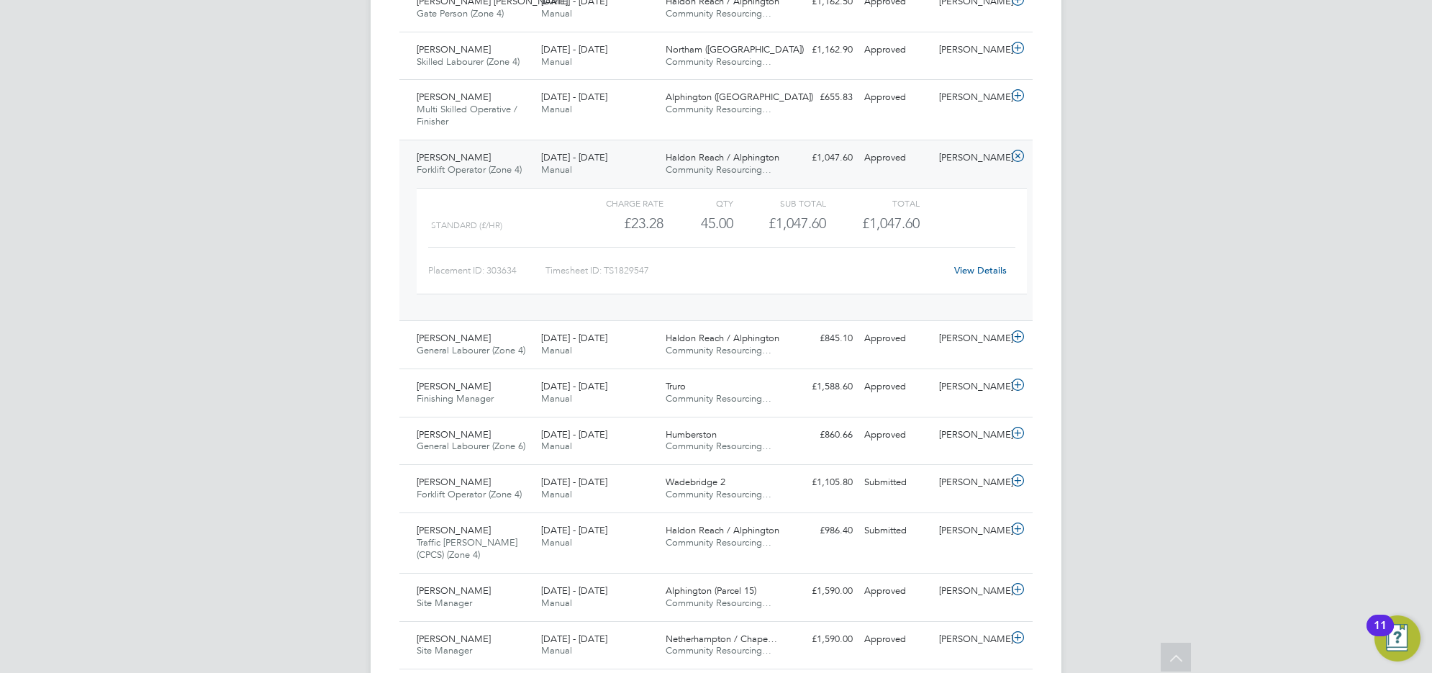
click at [469, 150] on div "Darren Eland Forklift Operator (Zone 4) 22 - 28 Sep 2025 22 - 28 Sep 2025 Manua…" at bounding box center [715, 230] width 633 height 181
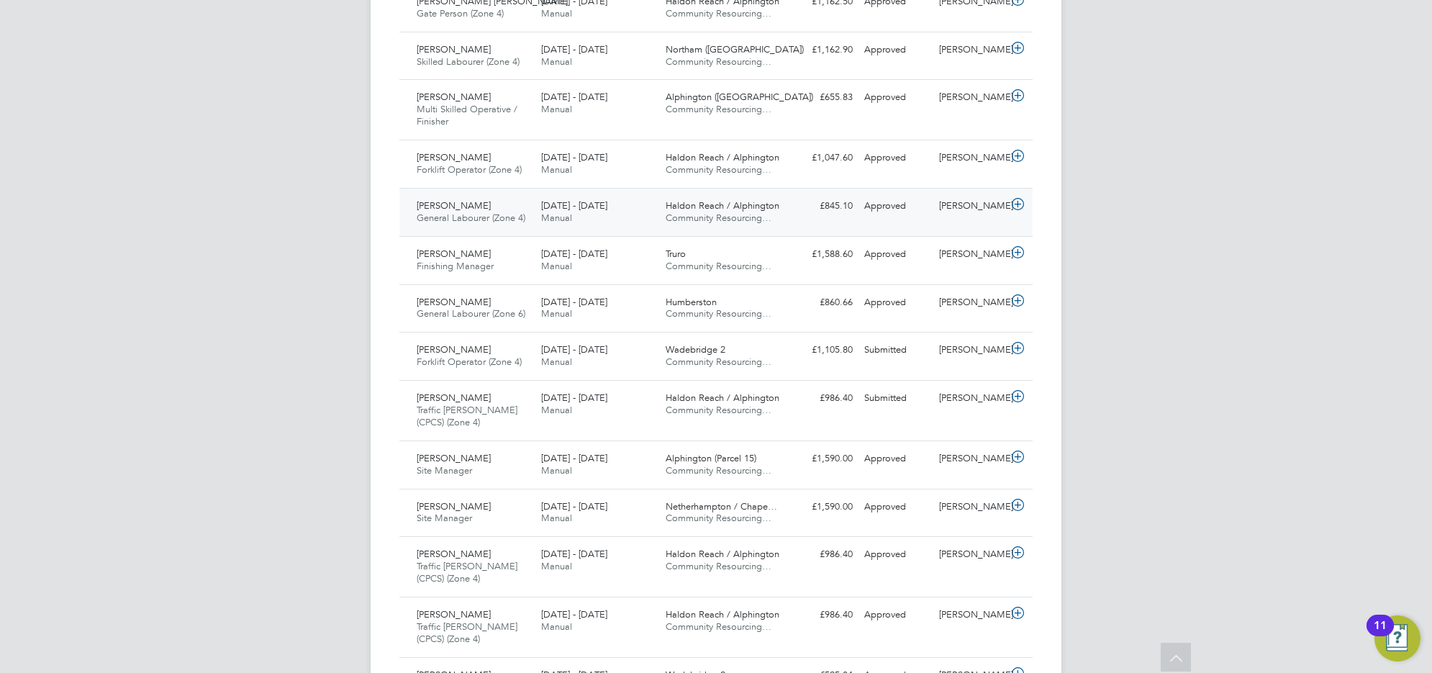
click at [464, 218] on span "General Labourer (Zone 4)" at bounding box center [471, 218] width 109 height 12
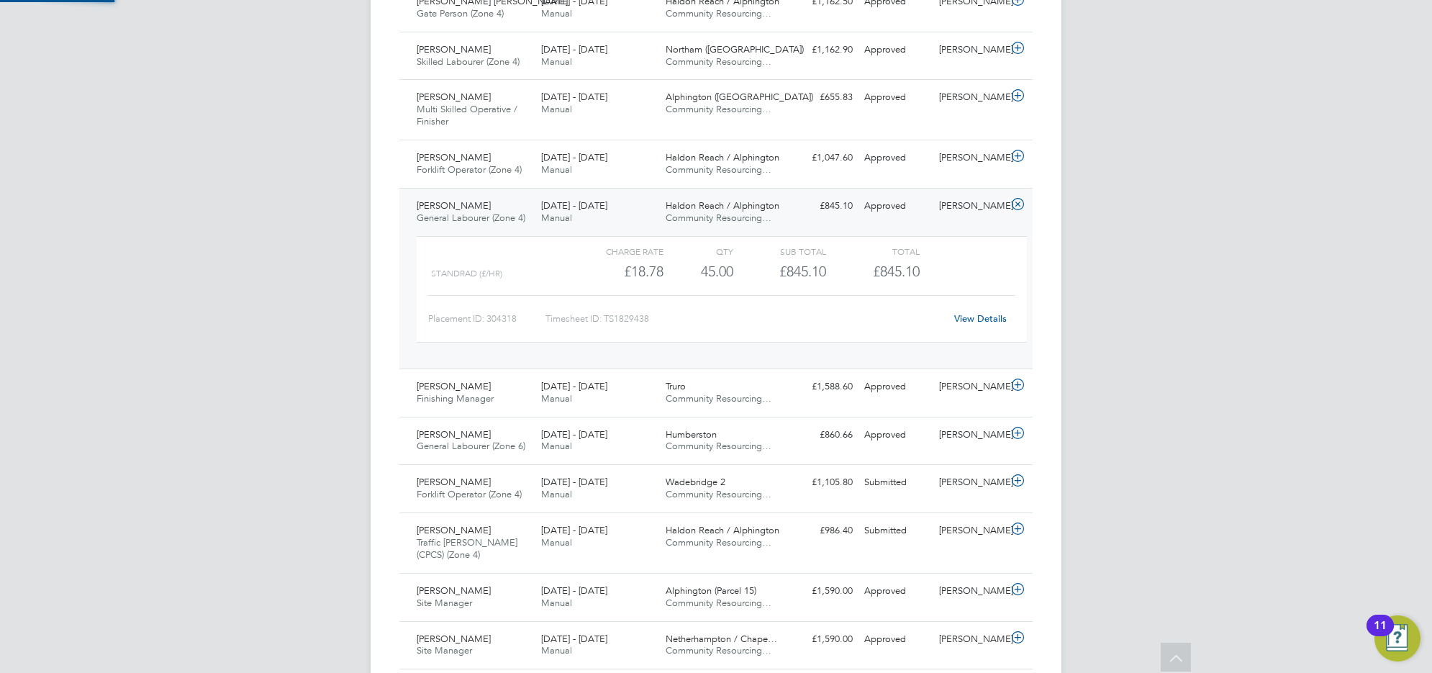
scroll to position [24, 140]
click at [144, 417] on div "JB Joe Belsten Notifications 20 Applications: Network Team Members Businesses S…" at bounding box center [716, 488] width 1432 height 3675
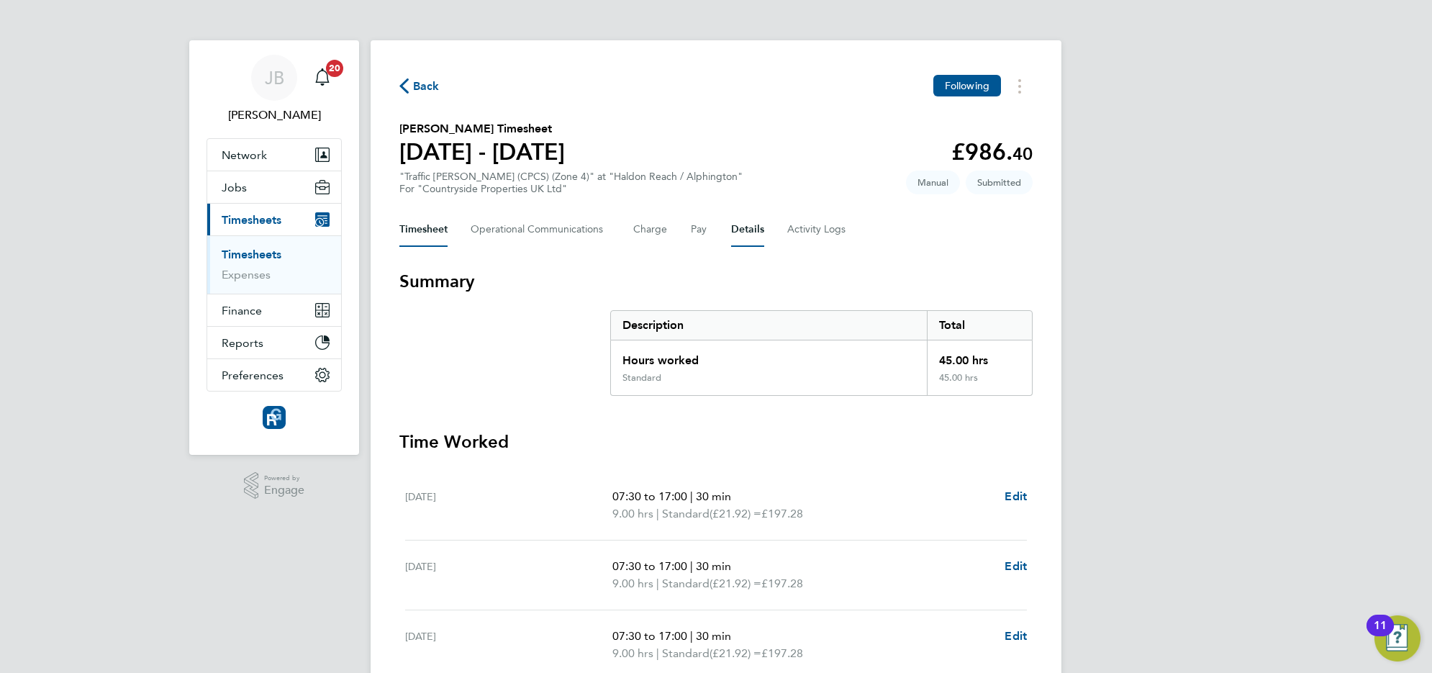
click at [735, 220] on button "Details" at bounding box center [747, 229] width 33 height 35
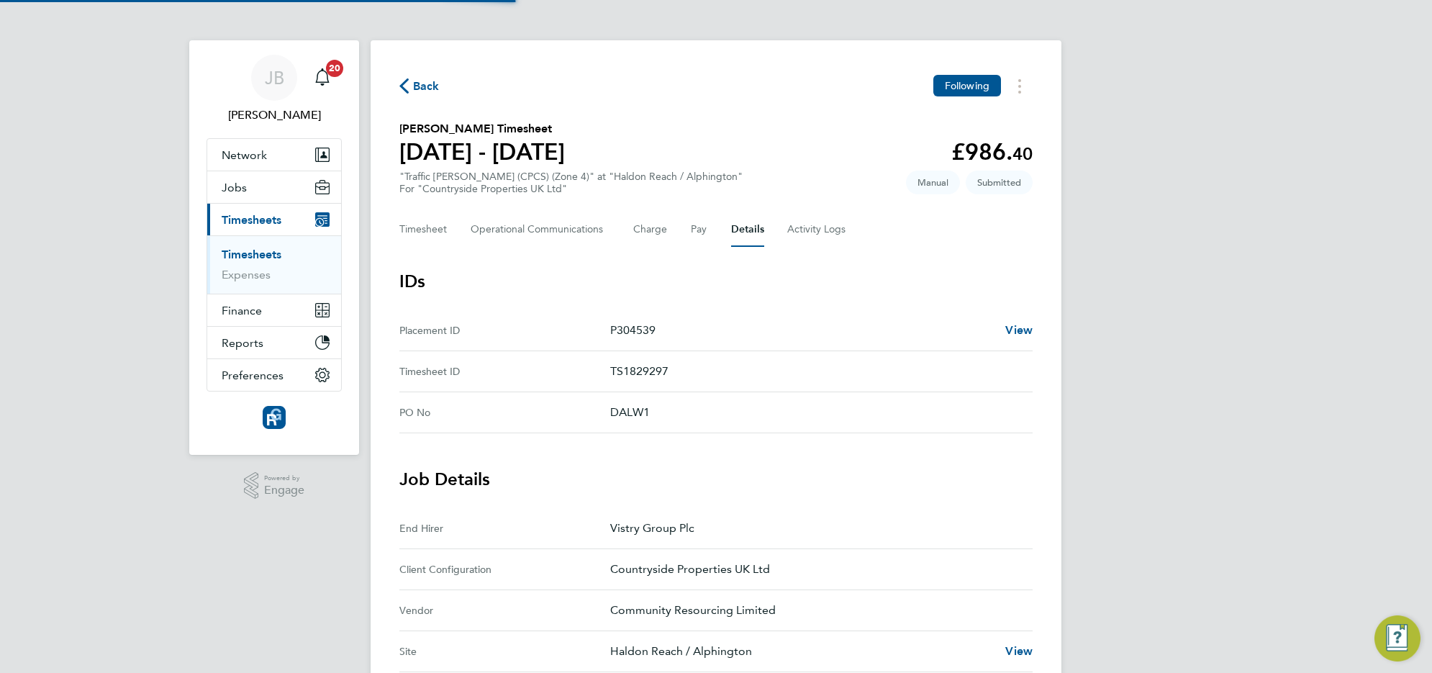
scroll to position [270, 0]
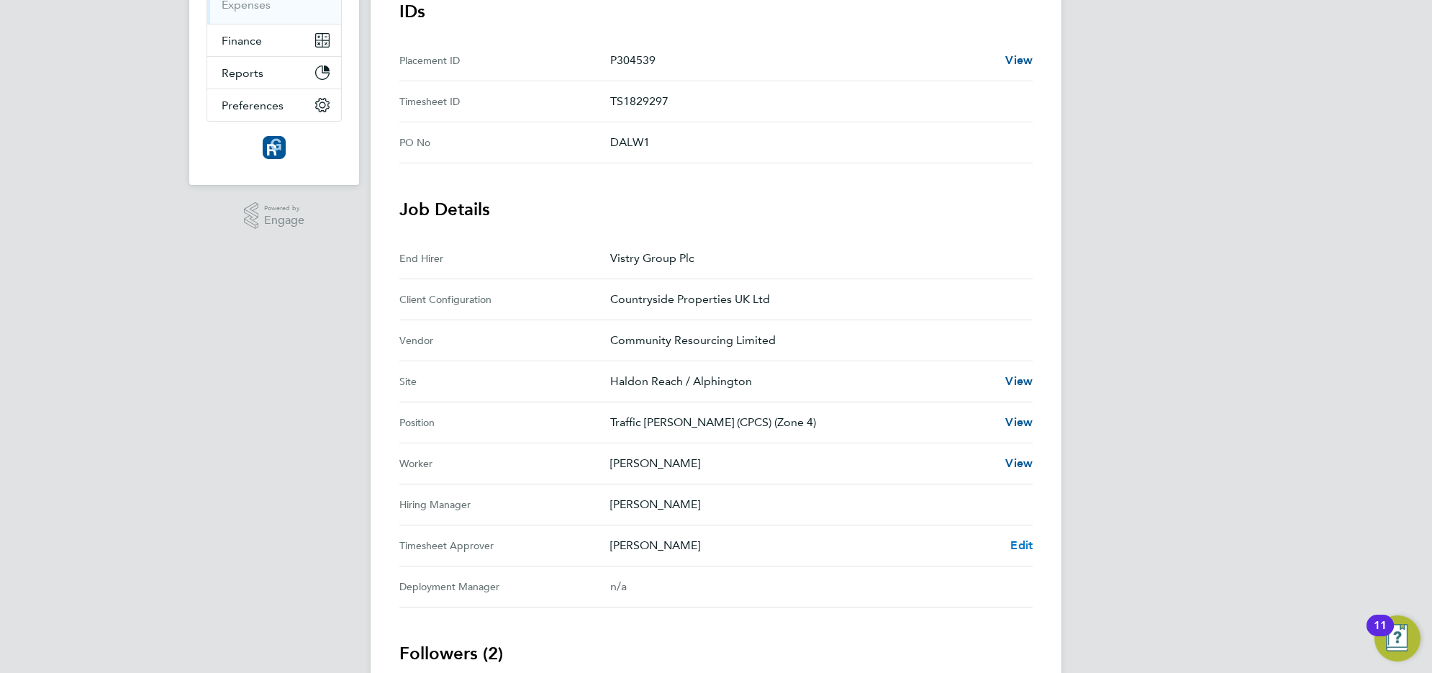
click at [1017, 548] on span "Edit" at bounding box center [1021, 545] width 22 height 14
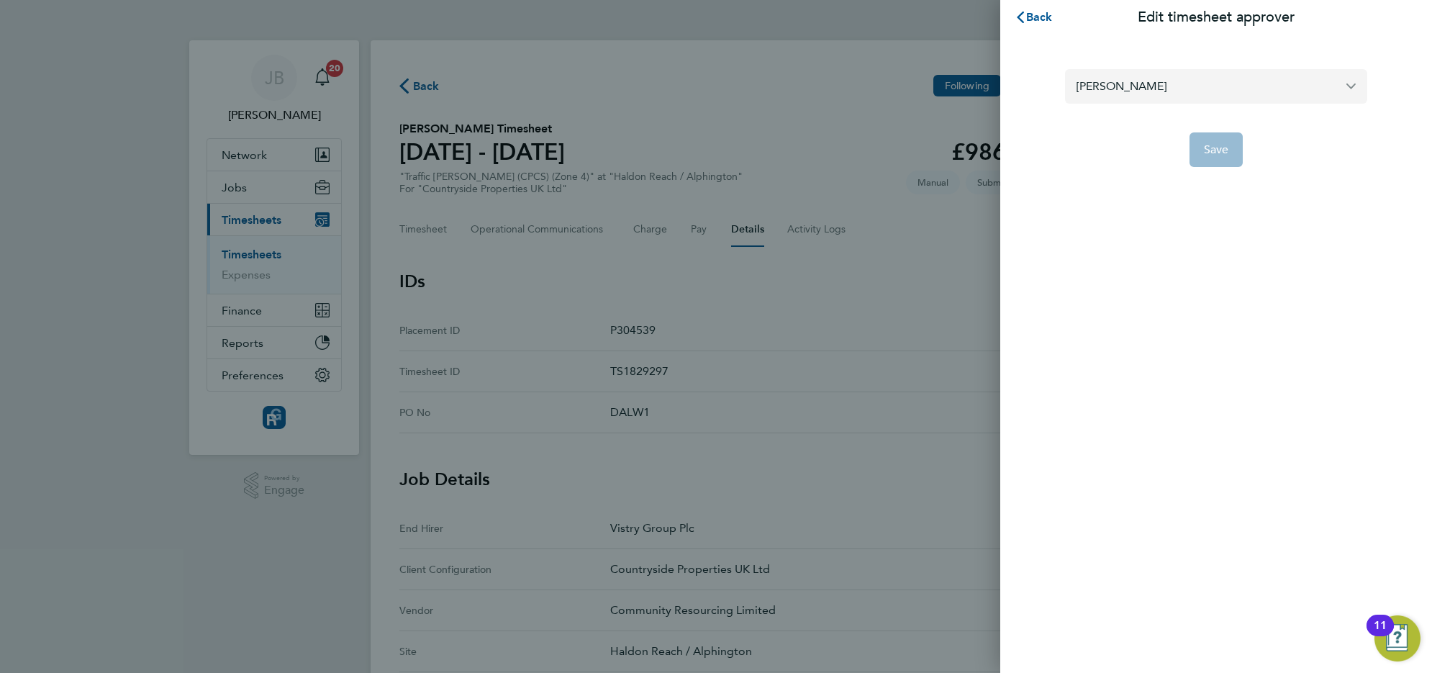
click at [1134, 91] on input "[PERSON_NAME]" at bounding box center [1216, 86] width 302 height 34
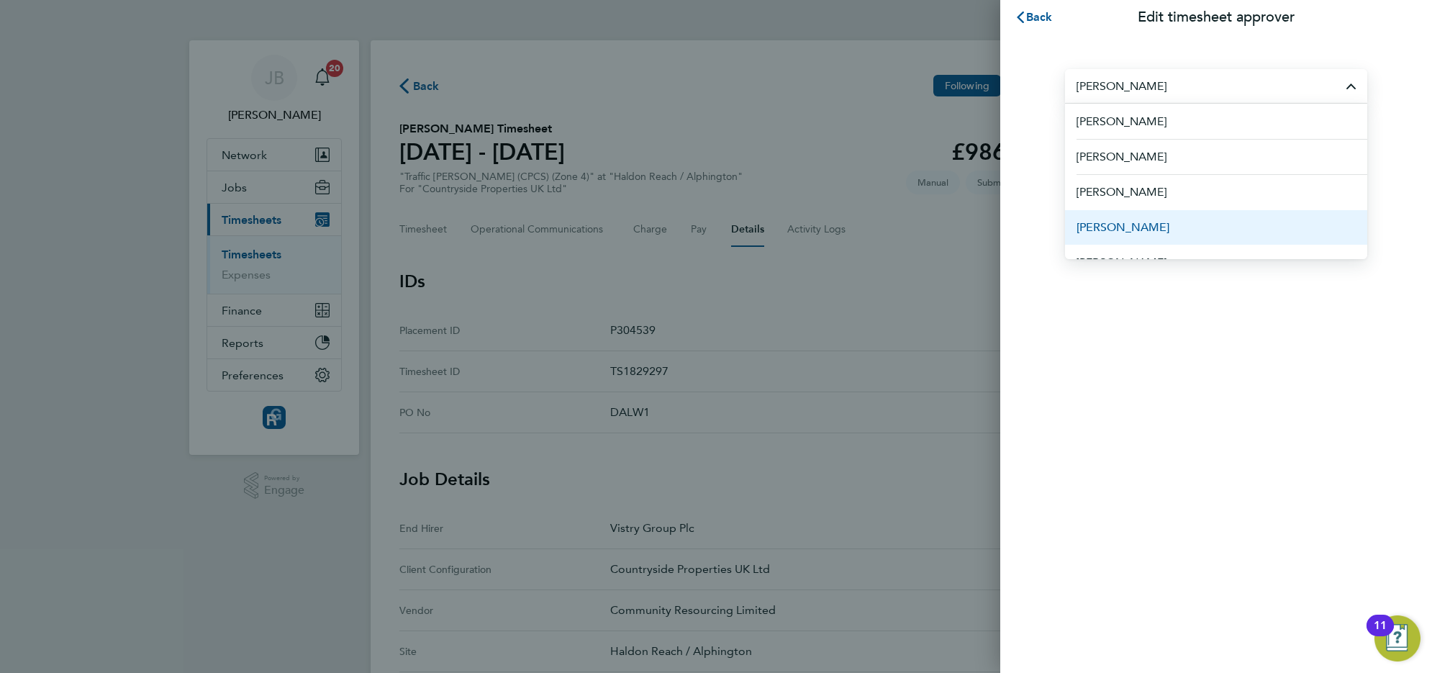
click at [1138, 224] on span "[PERSON_NAME]" at bounding box center [1122, 227] width 93 height 17
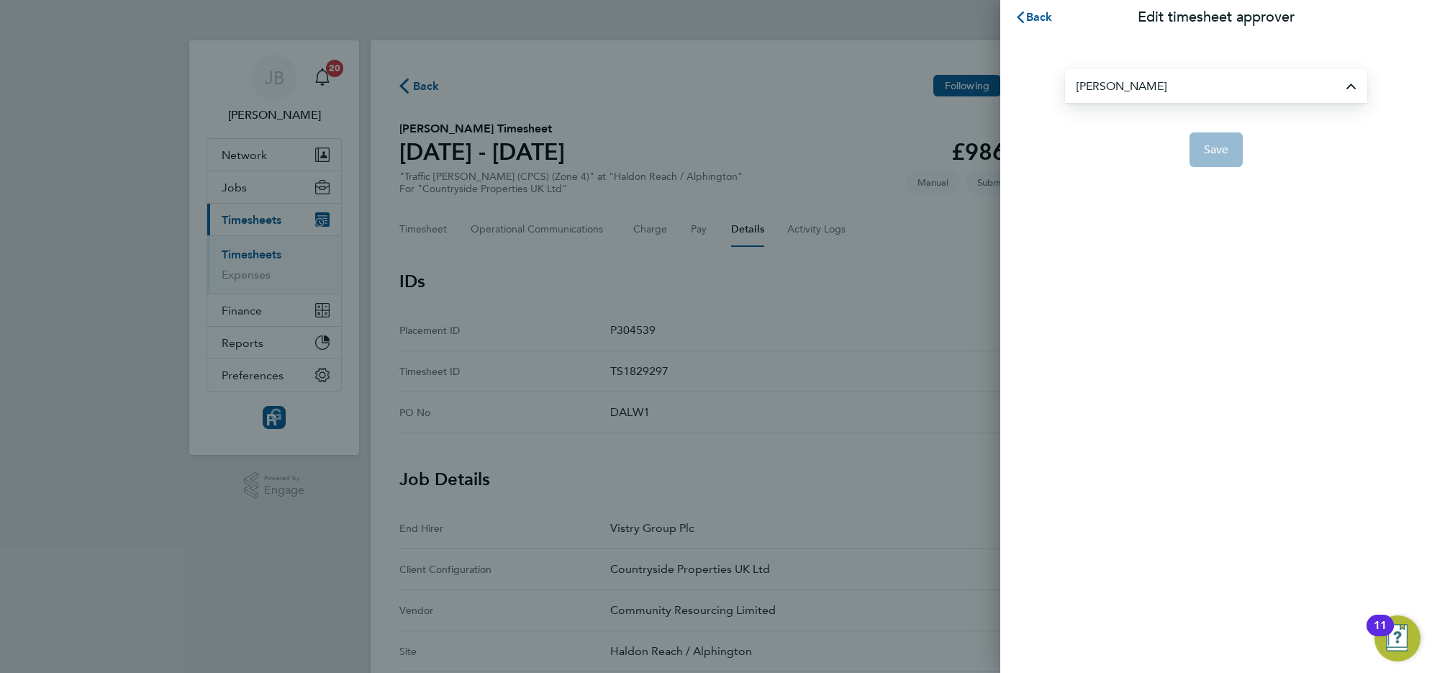
type input "[PERSON_NAME]"
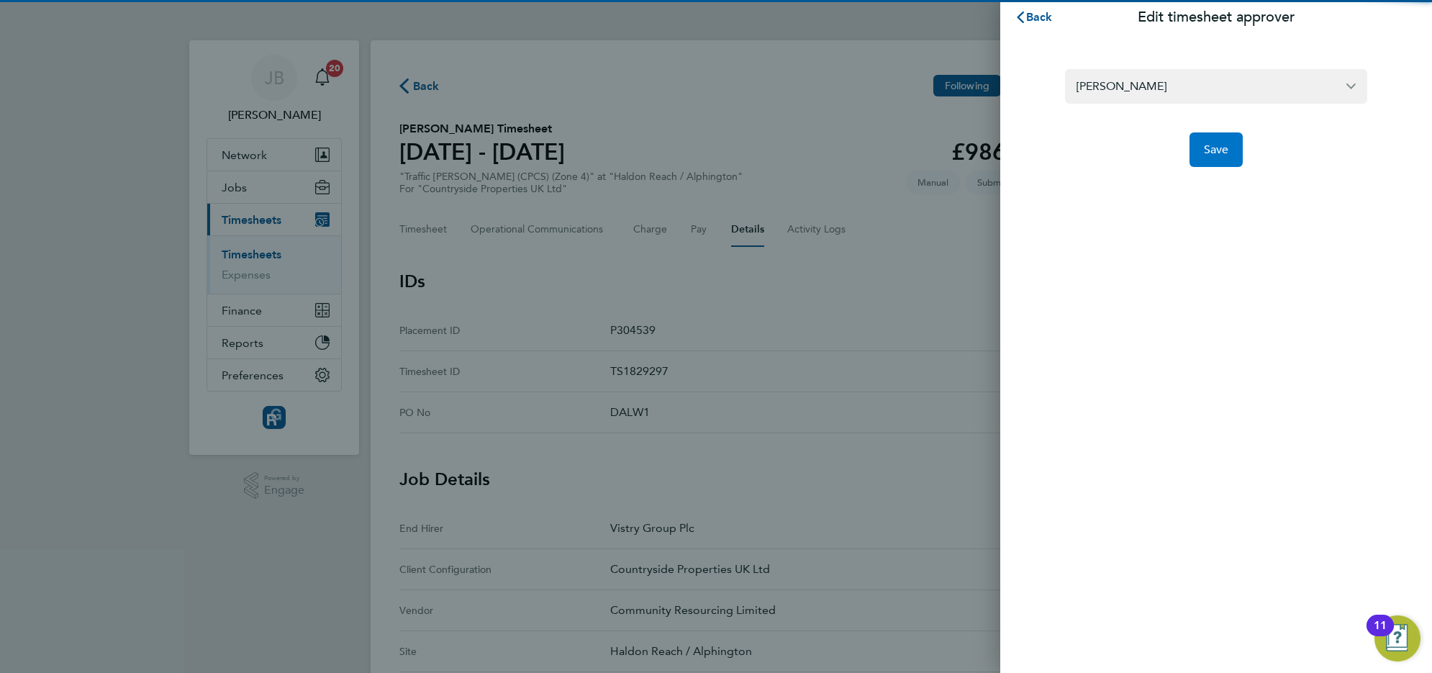
click at [1211, 135] on button "Save" at bounding box center [1216, 149] width 54 height 35
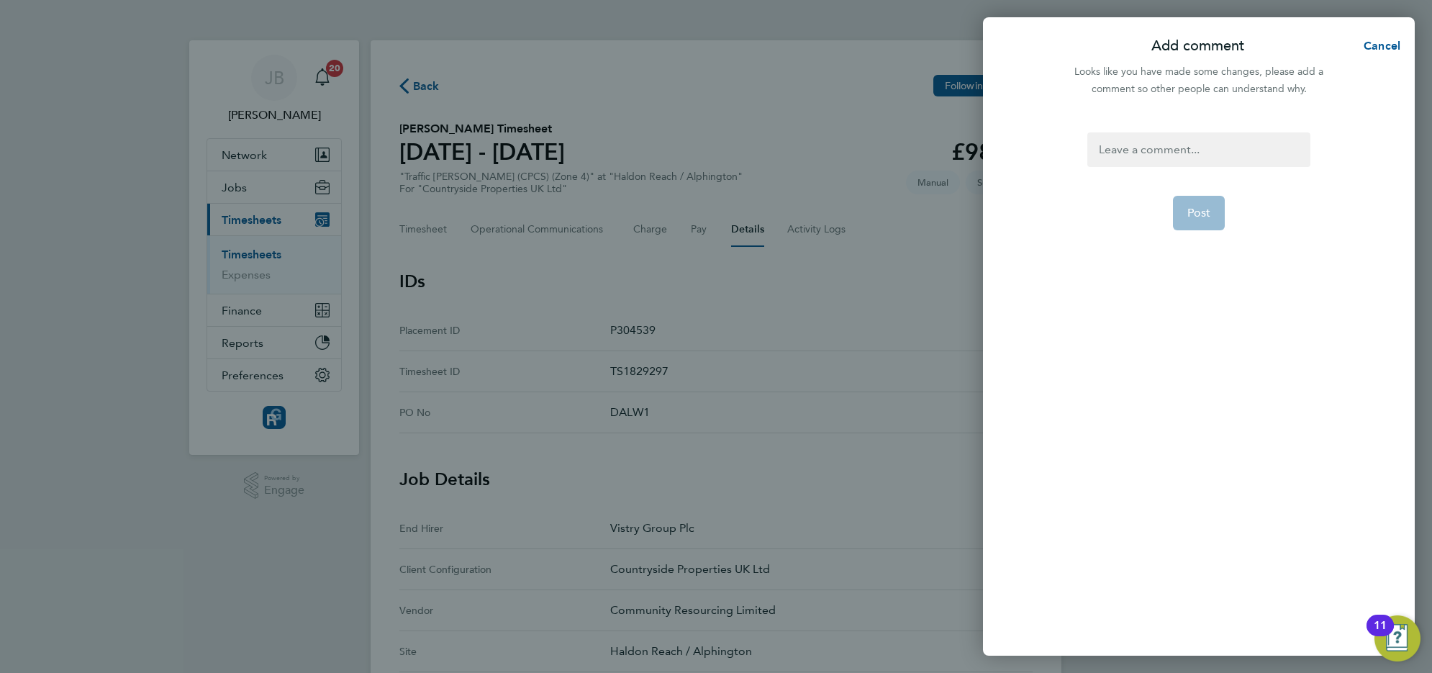
click at [1197, 164] on div at bounding box center [1198, 149] width 222 height 35
click at [1174, 217] on button "Post" at bounding box center [1199, 213] width 53 height 35
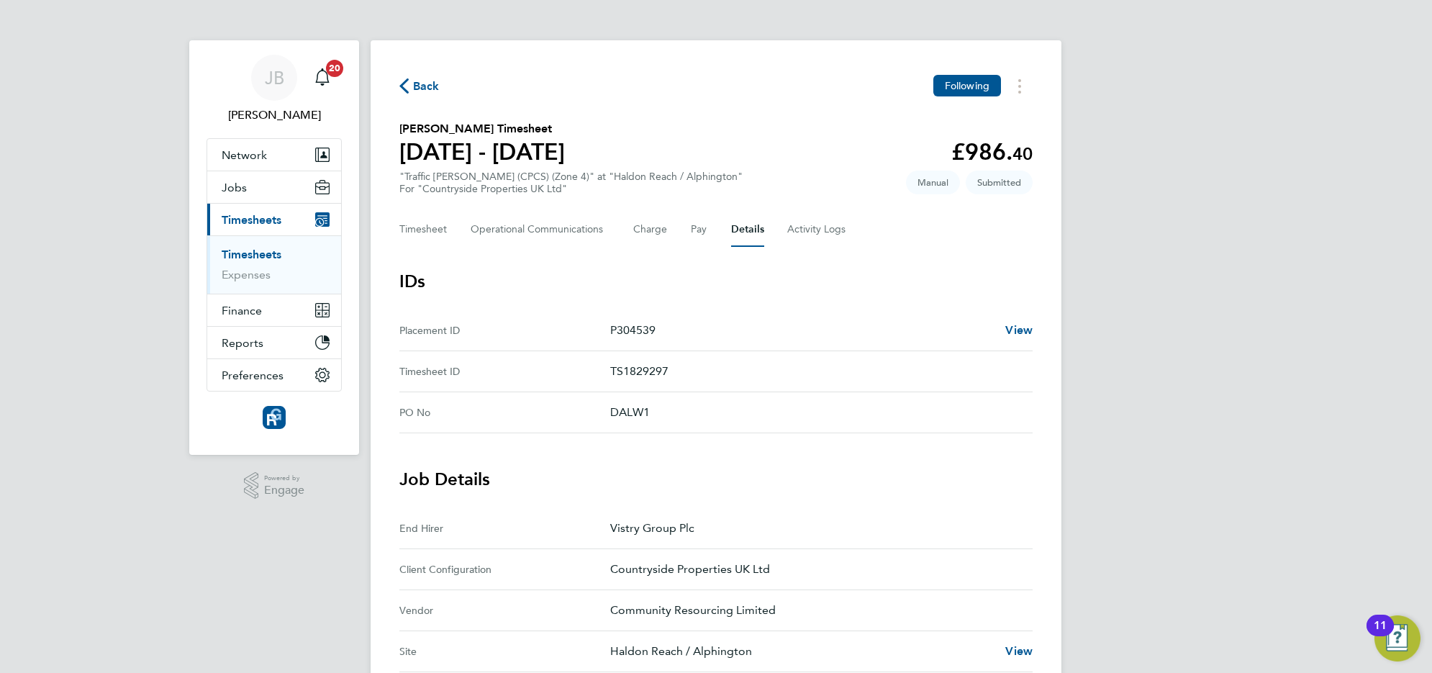
click at [426, 88] on span "Back" at bounding box center [426, 86] width 27 height 17
